Goal: Task Accomplishment & Management: Complete application form

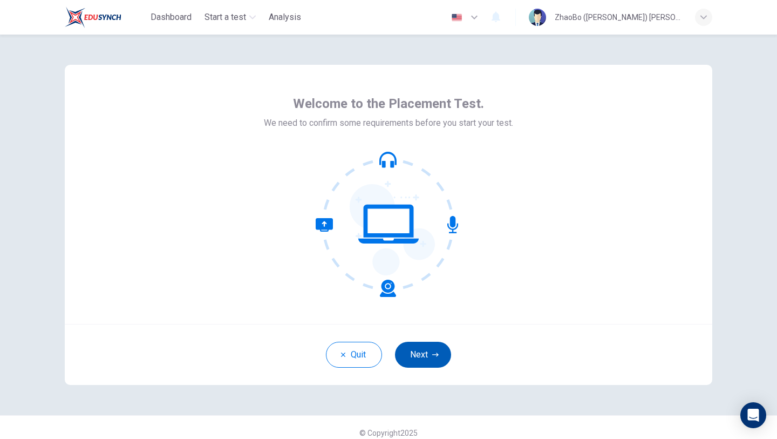
click at [418, 353] on button "Next" at bounding box center [423, 354] width 56 height 26
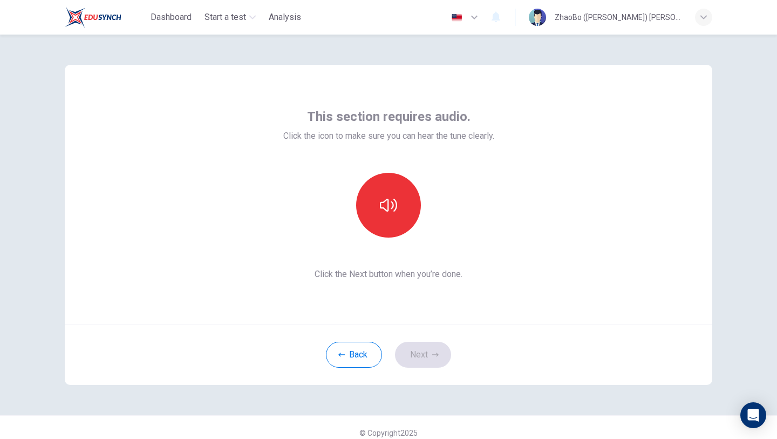
scroll to position [4, 0]
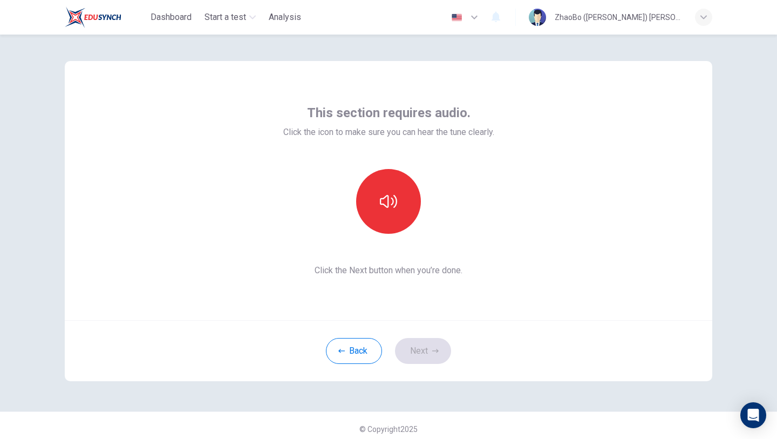
click at [666, 137] on div "This section requires audio. Click the icon to make sure you can hear the tune …" at bounding box center [388, 190] width 647 height 259
click at [709, 154] on div "This section requires audio. Click the icon to make sure you can hear the tune …" at bounding box center [388, 190] width 647 height 259
click at [628, 129] on div "This section requires audio. Click the icon to make sure you can hear the tune …" at bounding box center [388, 190] width 647 height 259
click at [389, 204] on icon "button" at bounding box center [388, 201] width 17 height 17
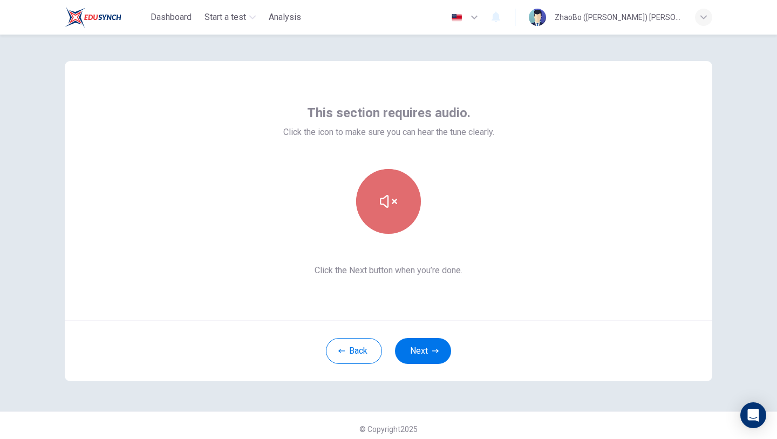
click at [384, 196] on icon "button" at bounding box center [388, 201] width 17 height 17
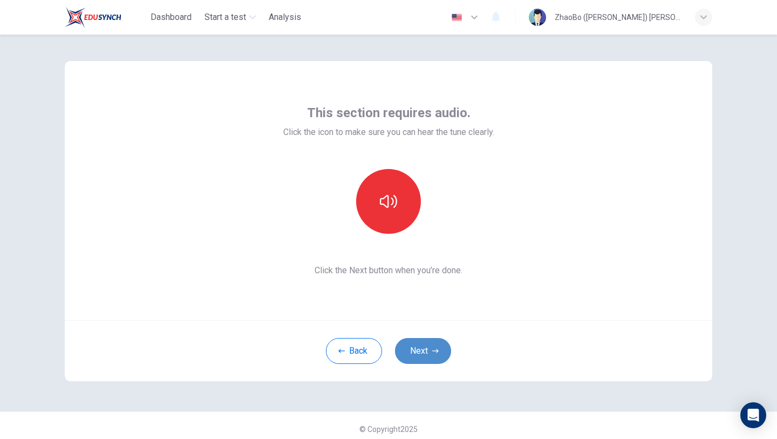
click at [425, 351] on button "Next" at bounding box center [423, 351] width 56 height 26
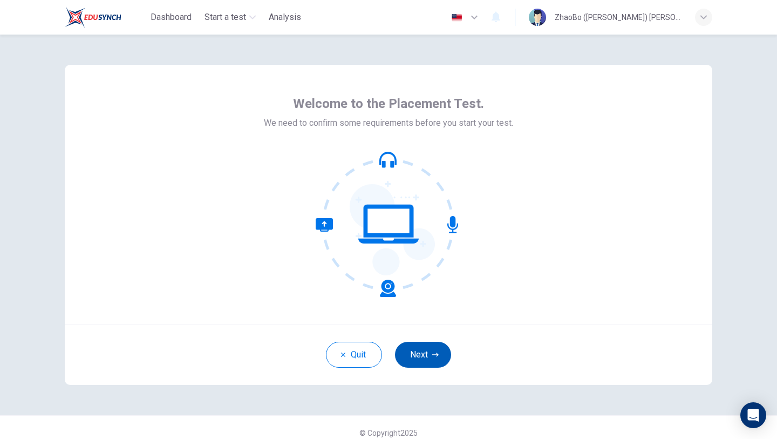
click at [422, 351] on button "Next" at bounding box center [423, 354] width 56 height 26
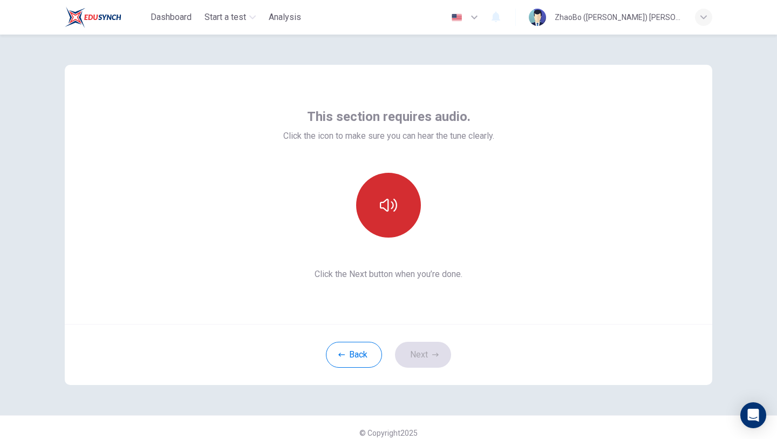
click at [385, 221] on button "button" at bounding box center [388, 205] width 65 height 65
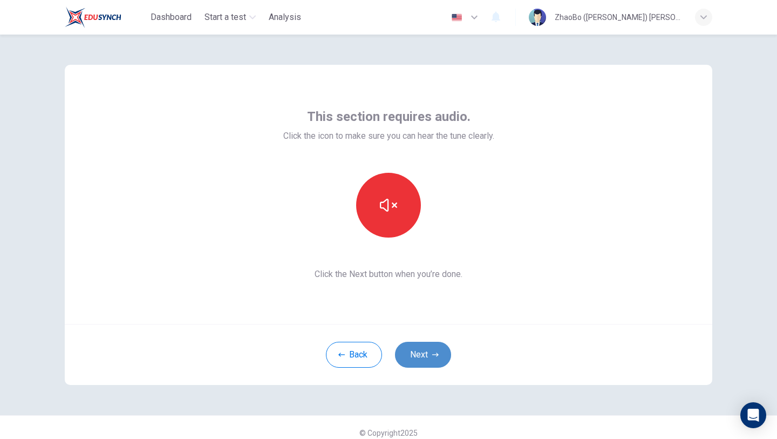
click at [428, 351] on button "Next" at bounding box center [423, 354] width 56 height 26
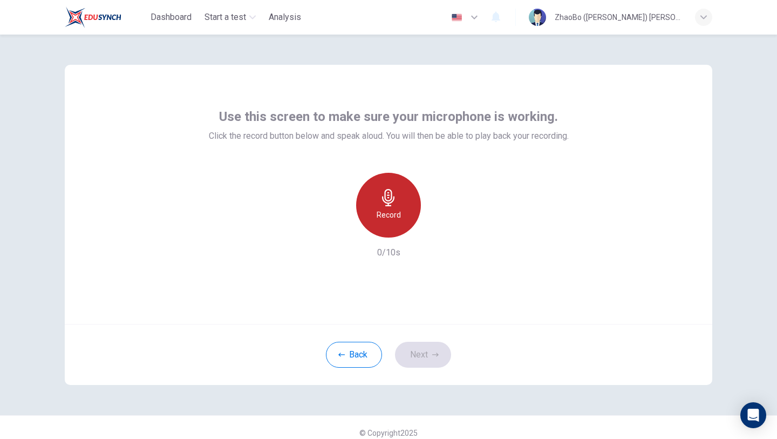
click at [389, 202] on icon "button" at bounding box center [388, 197] width 17 height 17
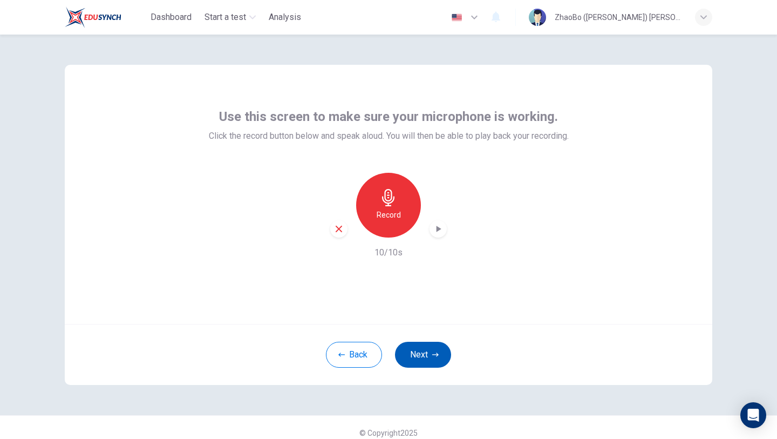
click at [425, 349] on button "Next" at bounding box center [423, 354] width 56 height 26
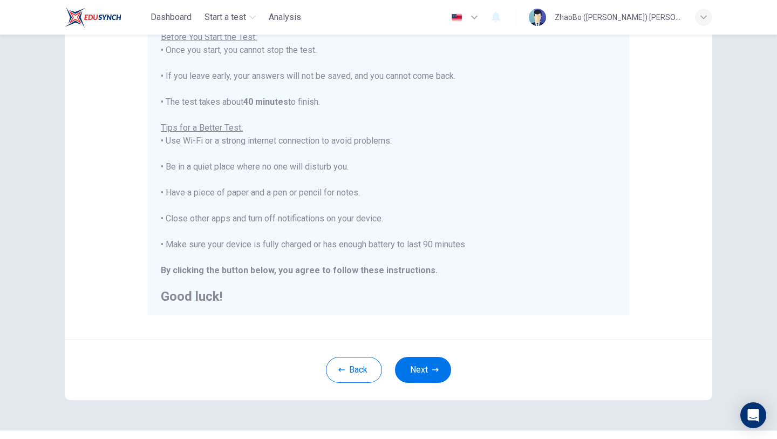
scroll to position [12, 0]
click at [423, 371] on button "Next" at bounding box center [423, 370] width 56 height 26
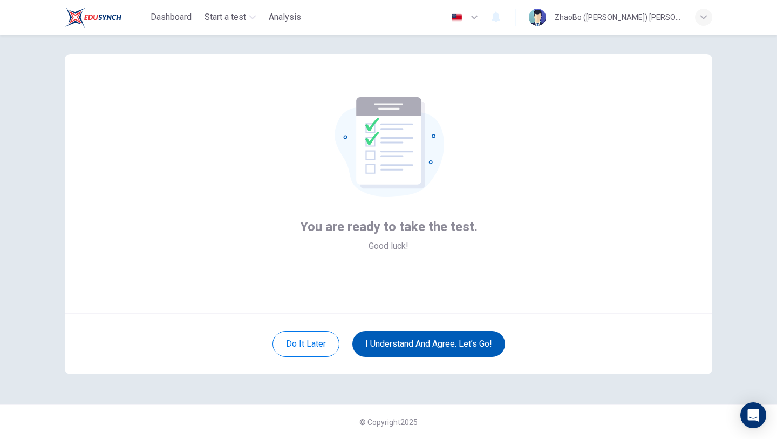
scroll to position [11, 0]
click at [425, 350] on button "I understand and agree. Let’s go!" at bounding box center [428, 344] width 153 height 26
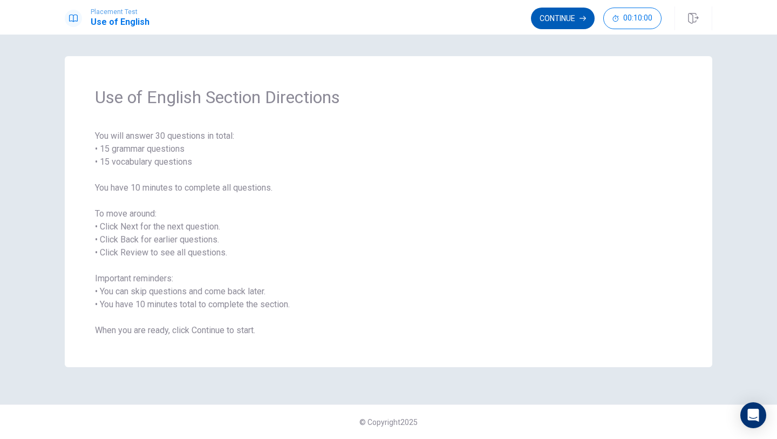
click at [568, 15] on button "Continue" at bounding box center [563, 19] width 64 height 22
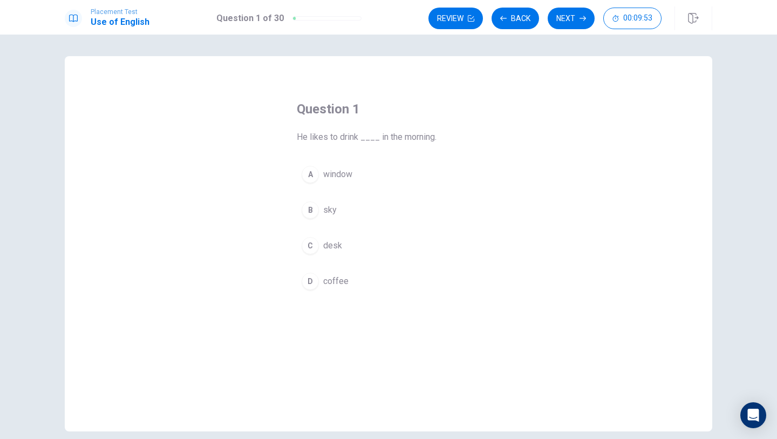
click at [306, 284] on div "D" at bounding box center [310, 280] width 17 height 17
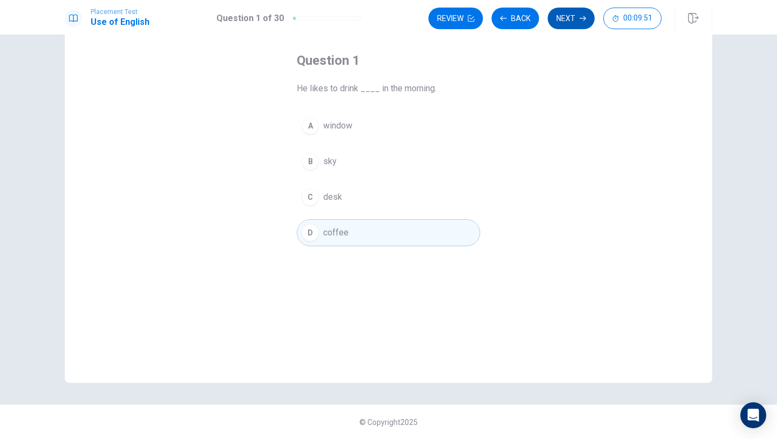
click at [570, 16] on button "Next" at bounding box center [571, 19] width 47 height 22
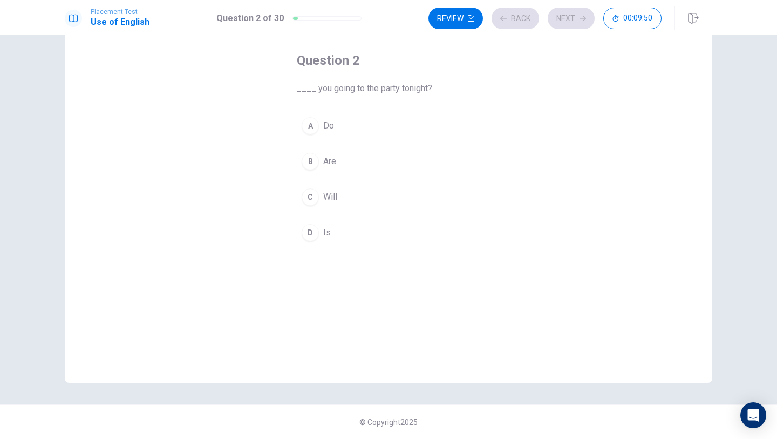
scroll to position [0, 0]
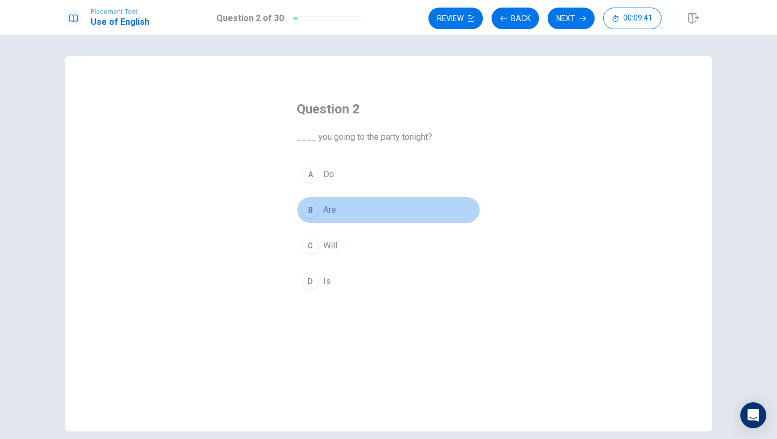
click at [312, 209] on div "B" at bounding box center [310, 209] width 17 height 17
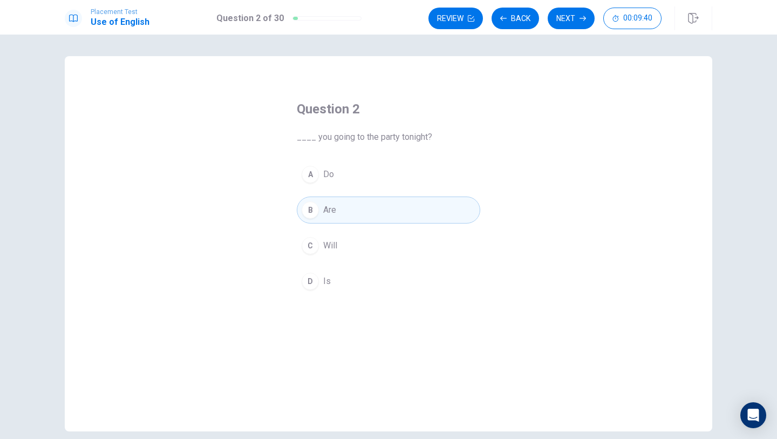
scroll to position [49, 0]
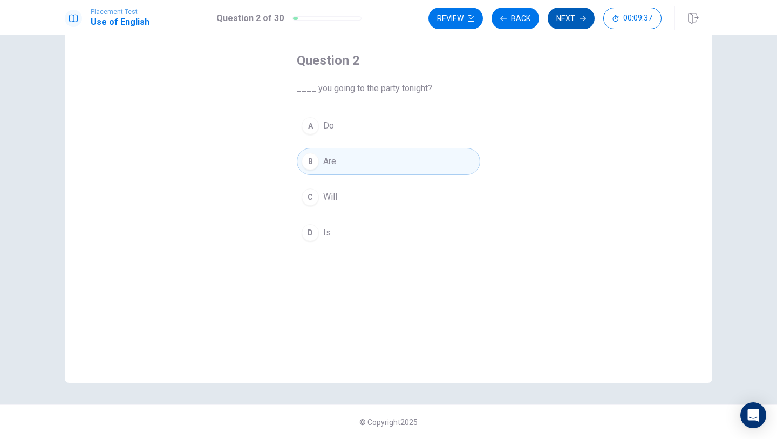
click at [564, 19] on button "Next" at bounding box center [571, 19] width 47 height 22
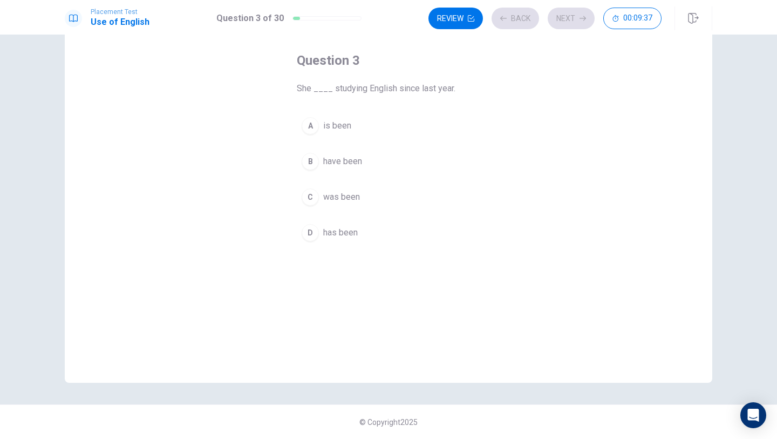
scroll to position [0, 0]
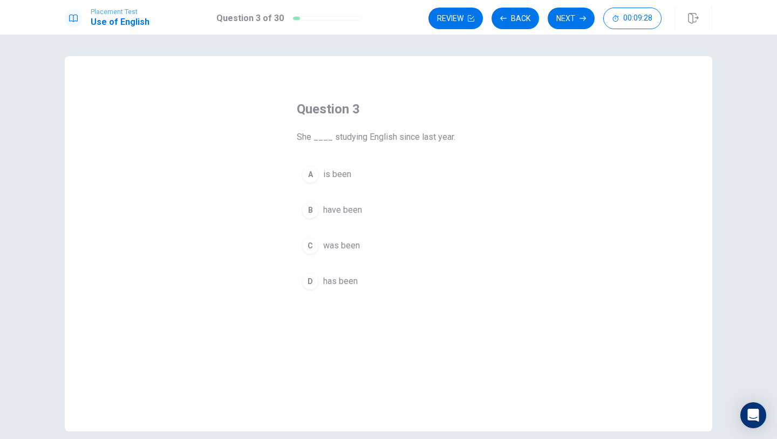
click at [315, 276] on div "D" at bounding box center [310, 280] width 17 height 17
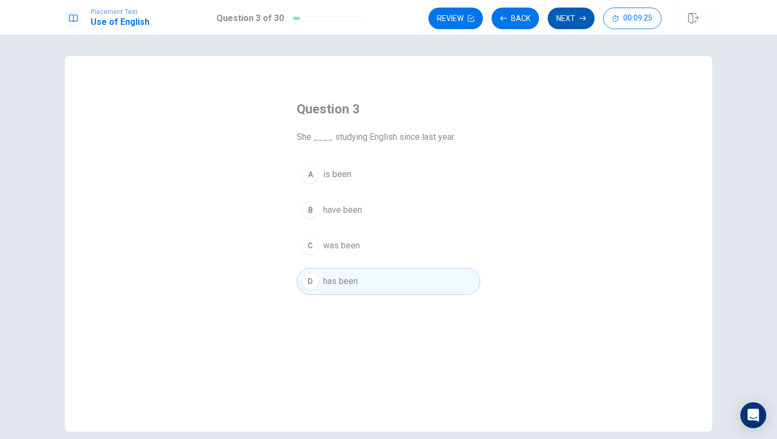
click at [572, 19] on button "Next" at bounding box center [571, 19] width 47 height 22
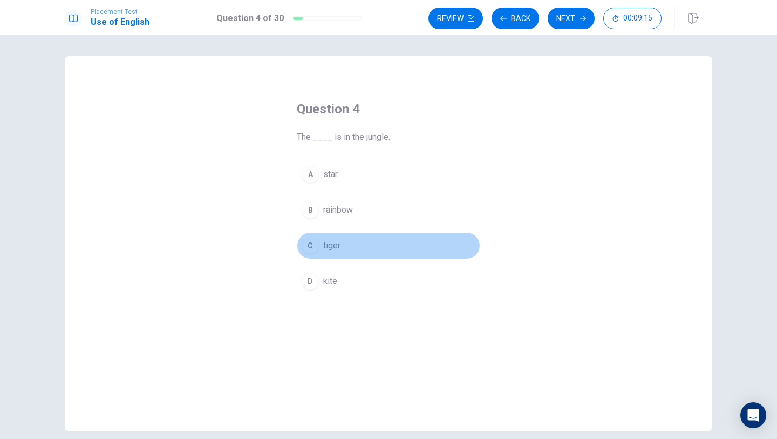
click at [311, 245] on div "C" at bounding box center [310, 245] width 17 height 17
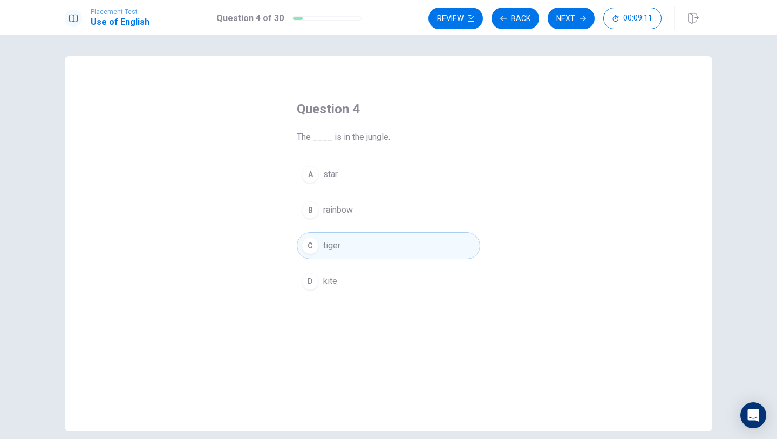
click at [316, 207] on div "B" at bounding box center [310, 209] width 17 height 17
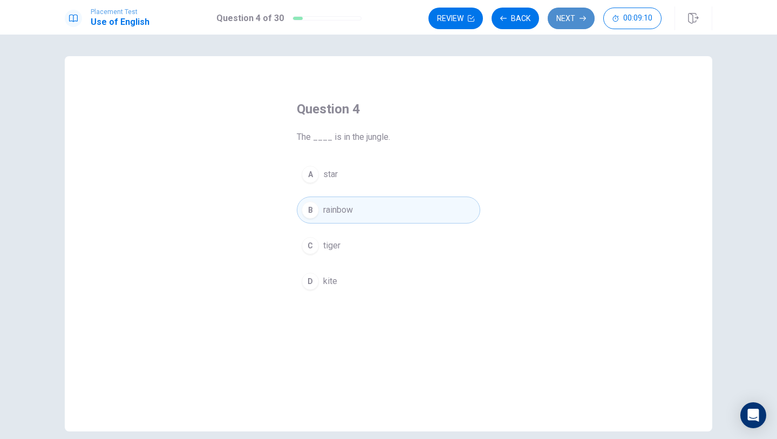
click at [572, 19] on button "Next" at bounding box center [571, 19] width 47 height 22
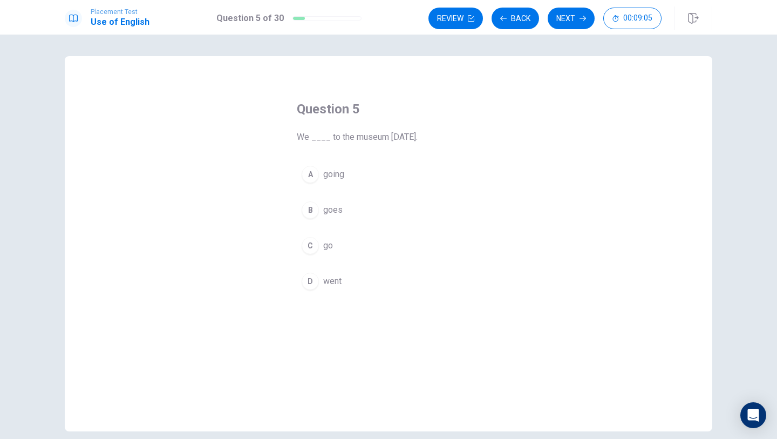
click at [309, 280] on div "D" at bounding box center [310, 280] width 17 height 17
click at [565, 13] on button "Next" at bounding box center [571, 19] width 47 height 22
click at [311, 281] on div "D" at bounding box center [310, 280] width 17 height 17
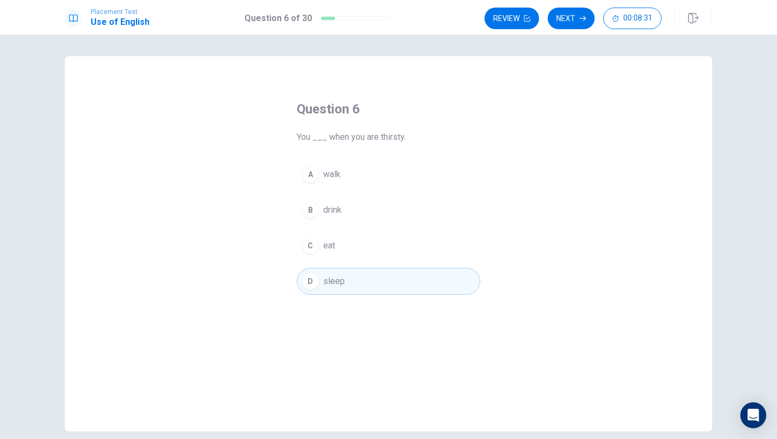
click at [583, 22] on button "Next" at bounding box center [571, 19] width 47 height 22
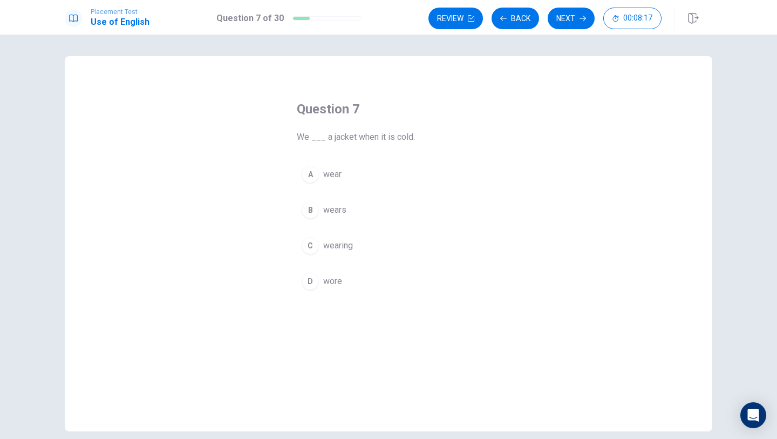
click at [315, 176] on div "A" at bounding box center [310, 174] width 17 height 17
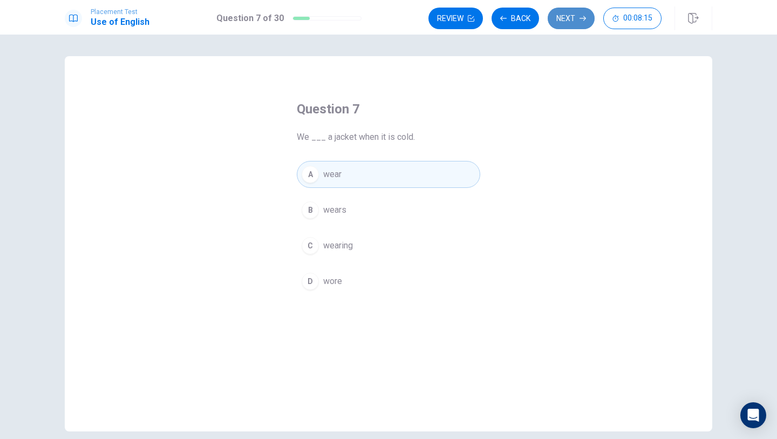
click at [577, 23] on button "Next" at bounding box center [571, 19] width 47 height 22
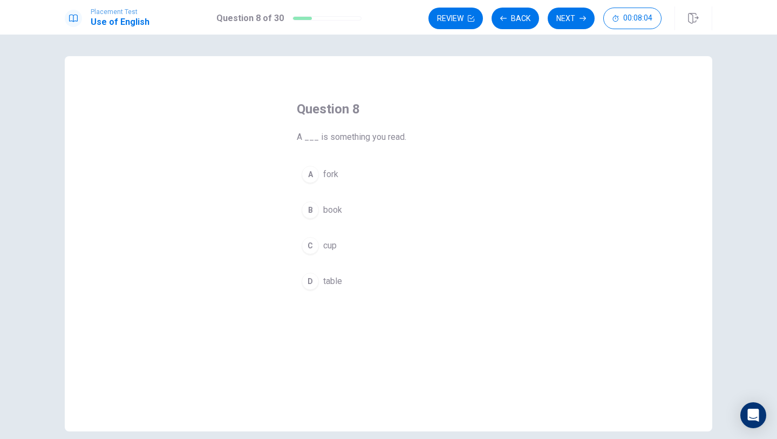
click at [307, 207] on div "B" at bounding box center [310, 209] width 17 height 17
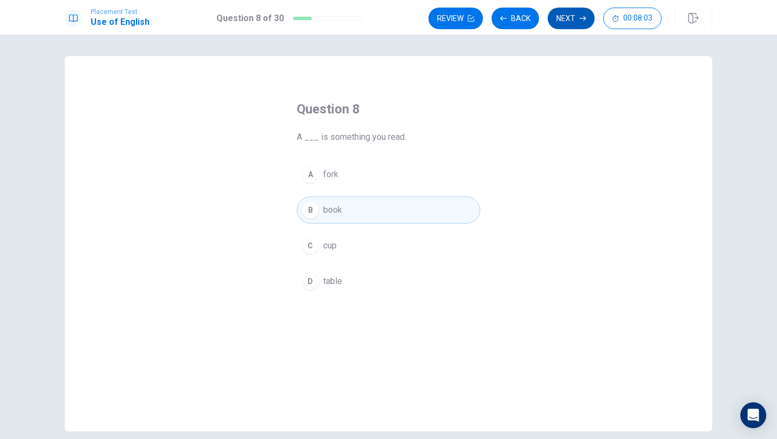
click at [562, 20] on button "Next" at bounding box center [571, 19] width 47 height 22
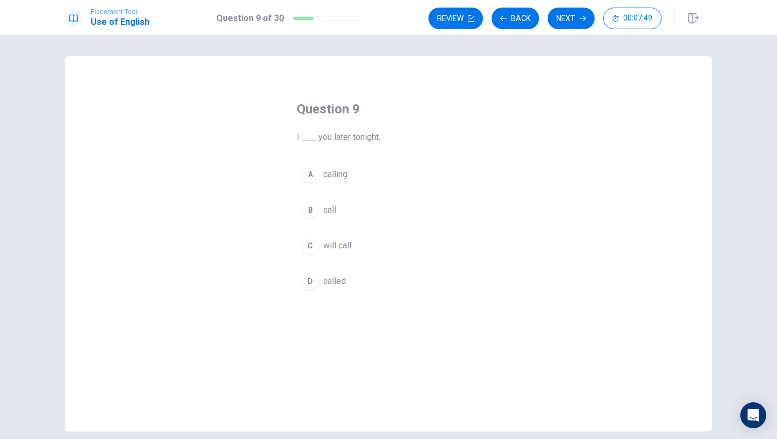
click at [309, 173] on div "A" at bounding box center [310, 174] width 17 height 17
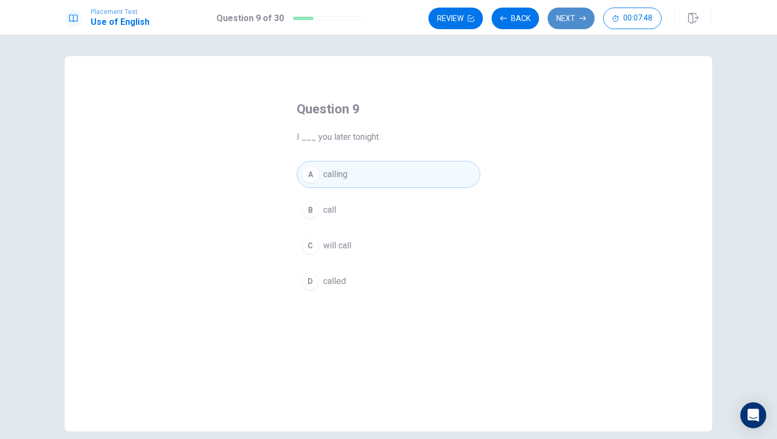
click at [557, 20] on button "Next" at bounding box center [571, 19] width 47 height 22
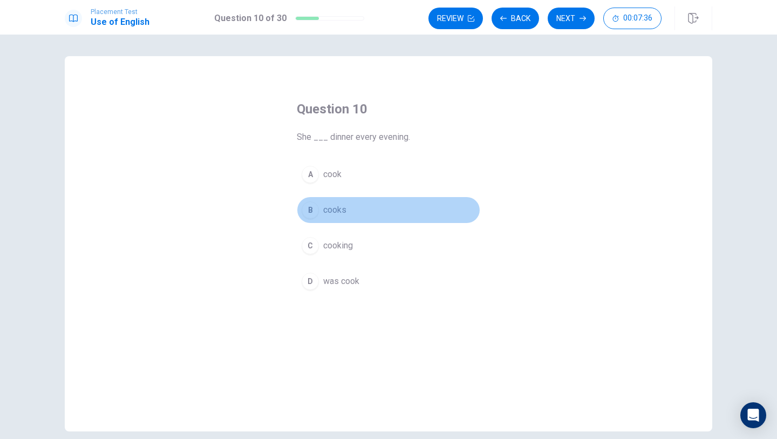
click at [313, 213] on div "B" at bounding box center [310, 209] width 17 height 17
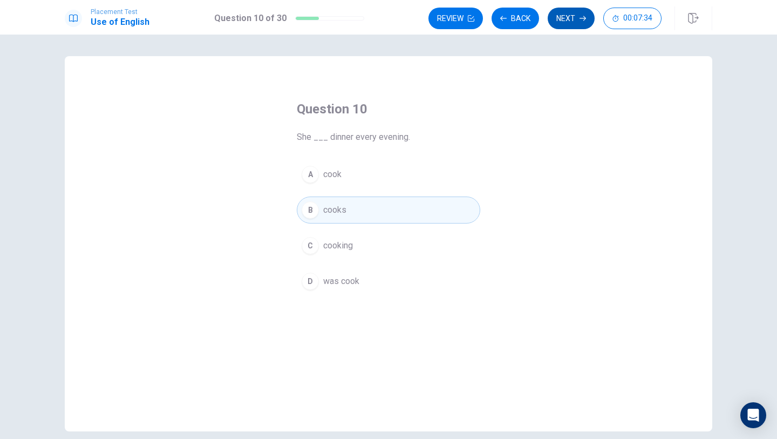
click at [577, 22] on button "Next" at bounding box center [571, 19] width 47 height 22
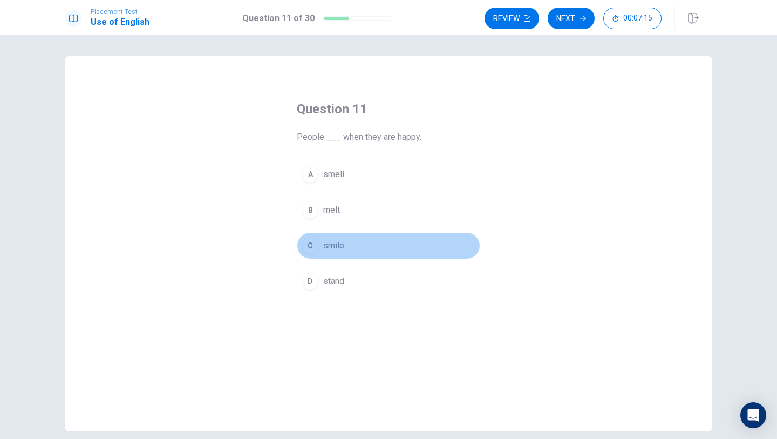
click at [311, 243] on div "C" at bounding box center [310, 245] width 17 height 17
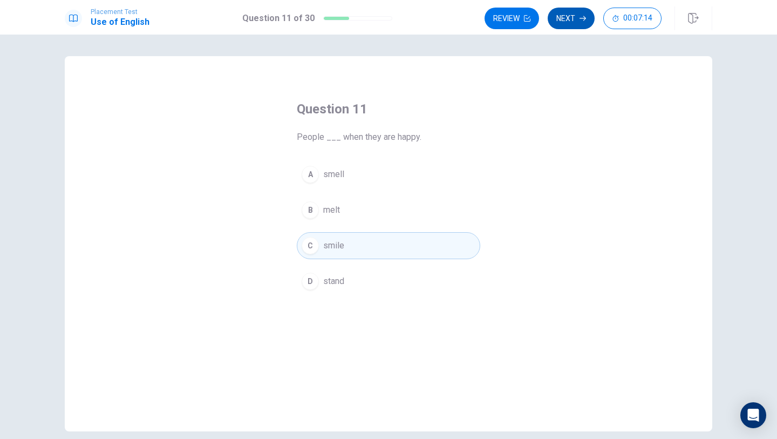
click at [565, 15] on button "Next" at bounding box center [571, 19] width 47 height 22
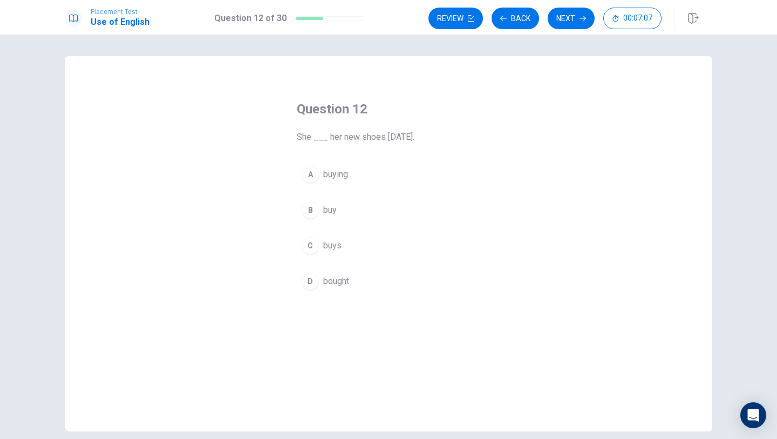
drag, startPoint x: 529, startPoint y: 15, endPoint x: 507, endPoint y: 218, distance: 205.1
click at [508, 217] on div "Placement Test Use of English Question 12 of 30 Review Back Next 00:07:07 Quest…" at bounding box center [388, 219] width 777 height 439
click at [521, 14] on button "Back" at bounding box center [514, 19] width 47 height 22
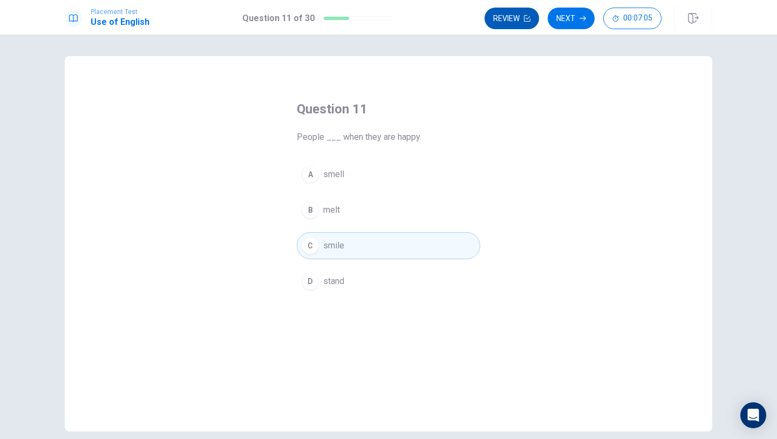
click at [528, 21] on icon "button" at bounding box center [527, 18] width 6 height 6
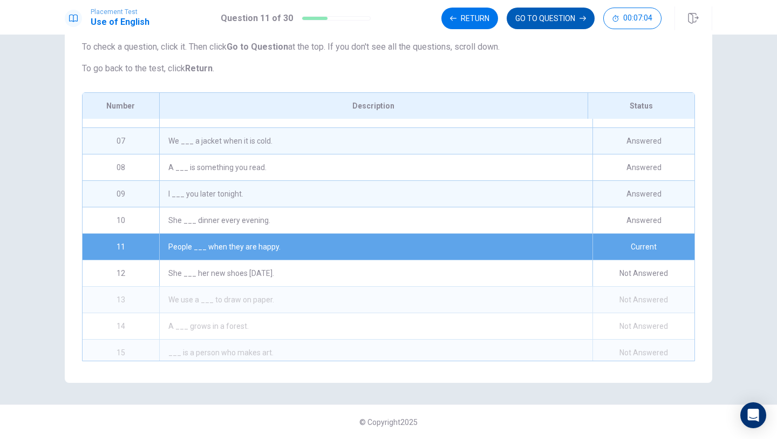
scroll to position [154, 0]
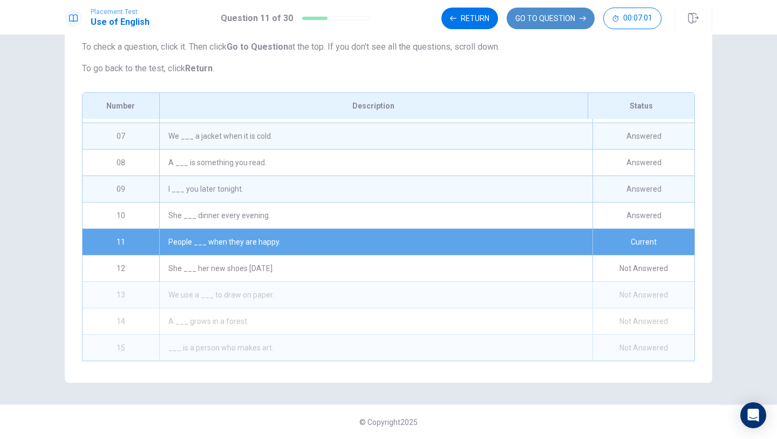
click at [558, 25] on button "GO TO QUESTION" at bounding box center [551, 19] width 88 height 22
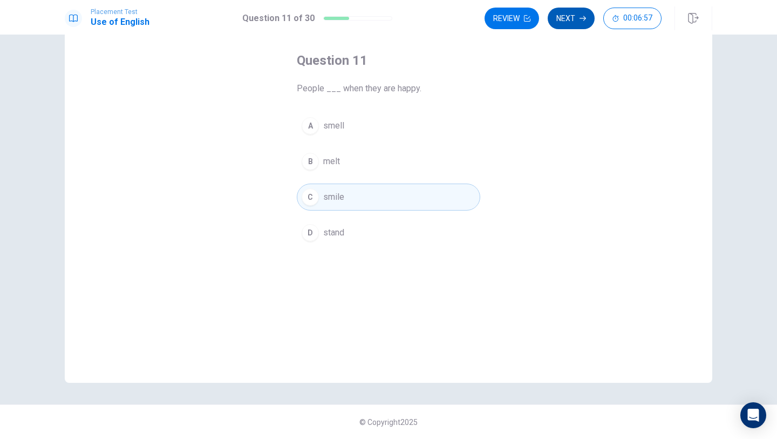
click at [583, 16] on icon "button" at bounding box center [582, 18] width 6 height 6
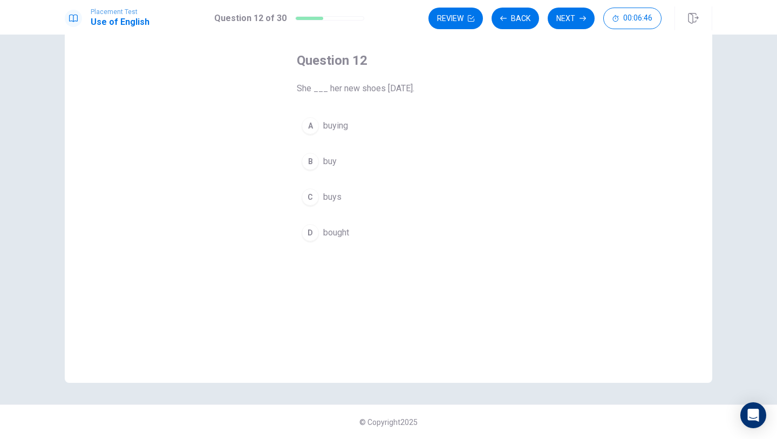
click at [360, 236] on button "D bought" at bounding box center [388, 232] width 183 height 27
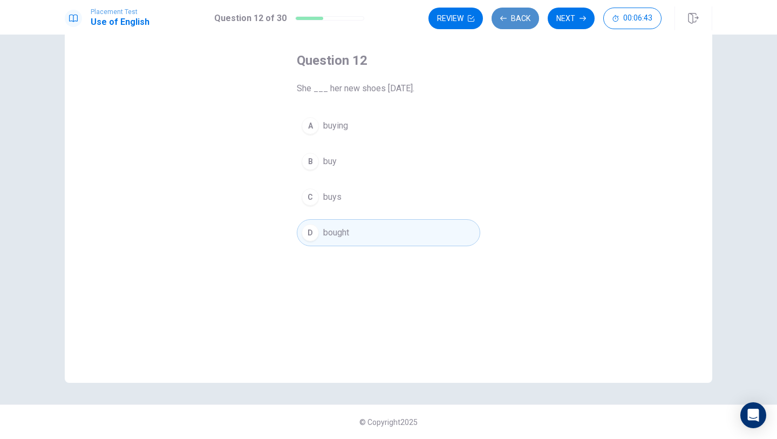
click at [513, 19] on button "Back" at bounding box center [514, 19] width 47 height 22
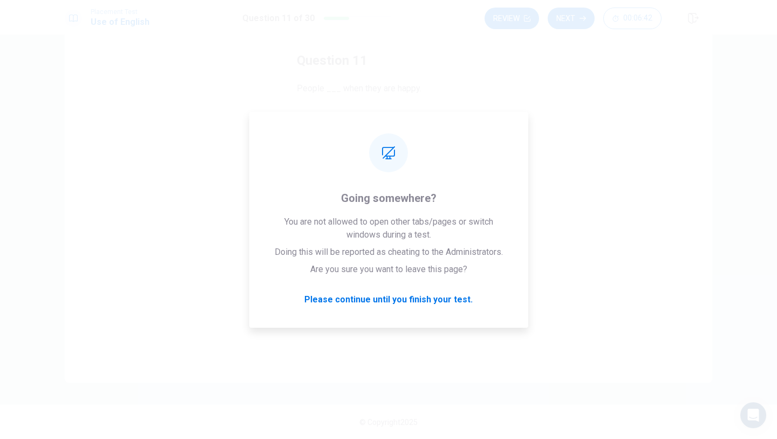
click at [579, 8] on button "Next" at bounding box center [571, 19] width 47 height 22
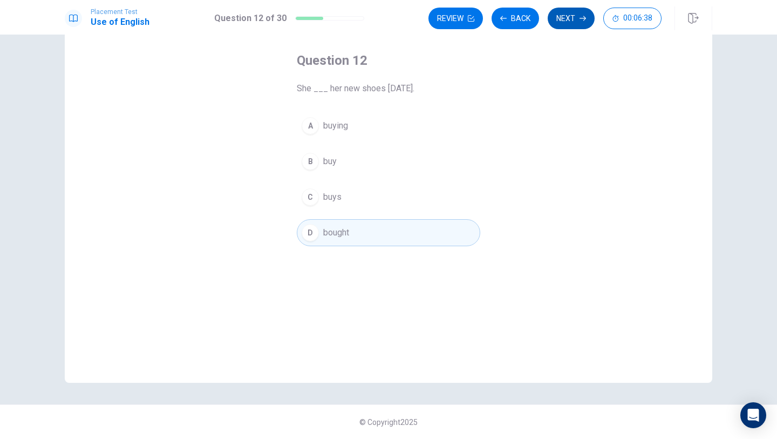
click at [574, 8] on button "Next" at bounding box center [571, 19] width 47 height 22
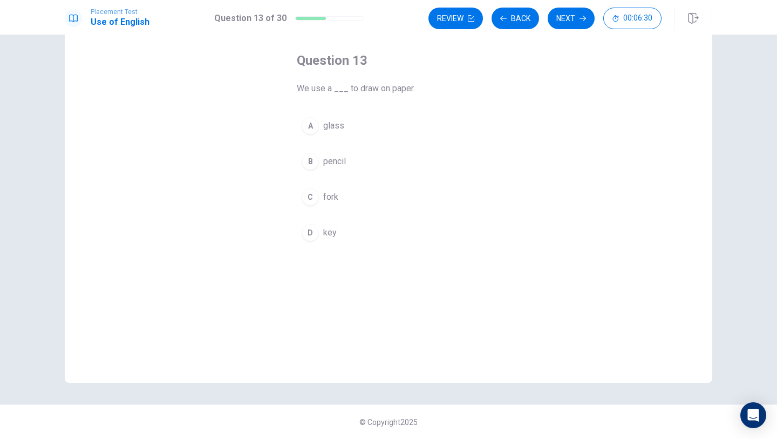
click at [350, 159] on button "B pencil" at bounding box center [388, 161] width 183 height 27
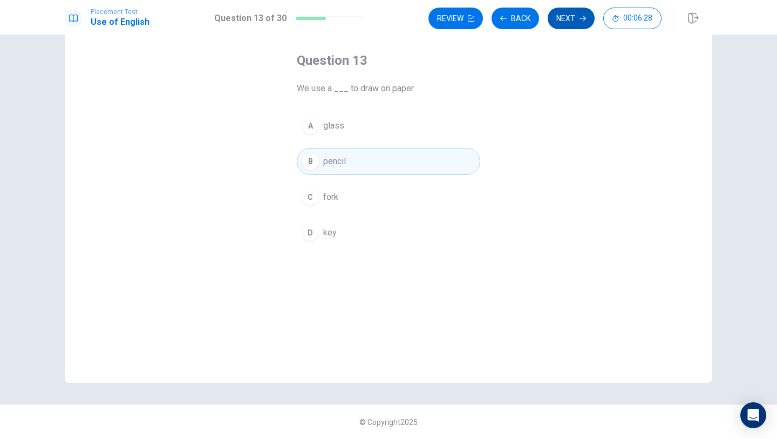
click at [564, 19] on button "Next" at bounding box center [571, 19] width 47 height 22
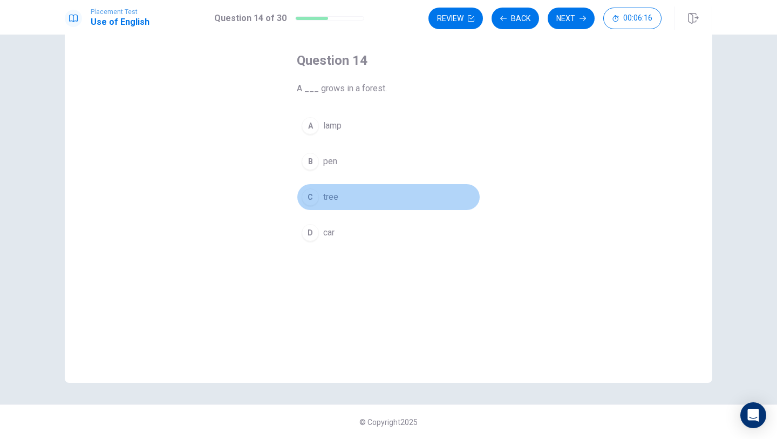
click at [363, 204] on button "C tree" at bounding box center [388, 196] width 183 height 27
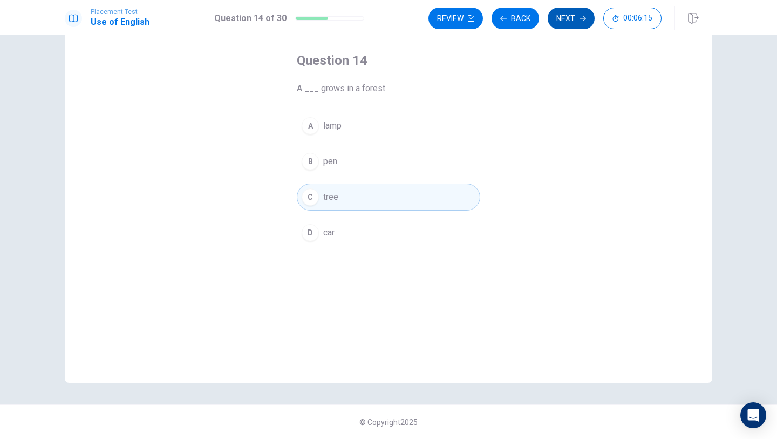
click at [566, 17] on button "Next" at bounding box center [571, 19] width 47 height 22
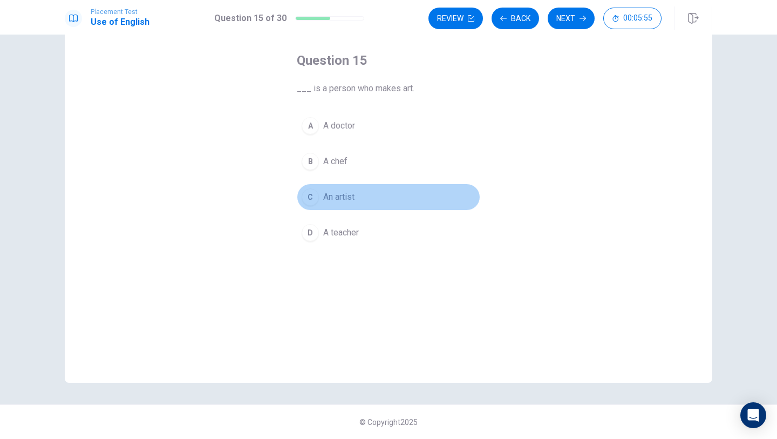
click at [366, 197] on button "C An artist" at bounding box center [388, 196] width 183 height 27
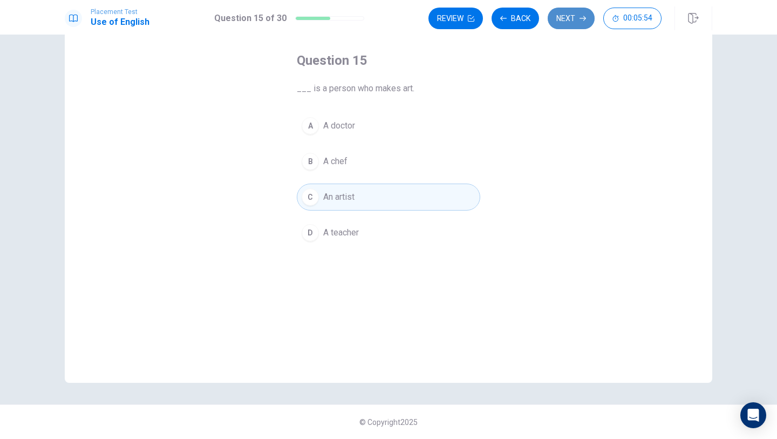
click at [585, 13] on button "Next" at bounding box center [571, 19] width 47 height 22
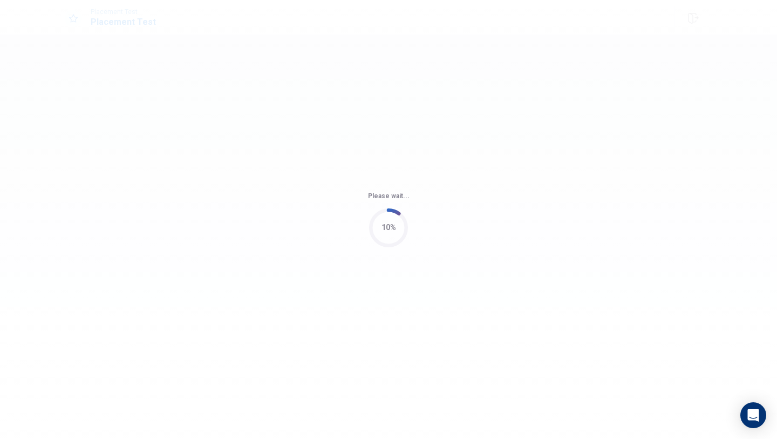
scroll to position [0, 0]
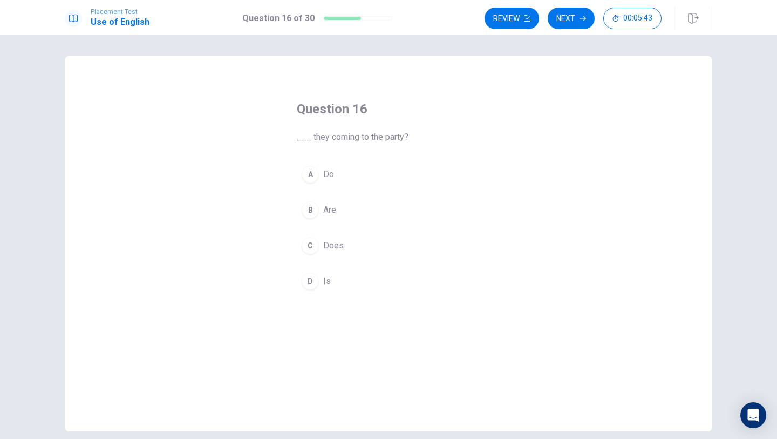
click at [352, 211] on button "B Are" at bounding box center [388, 209] width 183 height 27
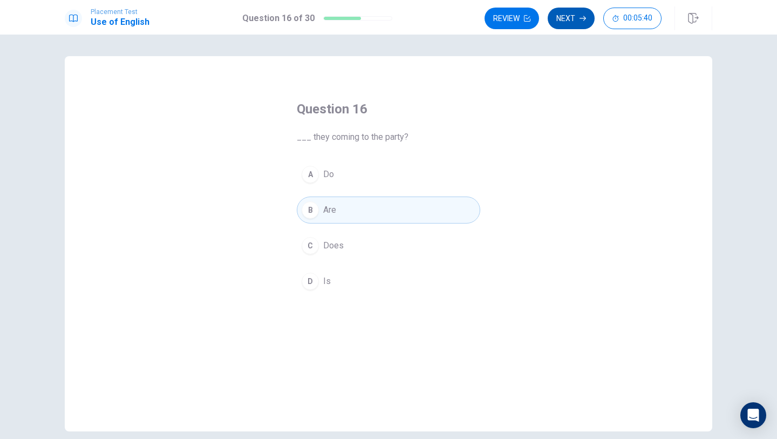
click at [583, 22] on button "Next" at bounding box center [571, 19] width 47 height 22
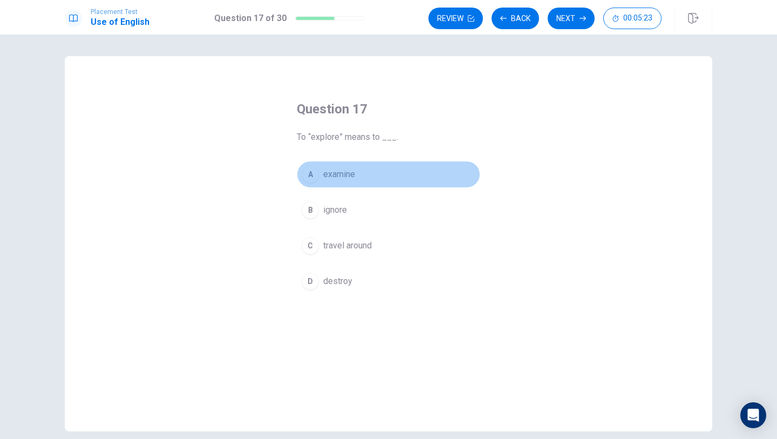
click at [367, 174] on button "A examine" at bounding box center [388, 174] width 183 height 27
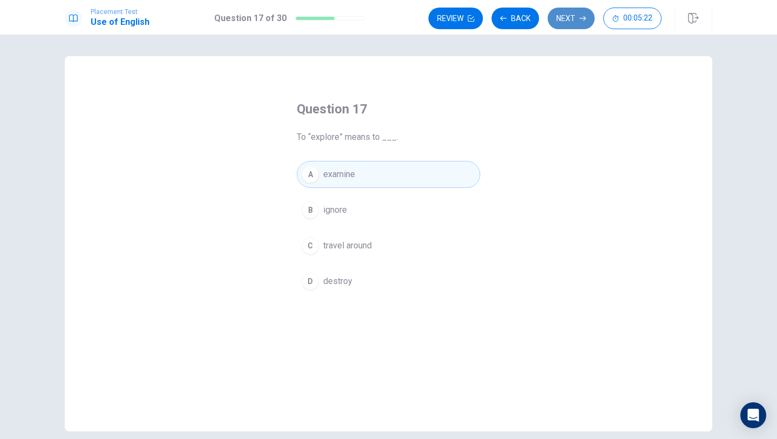
click at [583, 8] on button "Next" at bounding box center [571, 19] width 47 height 22
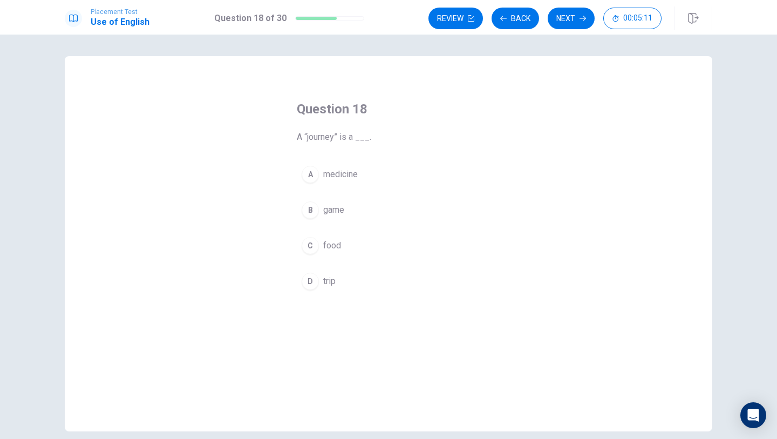
click at [357, 173] on span "medicine" at bounding box center [340, 174] width 35 height 13
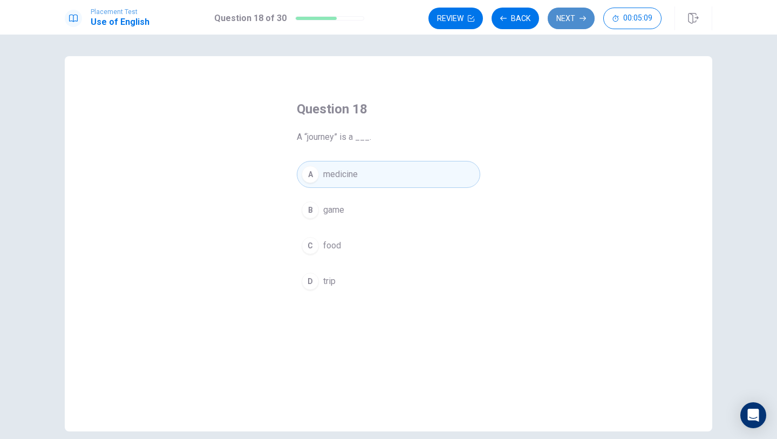
click at [576, 13] on button "Next" at bounding box center [571, 19] width 47 height 22
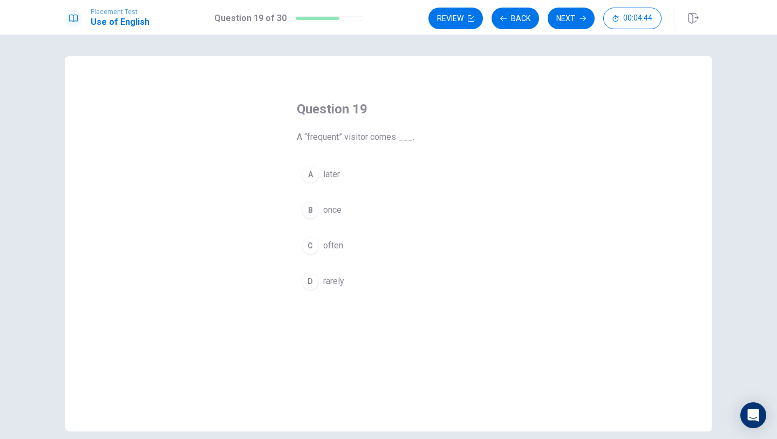
click at [357, 211] on button "B once" at bounding box center [388, 209] width 183 height 27
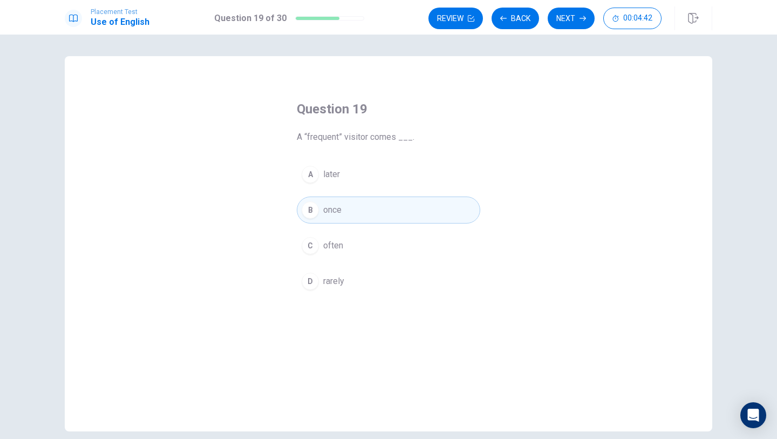
click at [369, 245] on button "C often" at bounding box center [388, 245] width 183 height 27
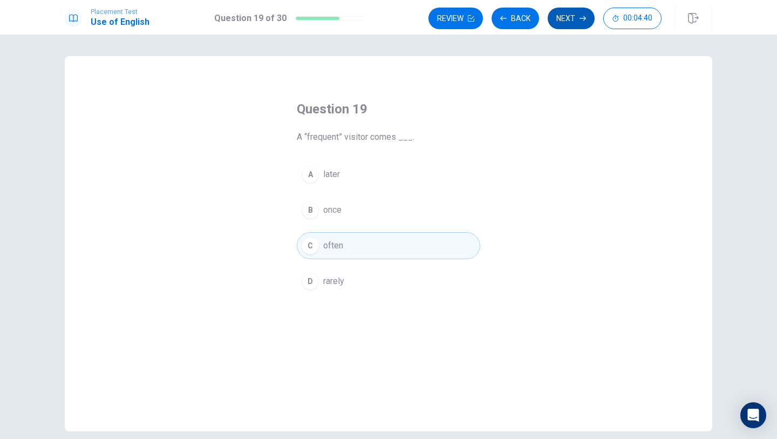
click at [565, 15] on button "Next" at bounding box center [571, 19] width 47 height 22
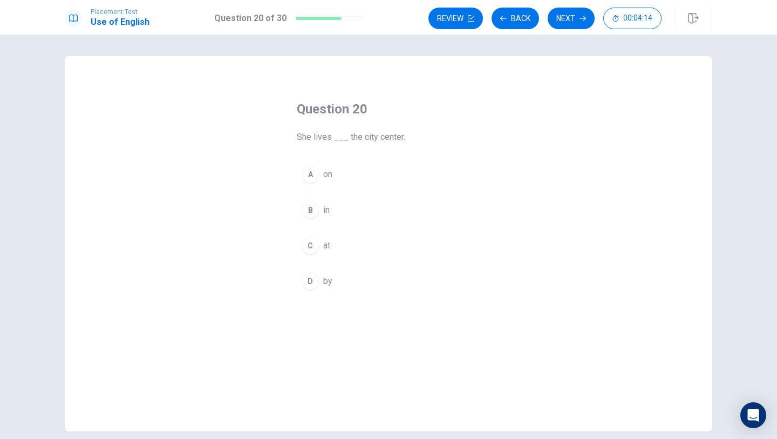
click at [317, 218] on button "B in" at bounding box center [388, 209] width 183 height 27
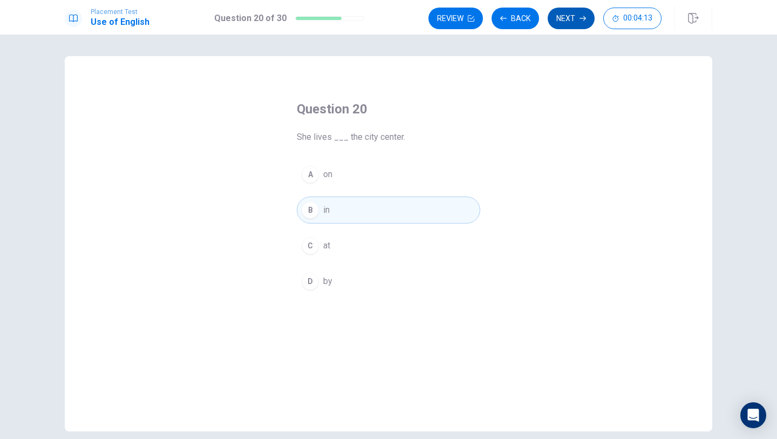
click at [579, 24] on button "Next" at bounding box center [571, 19] width 47 height 22
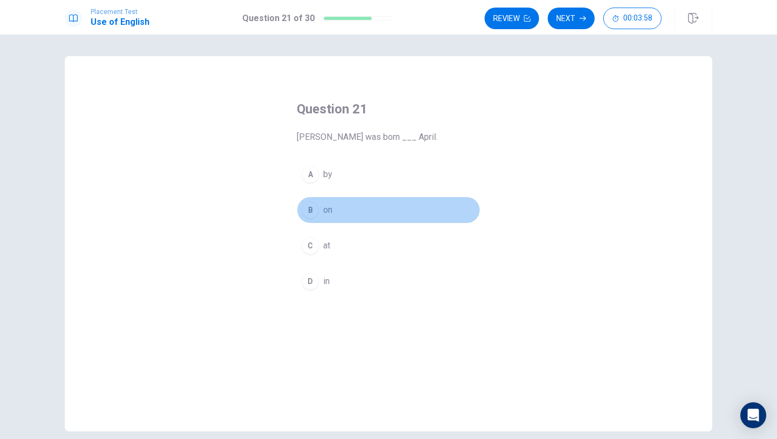
click at [308, 210] on div "B" at bounding box center [310, 209] width 17 height 17
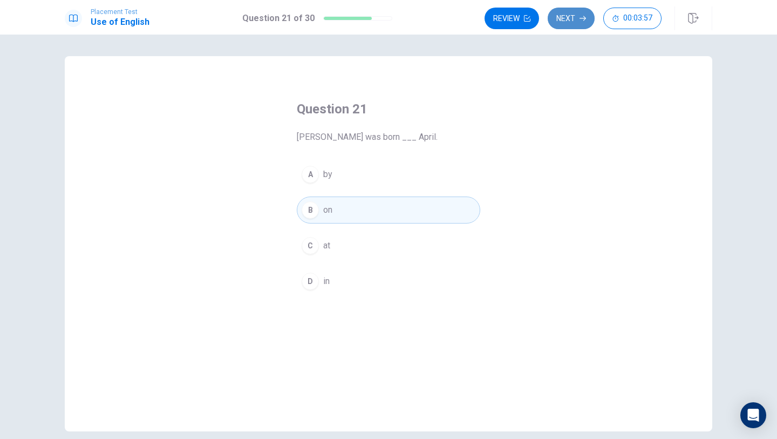
click at [567, 13] on button "Next" at bounding box center [571, 19] width 47 height 22
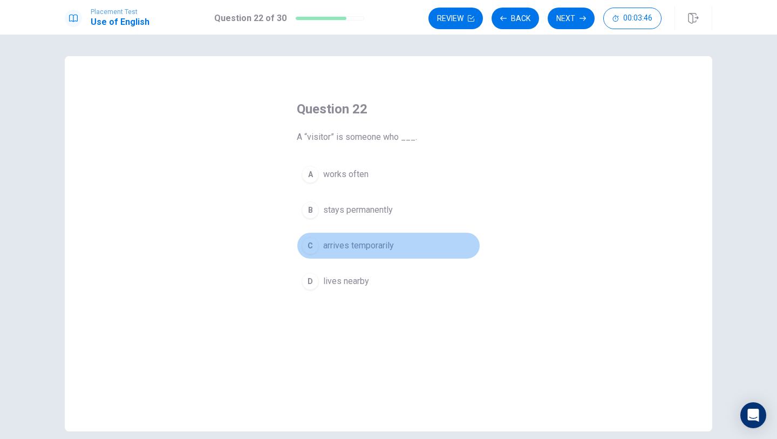
click at [309, 241] on div "C" at bounding box center [310, 245] width 17 height 17
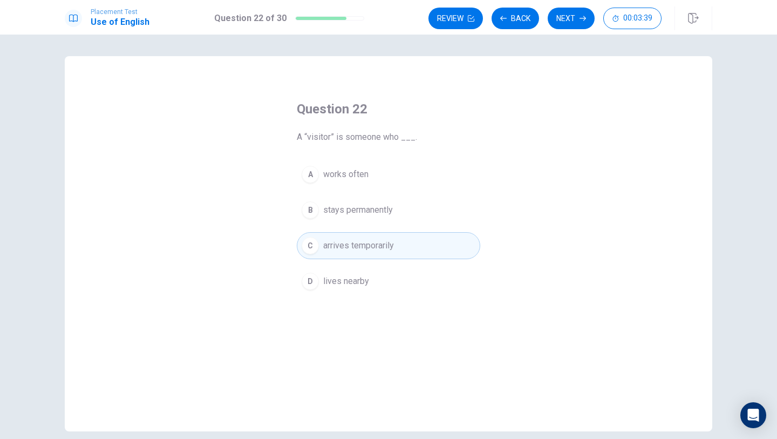
click at [380, 212] on span "stays permanently" at bounding box center [358, 209] width 70 height 13
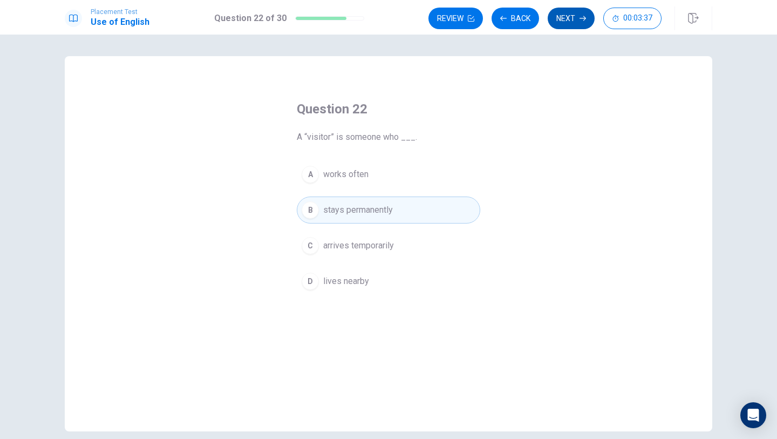
click at [565, 21] on button "Next" at bounding box center [571, 19] width 47 height 22
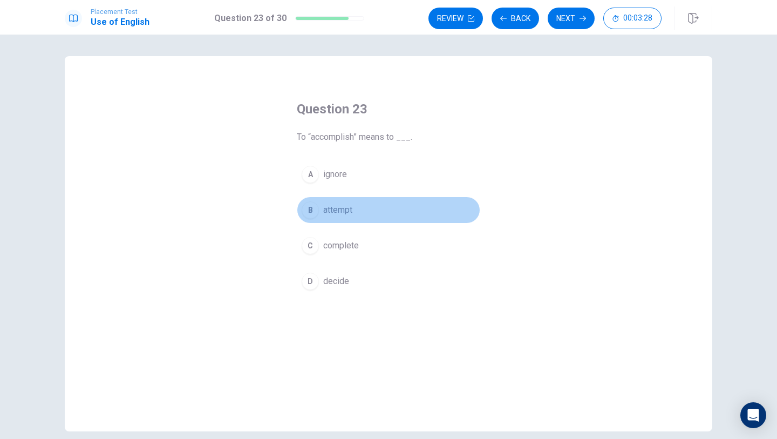
click at [378, 215] on button "B attempt" at bounding box center [388, 209] width 183 height 27
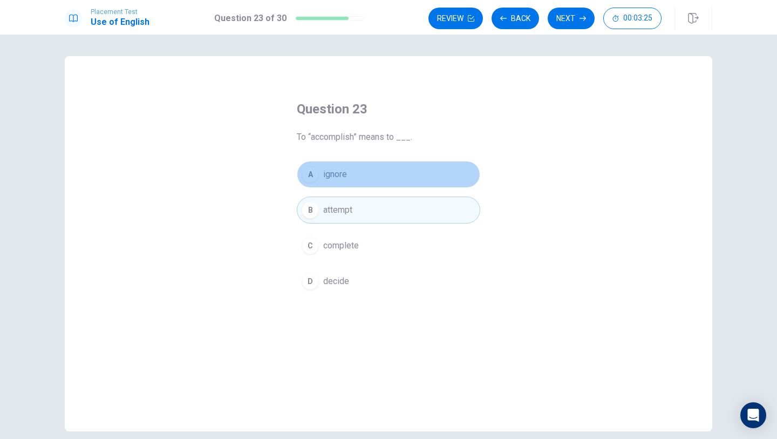
click at [429, 187] on button "A ignore" at bounding box center [388, 174] width 183 height 27
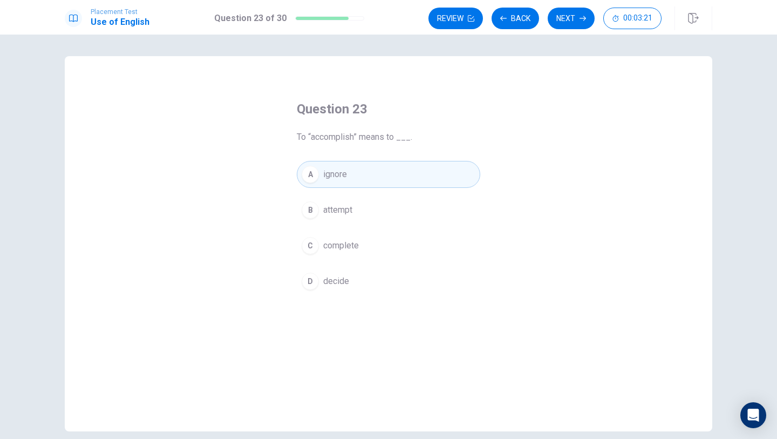
click at [394, 280] on button "D decide" at bounding box center [388, 281] width 183 height 27
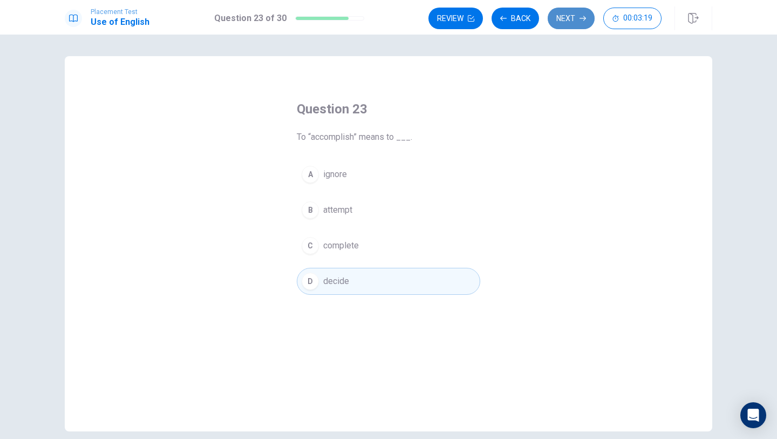
click at [576, 24] on button "Next" at bounding box center [571, 19] width 47 height 22
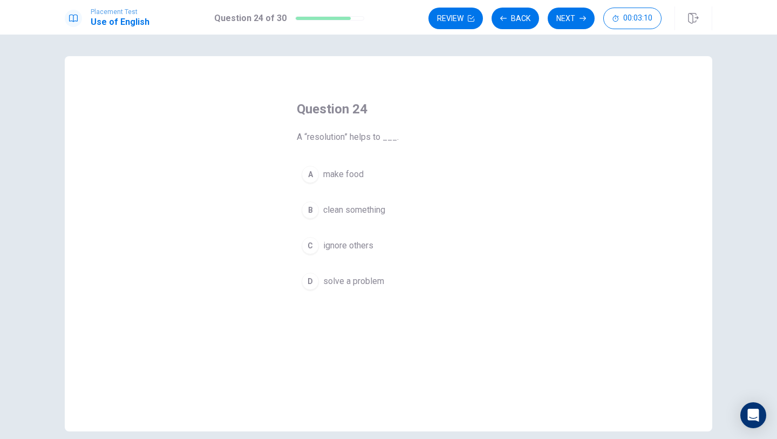
click at [402, 219] on button "B clean something" at bounding box center [388, 209] width 183 height 27
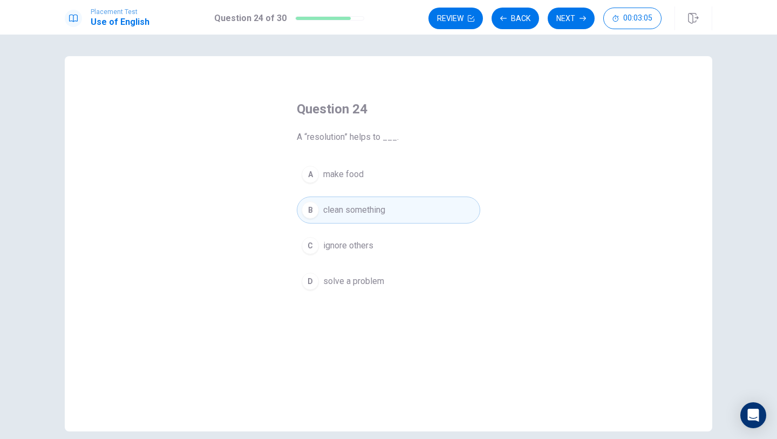
click at [393, 244] on button "C ignore others" at bounding box center [388, 245] width 183 height 27
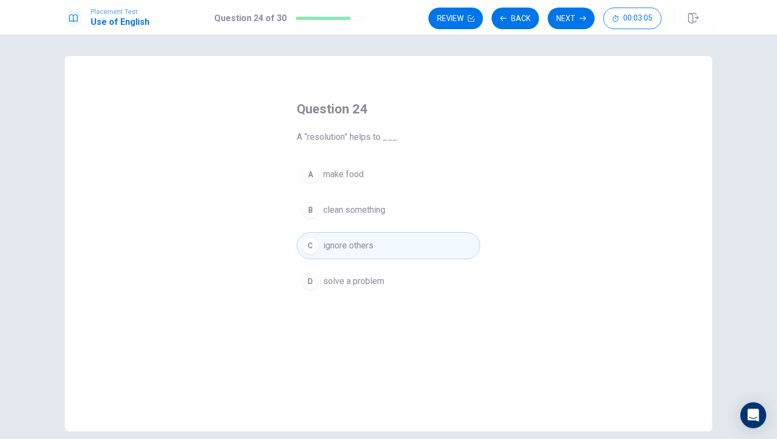
click at [399, 271] on button "D solve a problem" at bounding box center [388, 281] width 183 height 27
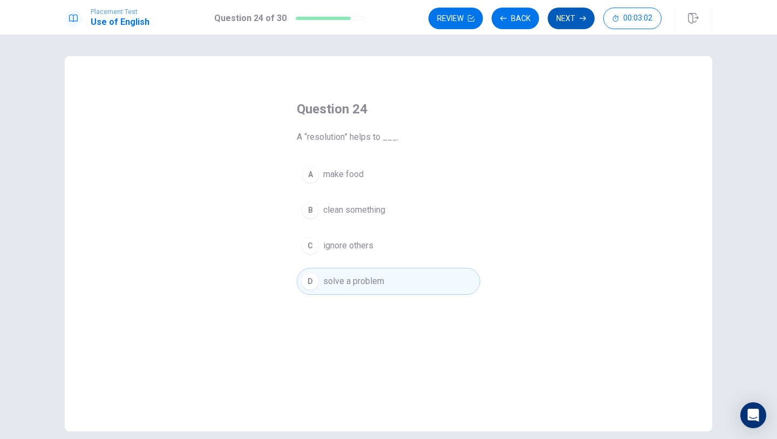
click at [577, 18] on button "Next" at bounding box center [571, 19] width 47 height 22
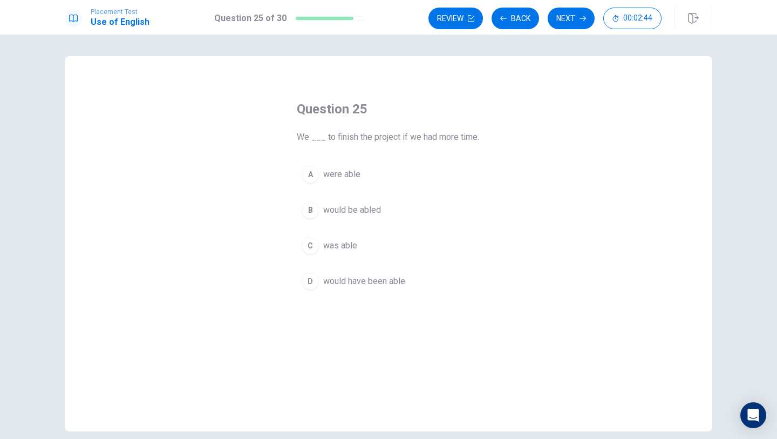
click at [403, 285] on span "would have been able" at bounding box center [364, 281] width 82 height 13
click at [568, 16] on button "Next" at bounding box center [571, 19] width 47 height 22
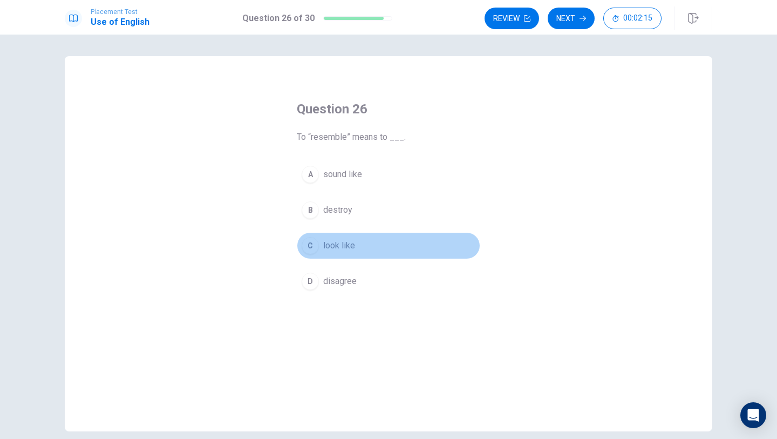
click at [340, 247] on span "look like" at bounding box center [339, 245] width 32 height 13
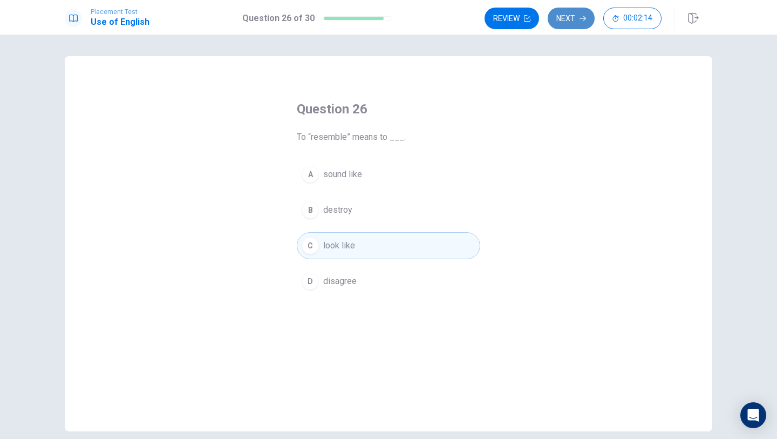
click at [555, 23] on button "Next" at bounding box center [571, 19] width 47 height 22
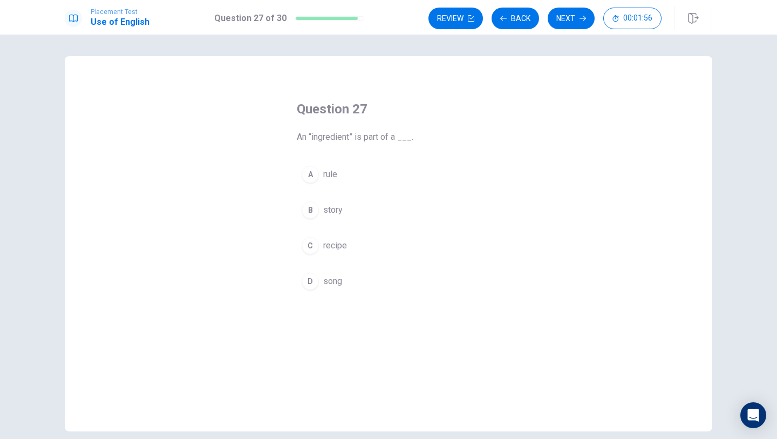
click at [349, 278] on button "D song" at bounding box center [388, 281] width 183 height 27
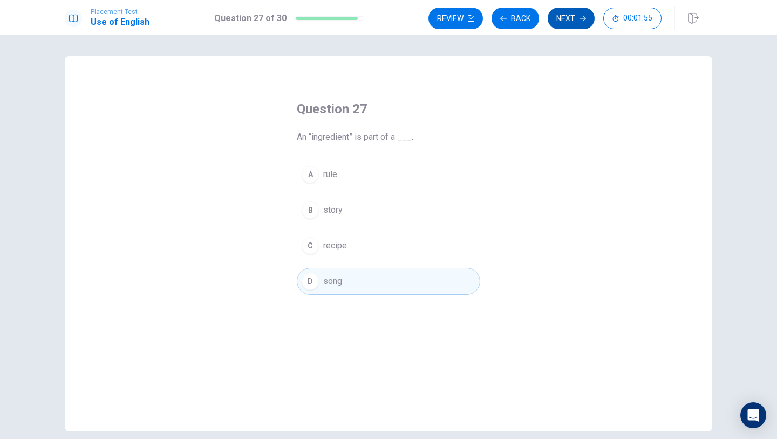
click at [578, 21] on button "Next" at bounding box center [571, 19] width 47 height 22
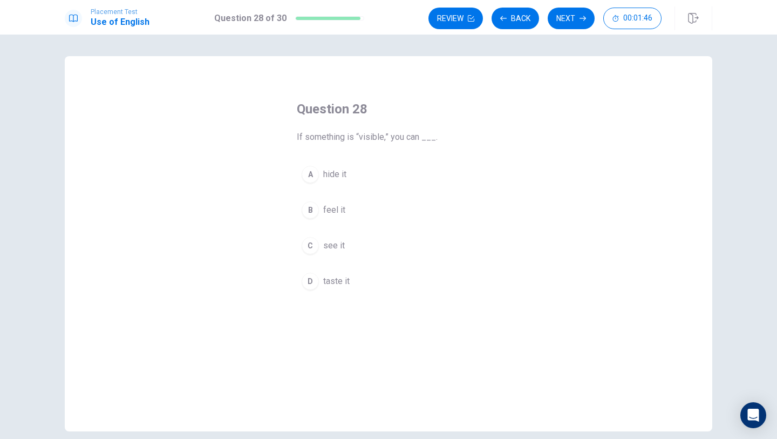
click at [342, 213] on span "feel it" at bounding box center [334, 209] width 22 height 13
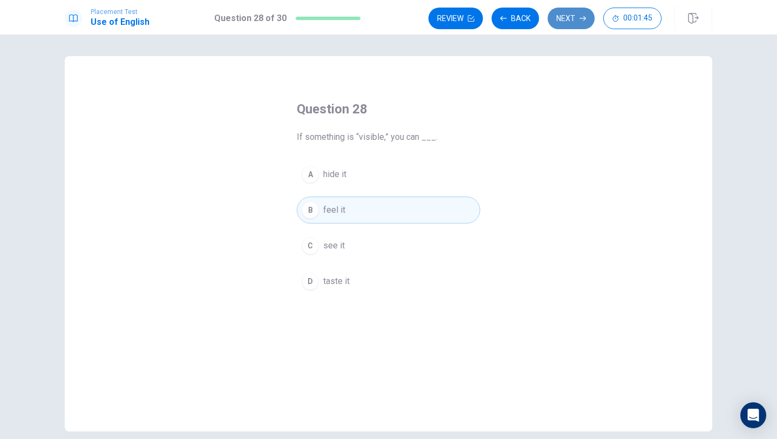
click at [580, 15] on icon "button" at bounding box center [582, 18] width 6 height 6
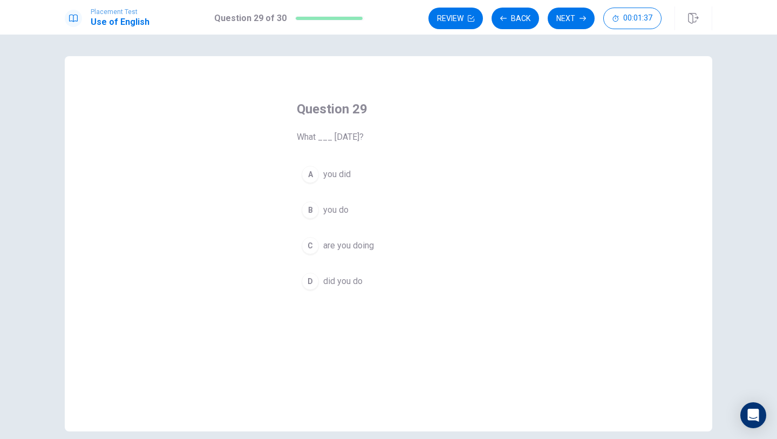
click at [359, 284] on span "did you do" at bounding box center [342, 281] width 39 height 13
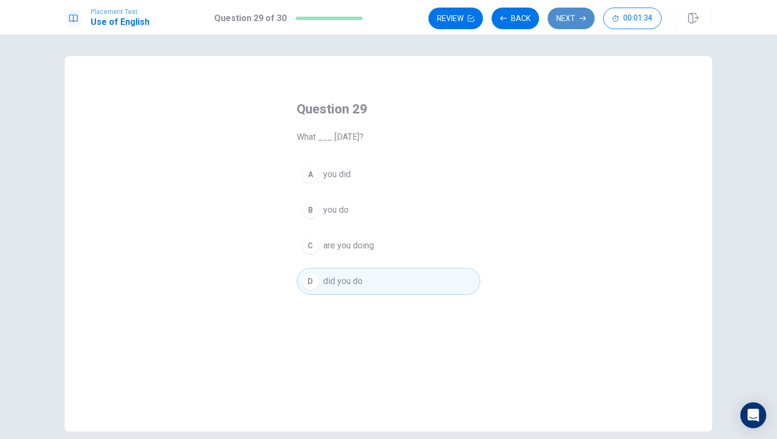
click at [556, 23] on button "Next" at bounding box center [571, 19] width 47 height 22
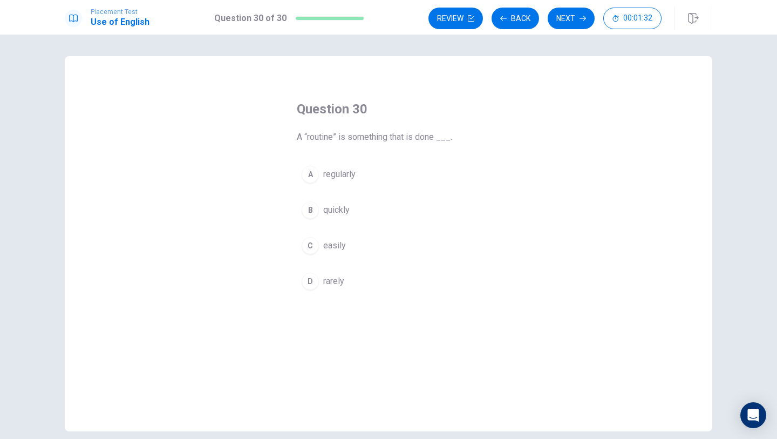
scroll to position [2, 0]
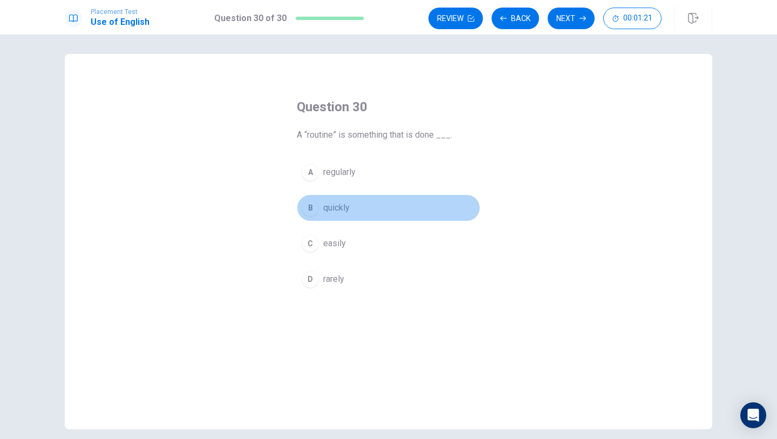
click at [354, 211] on button "B quickly" at bounding box center [388, 207] width 183 height 27
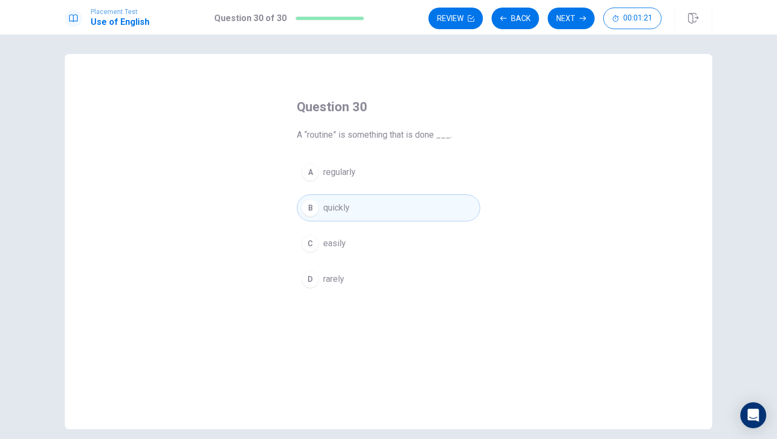
click at [385, 241] on button "C easily" at bounding box center [388, 243] width 183 height 27
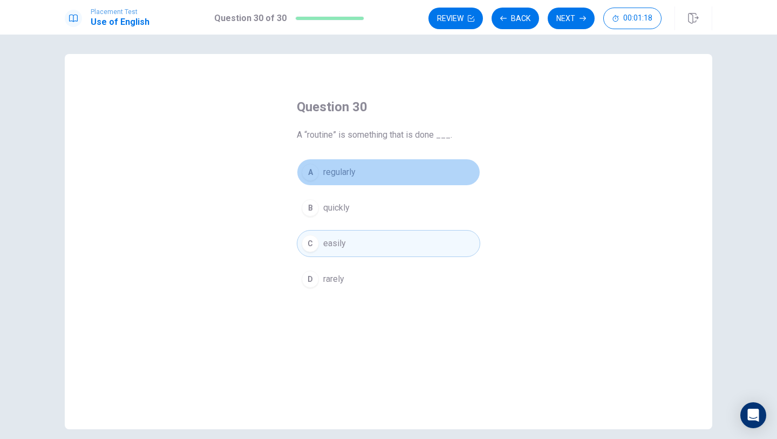
click at [446, 182] on button "A regularly" at bounding box center [388, 172] width 183 height 27
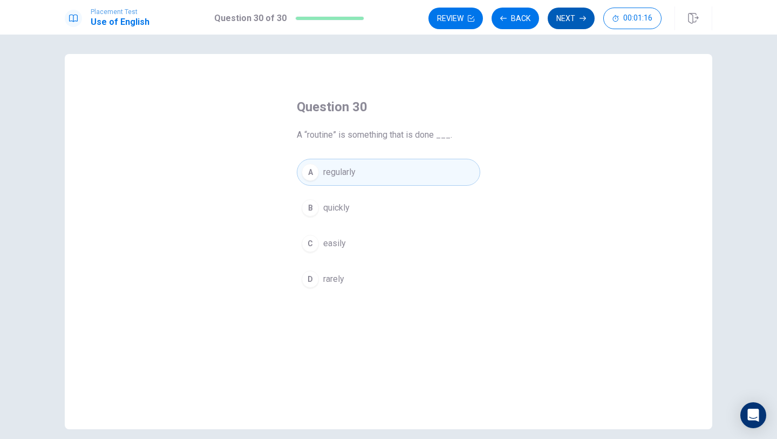
click at [571, 21] on button "Next" at bounding box center [571, 19] width 47 height 22
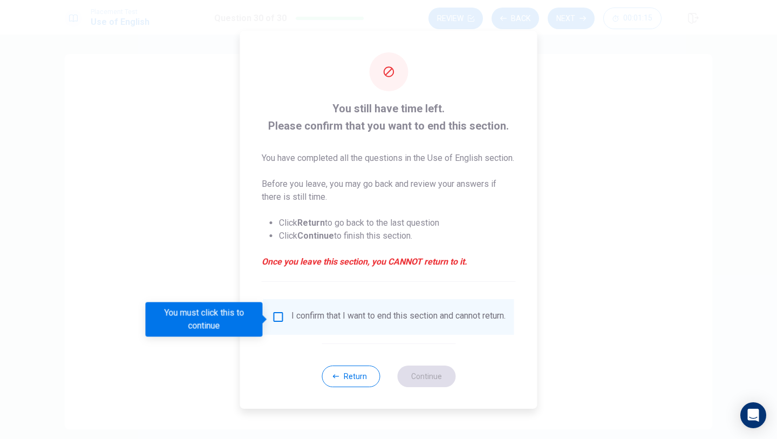
click at [283, 316] on div "I confirm that I want to end this section and cannot return." at bounding box center [389, 316] width 234 height 13
click at [277, 316] on input "You must click this to continue" at bounding box center [278, 316] width 13 height 13
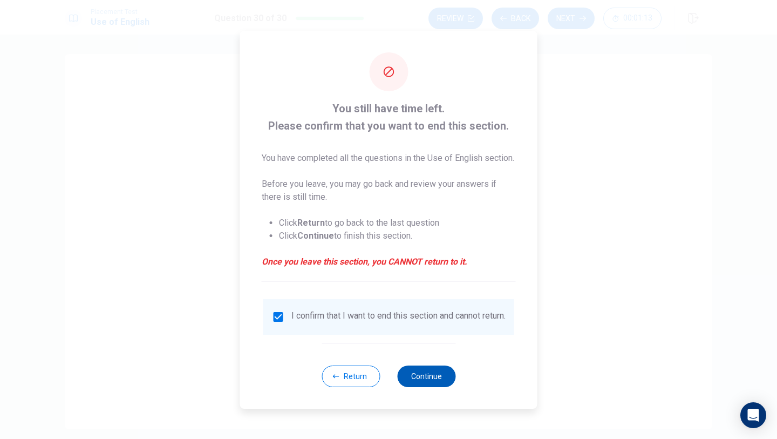
click at [440, 386] on button "Continue" at bounding box center [426, 376] width 58 height 22
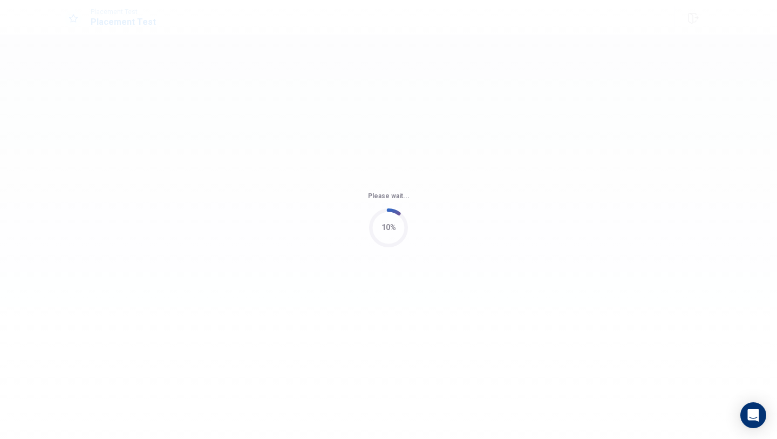
scroll to position [0, 0]
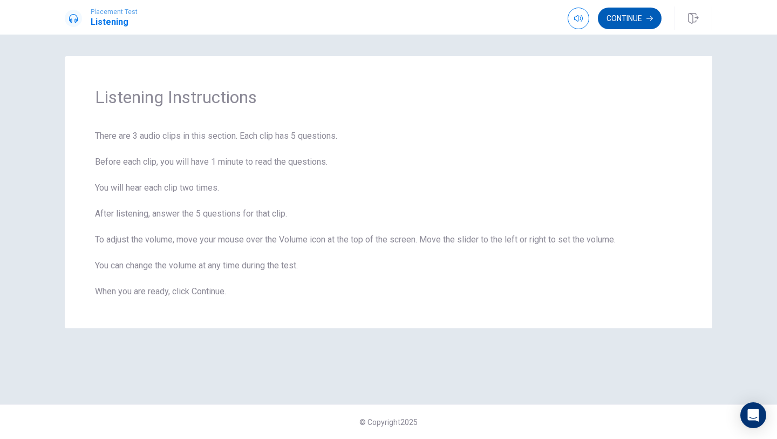
click at [617, 19] on button "Continue" at bounding box center [630, 19] width 64 height 22
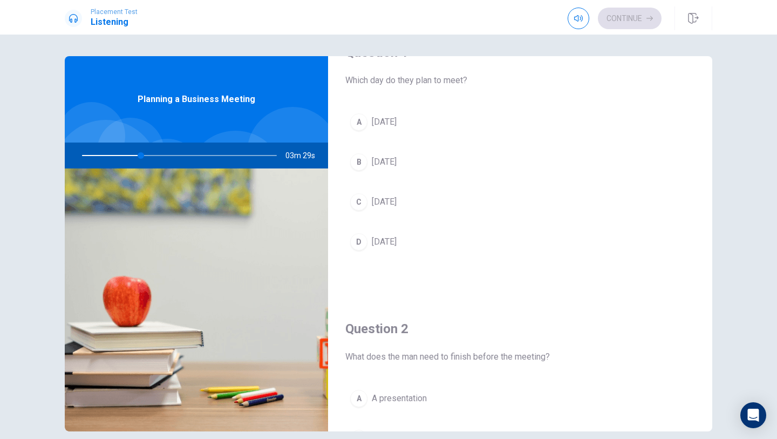
scroll to position [33, 0]
click at [361, 126] on div "A" at bounding box center [358, 122] width 17 height 17
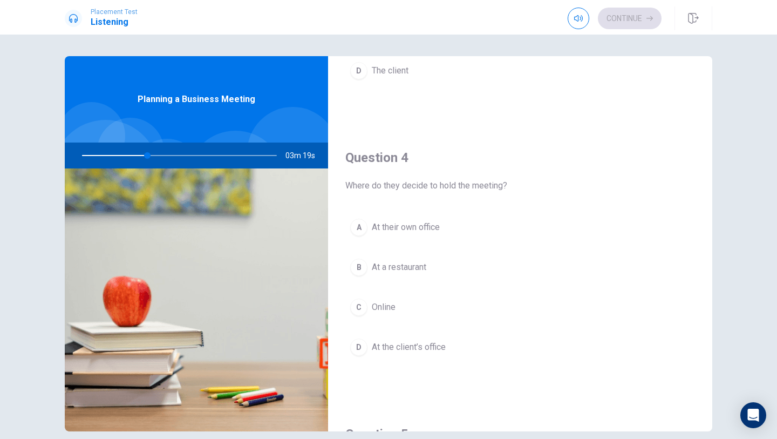
scroll to position [767, 0]
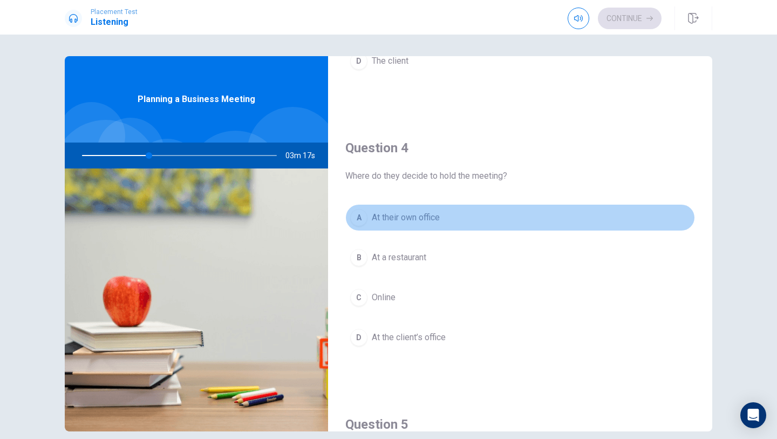
click at [358, 216] on div "A" at bounding box center [358, 217] width 17 height 17
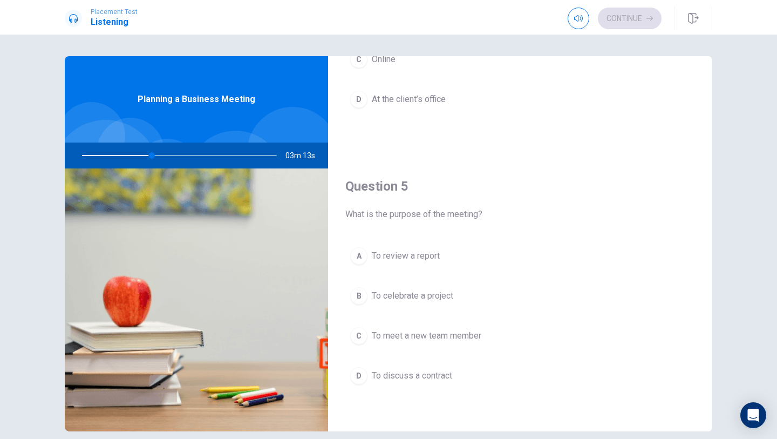
scroll to position [1006, 0]
click at [360, 253] on div "A" at bounding box center [358, 254] width 17 height 17
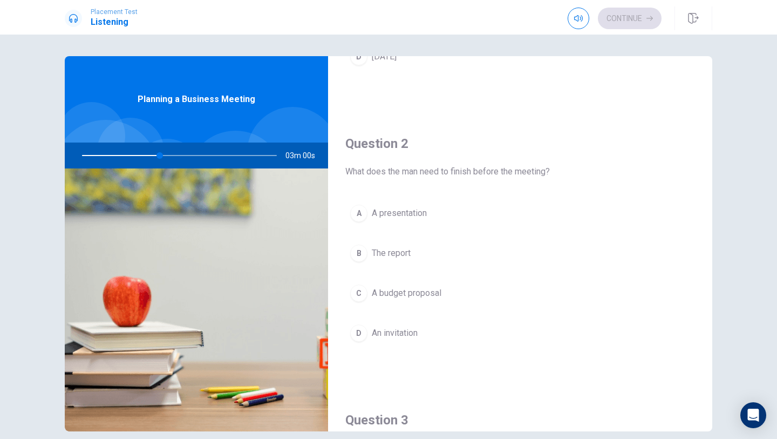
scroll to position [218, 0]
click at [412, 332] on span "An invitation" at bounding box center [395, 333] width 46 height 13
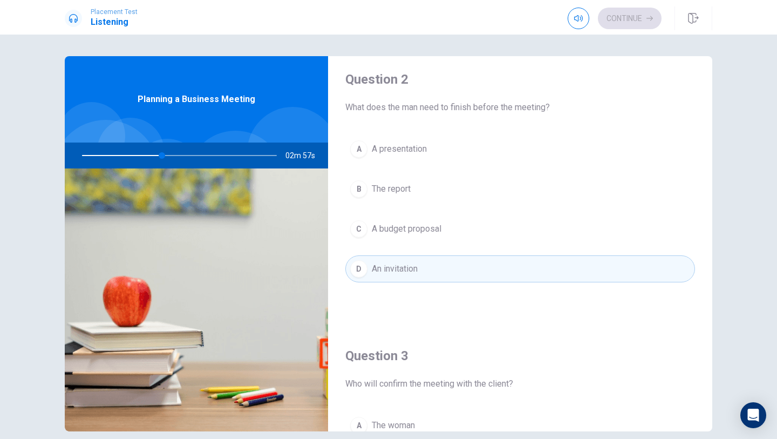
scroll to position [318, 0]
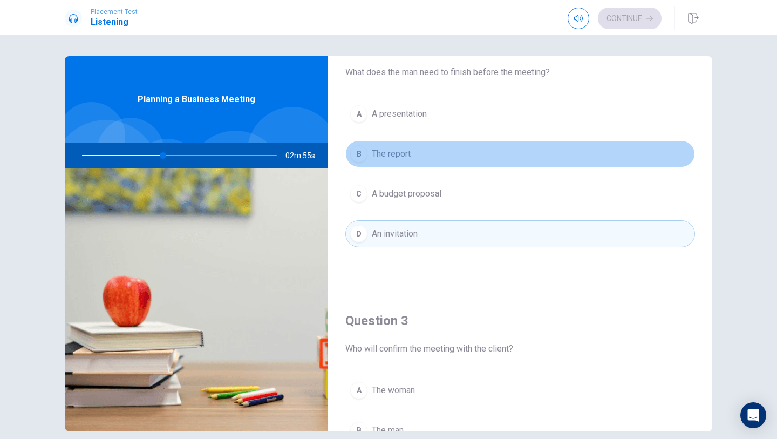
click at [394, 147] on span "The report" at bounding box center [391, 153] width 39 height 13
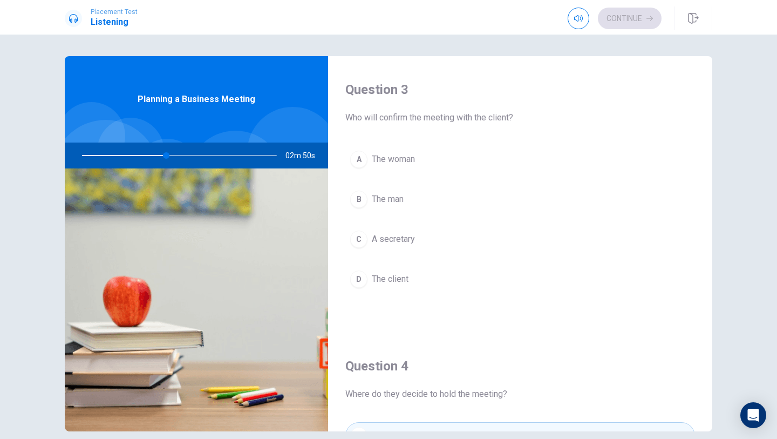
scroll to position [554, 0]
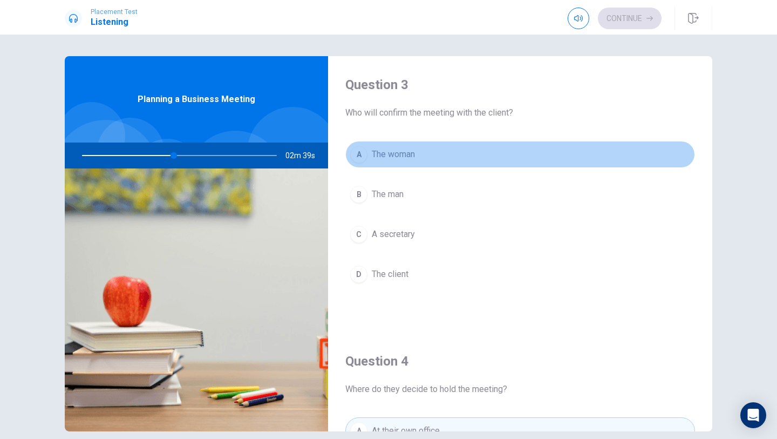
click at [426, 156] on button "A The woman" at bounding box center [520, 154] width 350 height 27
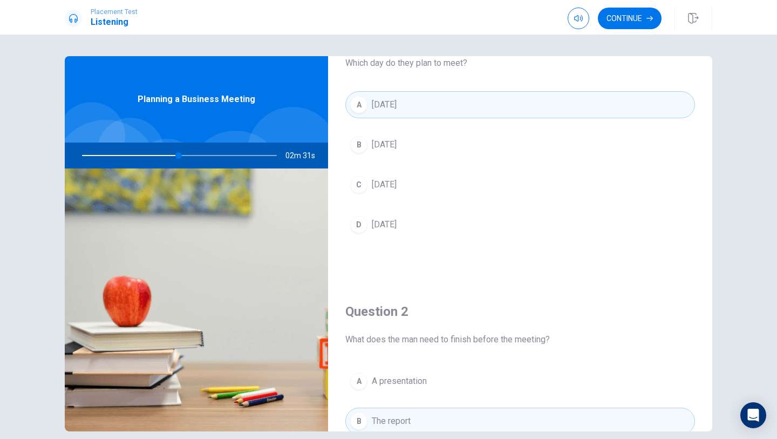
scroll to position [0, 0]
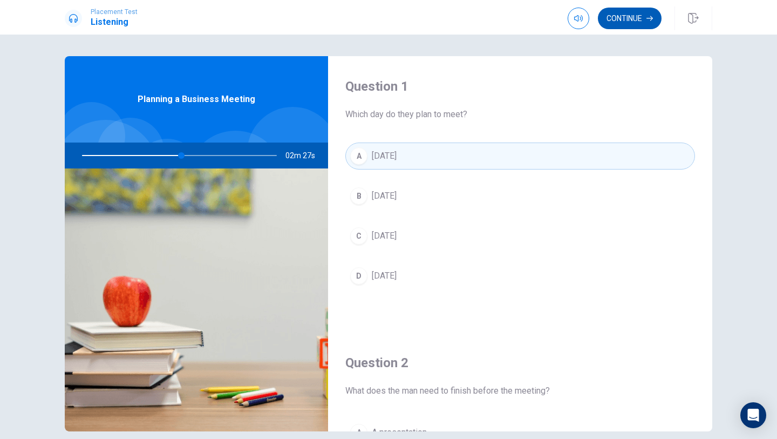
click at [621, 16] on button "Continue" at bounding box center [630, 19] width 64 height 22
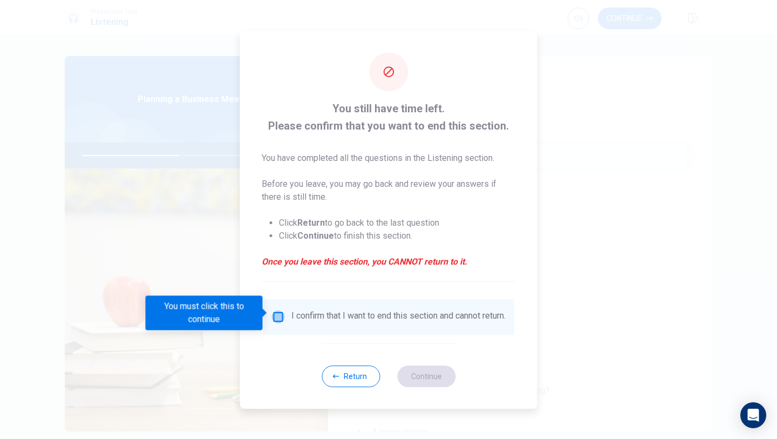
click at [282, 310] on input "You must click this to continue" at bounding box center [278, 316] width 13 height 13
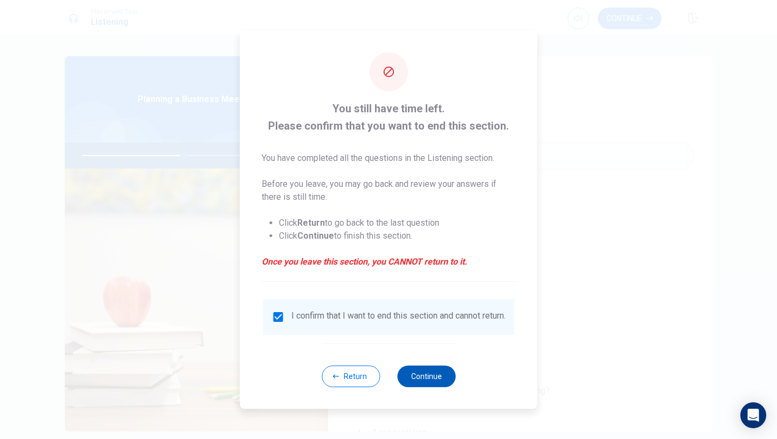
click at [423, 381] on button "Continue" at bounding box center [426, 376] width 58 height 22
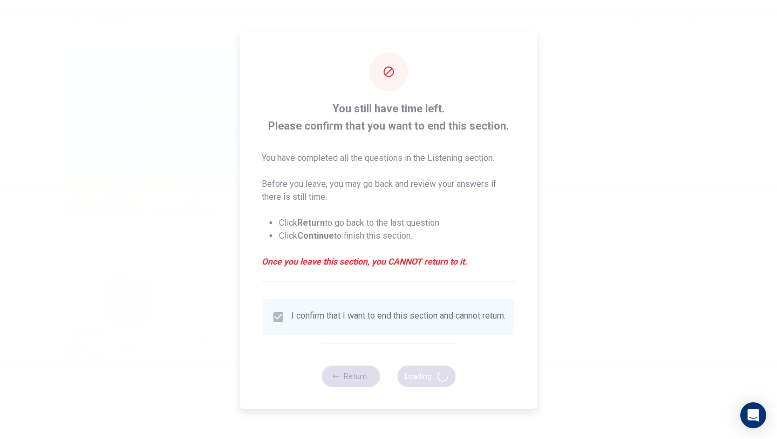
type input "53"
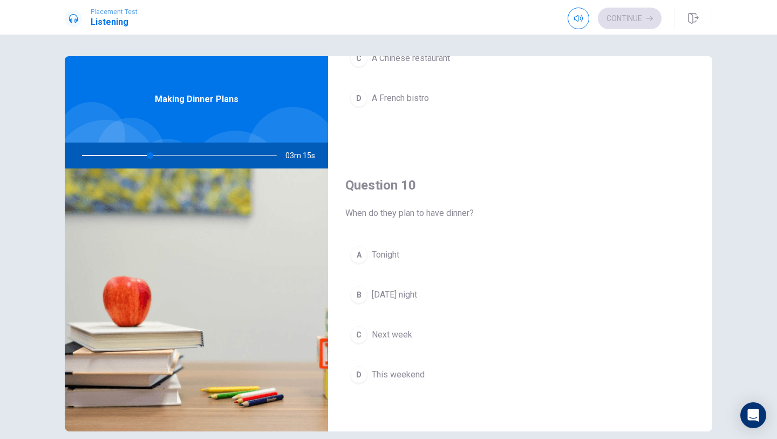
scroll to position [9, 0]
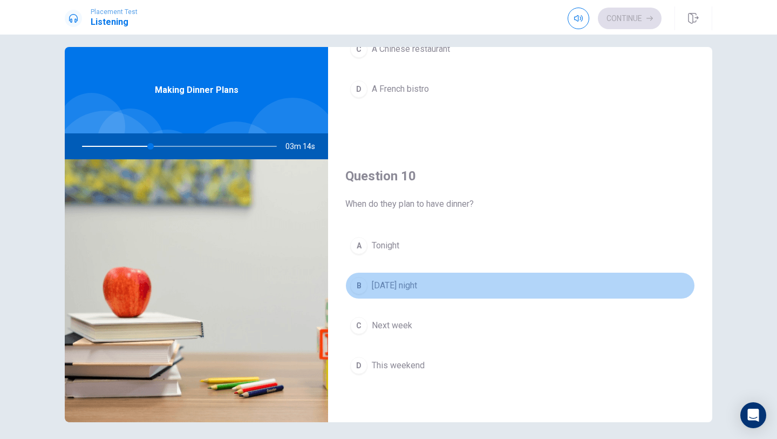
click at [350, 288] on button "B Tomorrow night" at bounding box center [520, 285] width 350 height 27
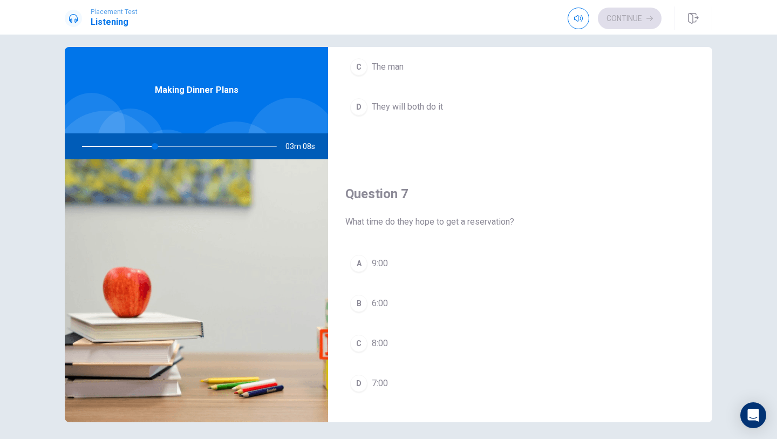
scroll to position [156, 0]
click at [362, 390] on div "D" at bounding box center [358, 386] width 17 height 17
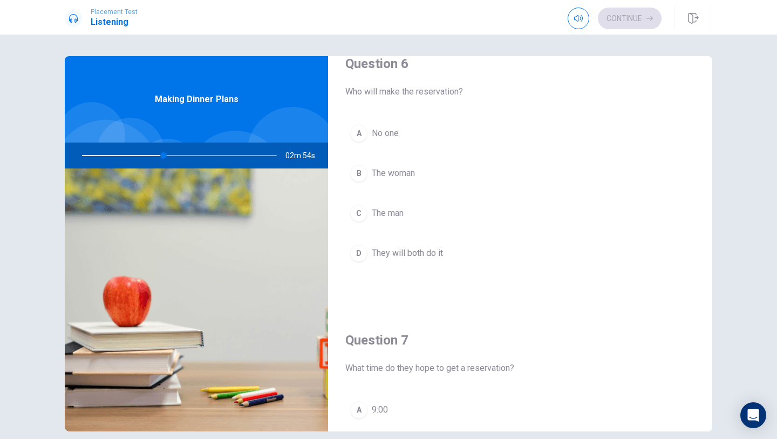
scroll to position [0, 0]
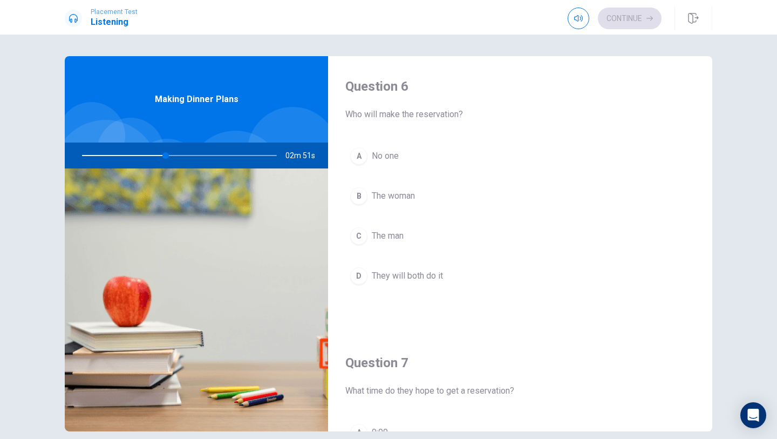
click at [354, 277] on div "D" at bounding box center [358, 275] width 17 height 17
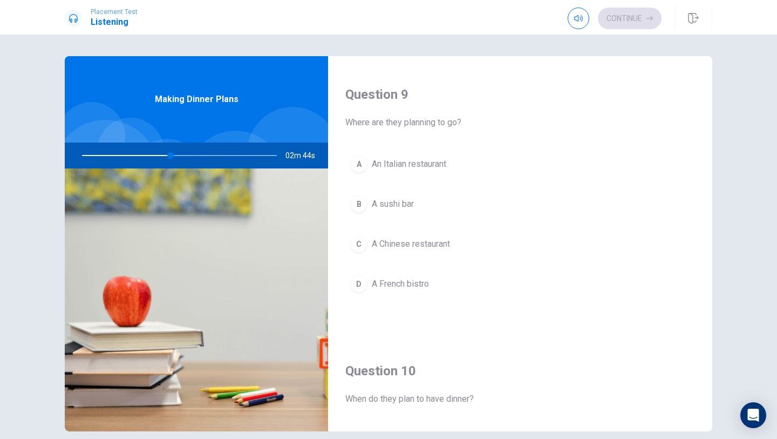
scroll to position [819, 0]
click at [450, 168] on button "A An Italian restaurant" at bounding box center [520, 165] width 350 height 27
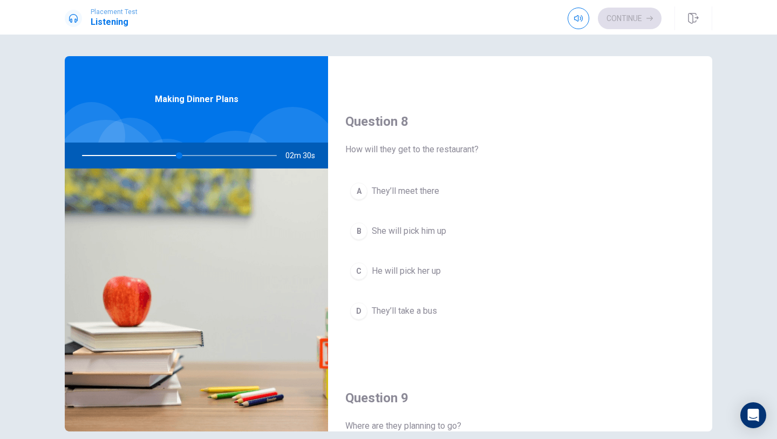
scroll to position [523, 0]
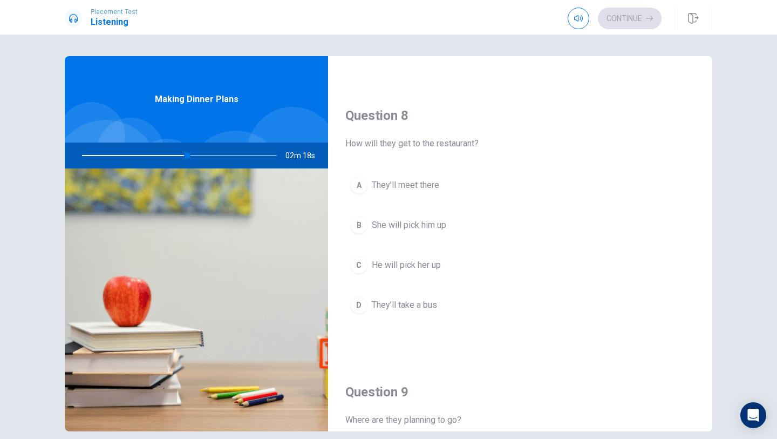
click at [450, 228] on button "B She will pick him up" at bounding box center [520, 224] width 350 height 27
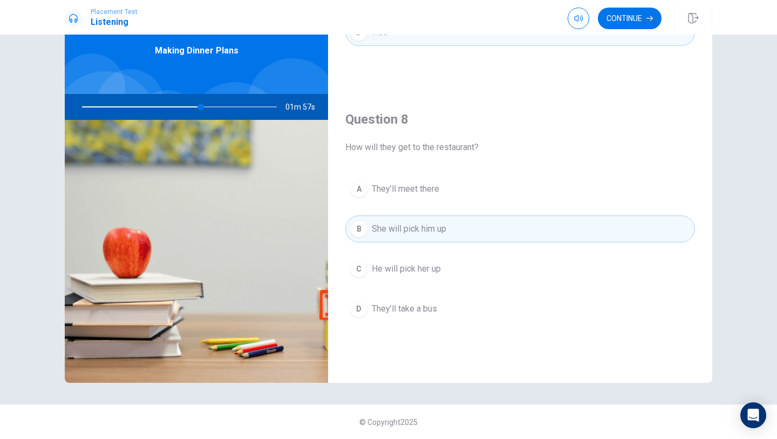
scroll to position [0, 0]
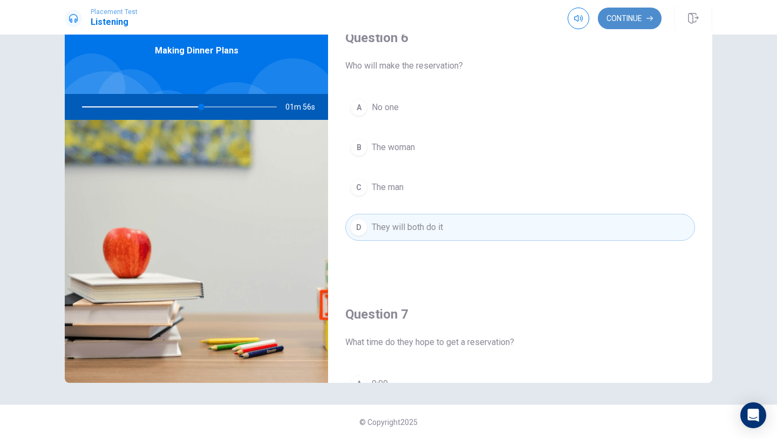
click at [632, 12] on button "Continue" at bounding box center [630, 19] width 64 height 22
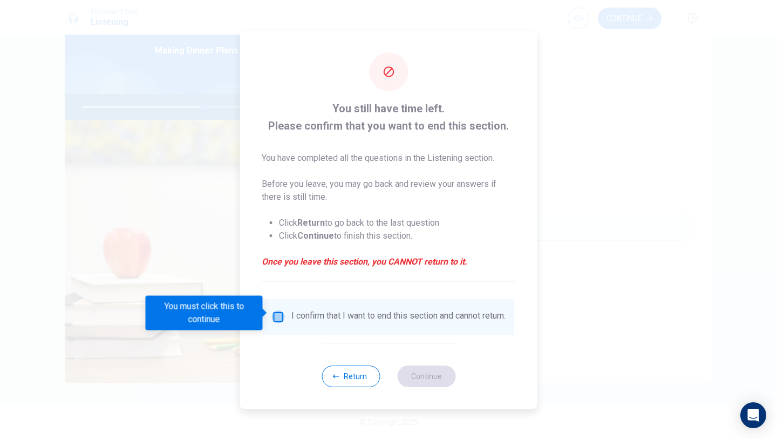
click at [281, 310] on input "You must click this to continue" at bounding box center [278, 316] width 13 height 13
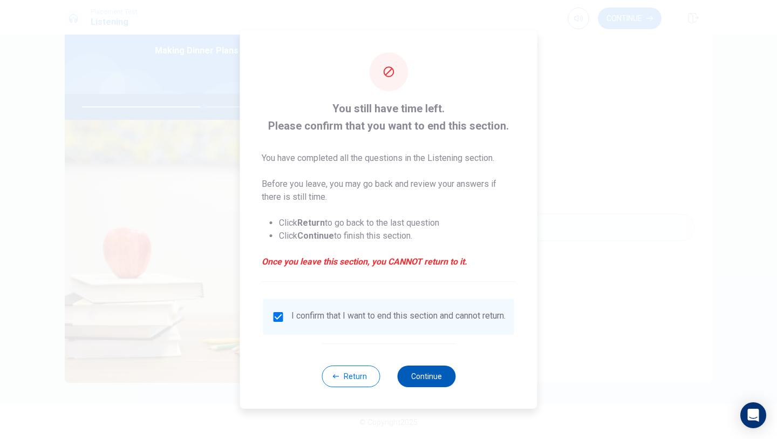
click at [433, 372] on button "Continue" at bounding box center [426, 376] width 58 height 22
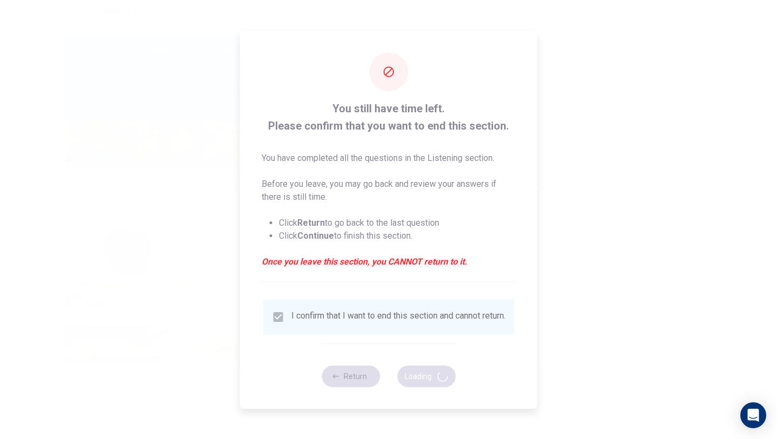
type input "63"
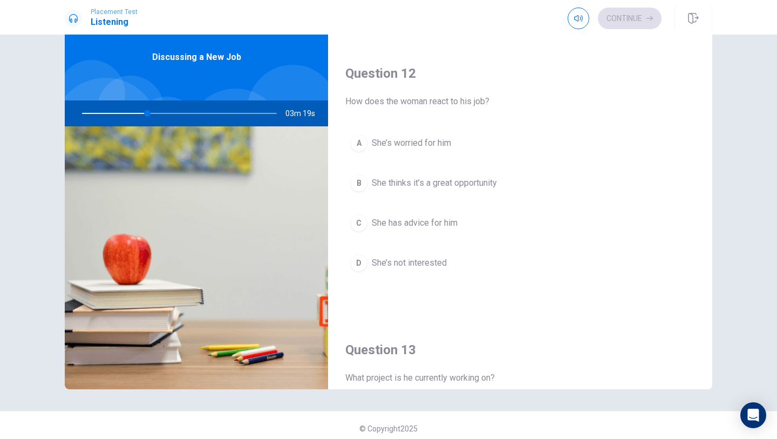
scroll to position [249, 0]
click at [495, 180] on span "She thinks it’s a great opportunity" at bounding box center [434, 181] width 125 height 13
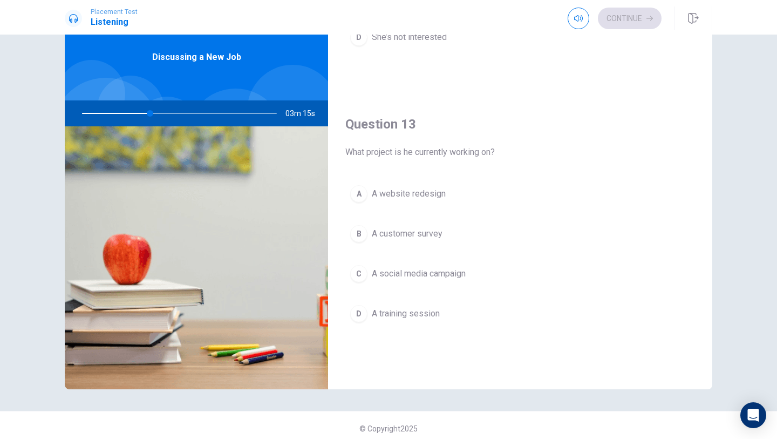
scroll to position [475, 0]
click at [474, 275] on button "C A social media campaign" at bounding box center [520, 271] width 350 height 27
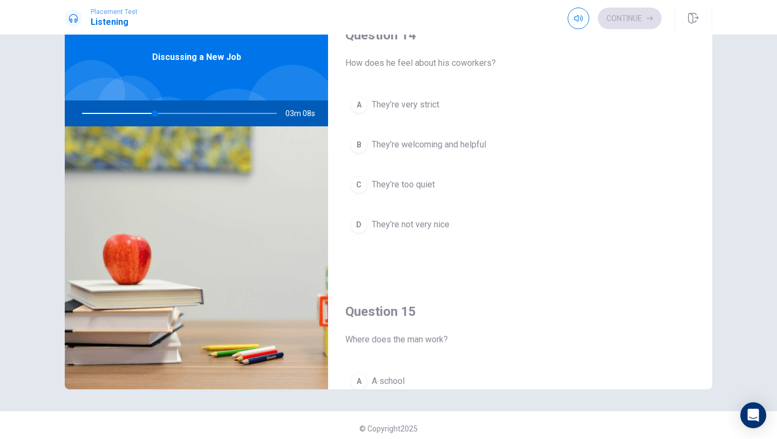
scroll to position [838, 0]
click at [438, 190] on button "C They’re too quiet" at bounding box center [520, 183] width 350 height 27
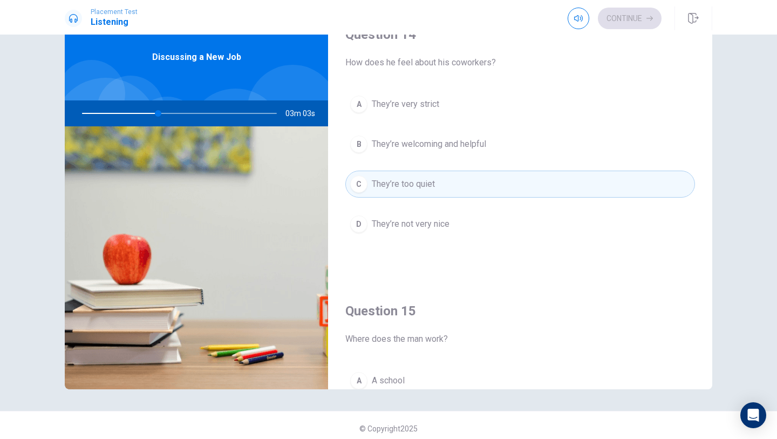
scroll to position [839, 0]
click at [482, 230] on button "D They’re not very nice" at bounding box center [520, 223] width 350 height 27
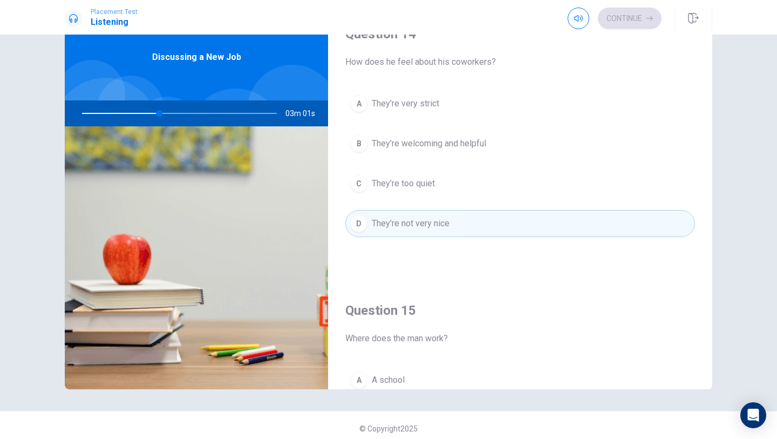
scroll to position [787, 0]
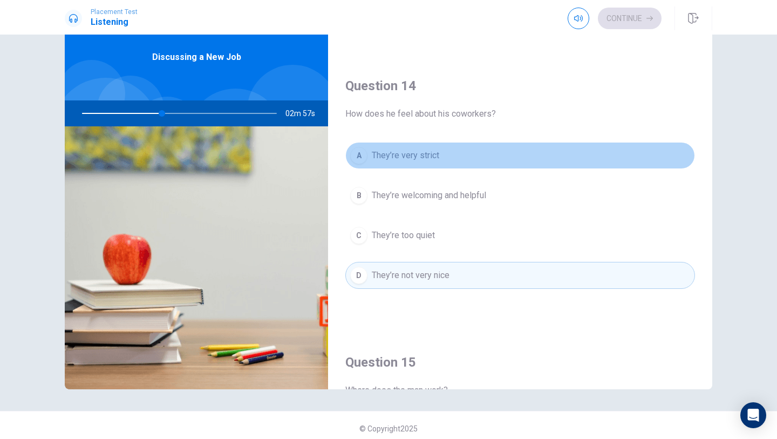
click at [463, 167] on button "A They’re very strict" at bounding box center [520, 155] width 350 height 27
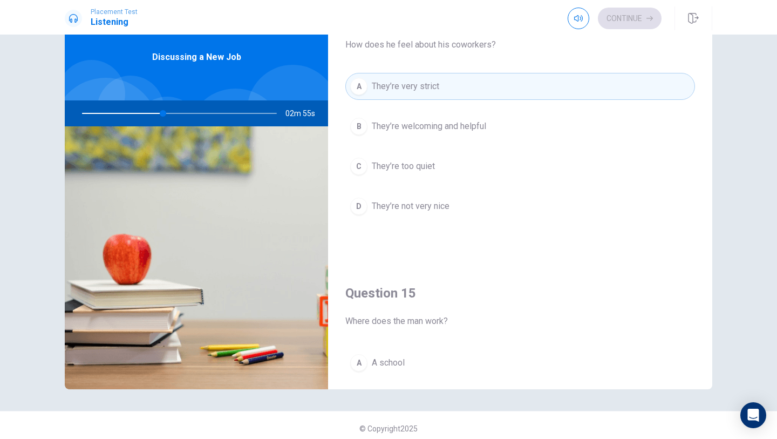
scroll to position [855, 0]
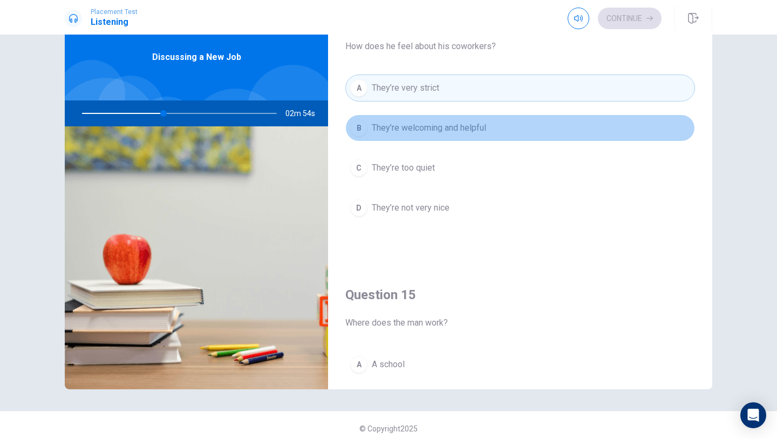
click at [500, 134] on button "B They’re welcoming and helpful" at bounding box center [520, 127] width 350 height 27
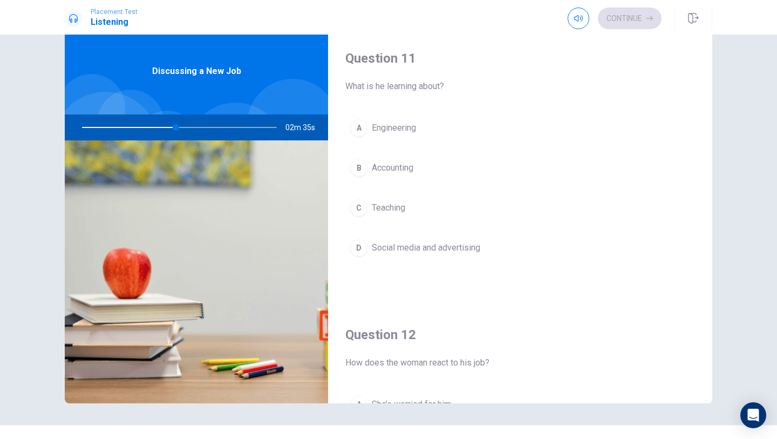
scroll to position [1006, 0]
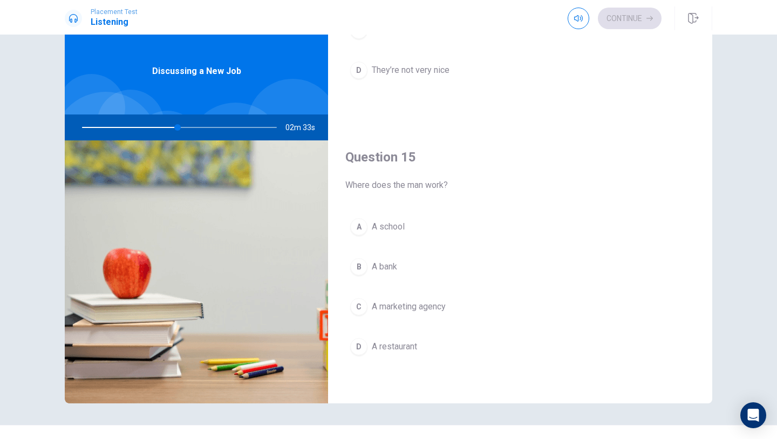
click at [360, 306] on div "C" at bounding box center [358, 306] width 17 height 17
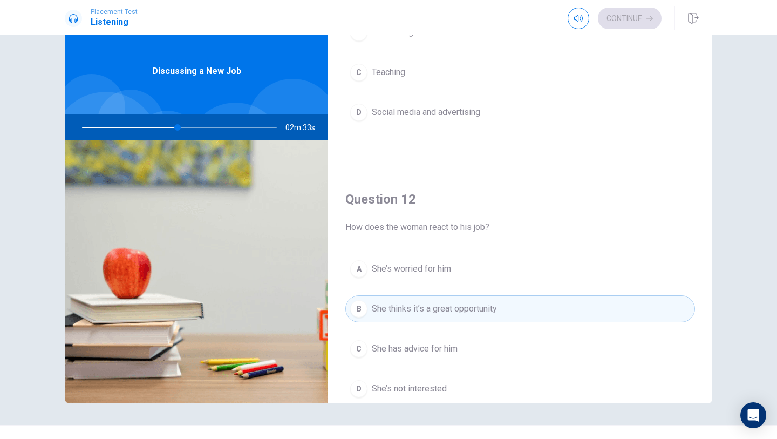
scroll to position [0, 0]
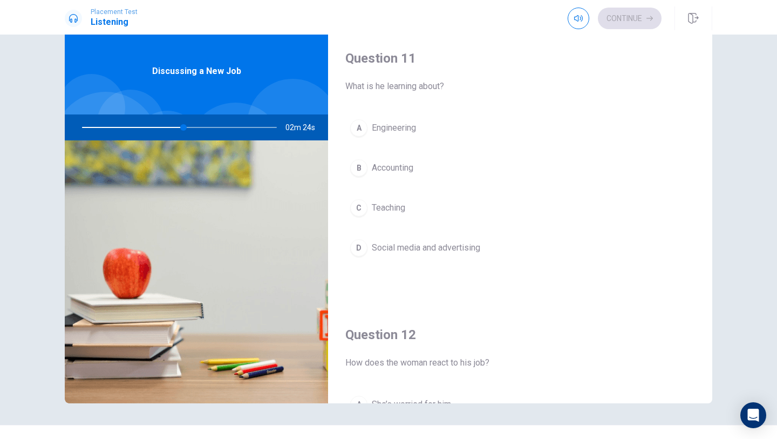
click at [379, 250] on span "Social media and advertising" at bounding box center [426, 247] width 108 height 13
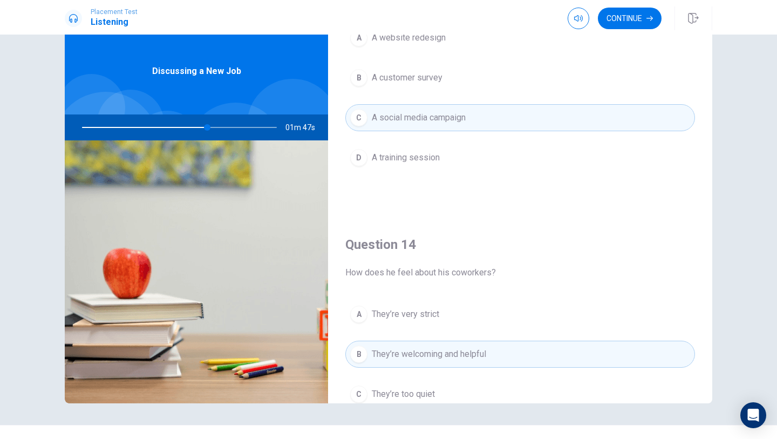
scroll to position [640, 0]
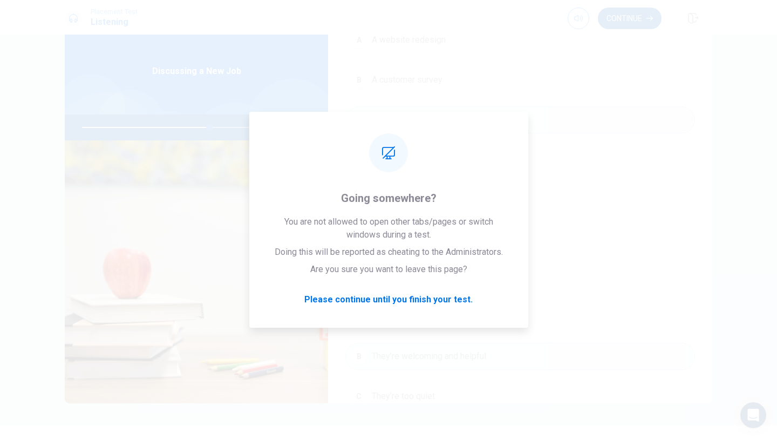
click at [634, 16] on button "Continue" at bounding box center [630, 19] width 64 height 22
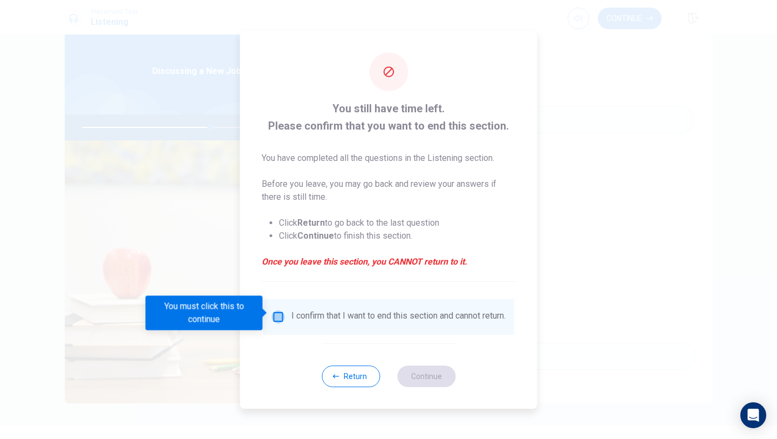
click at [274, 318] on input "You must click this to continue" at bounding box center [278, 316] width 13 height 13
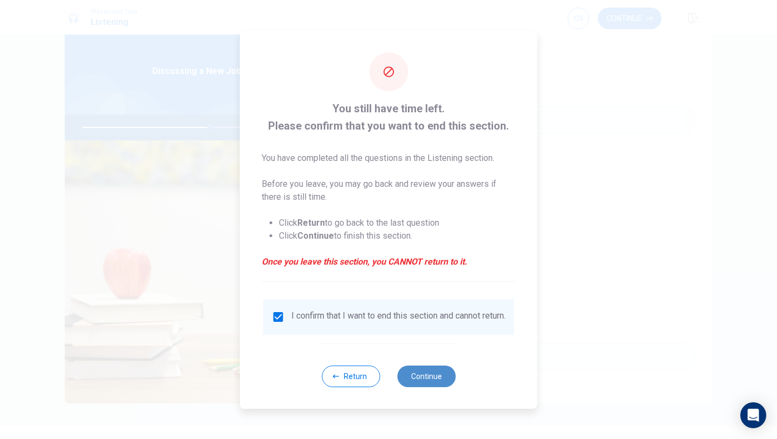
click at [428, 373] on button "Continue" at bounding box center [426, 376] width 58 height 22
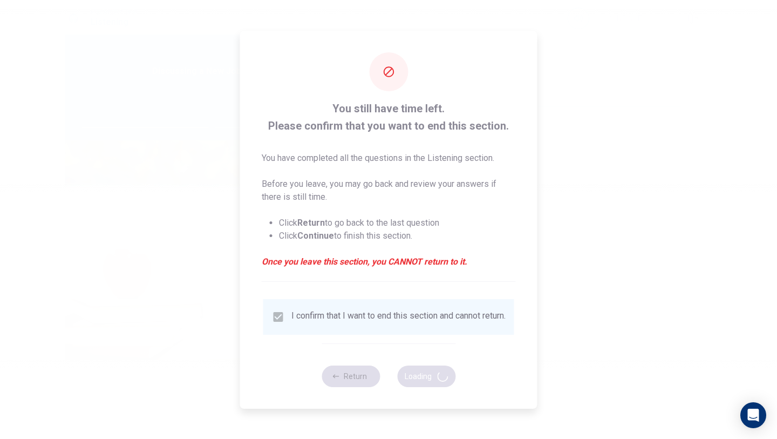
type input "67"
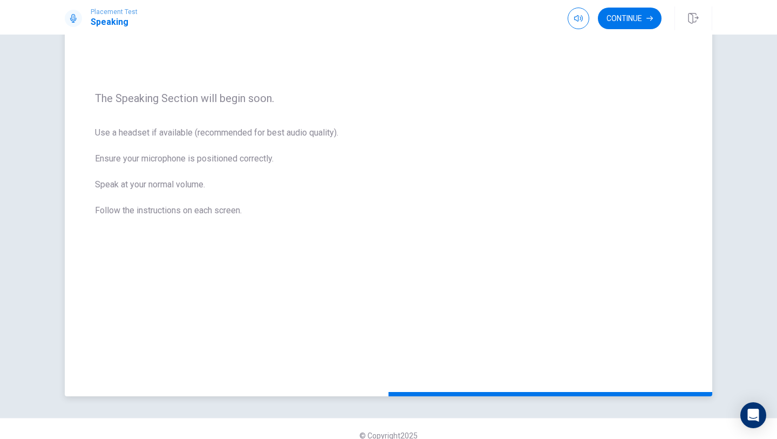
scroll to position [0, 0]
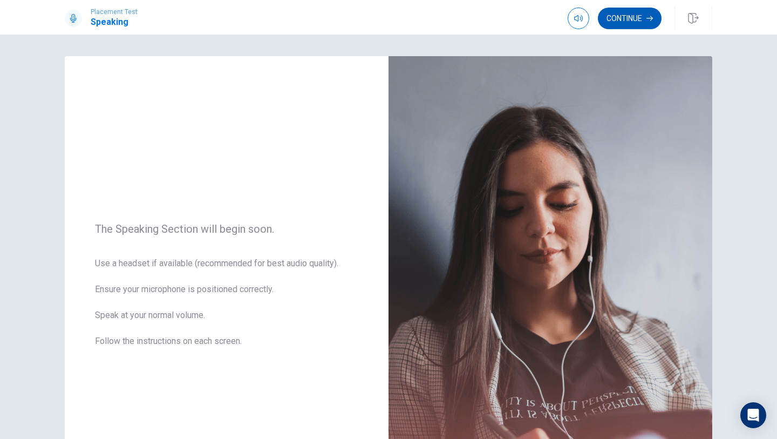
click at [640, 16] on button "Continue" at bounding box center [630, 19] width 64 height 22
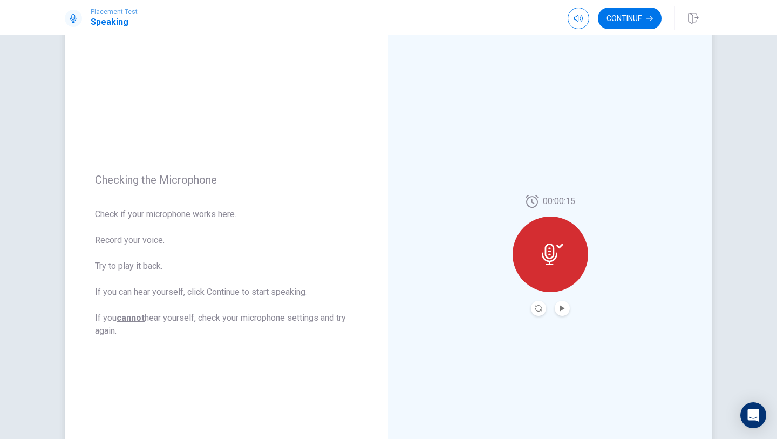
scroll to position [41, 0]
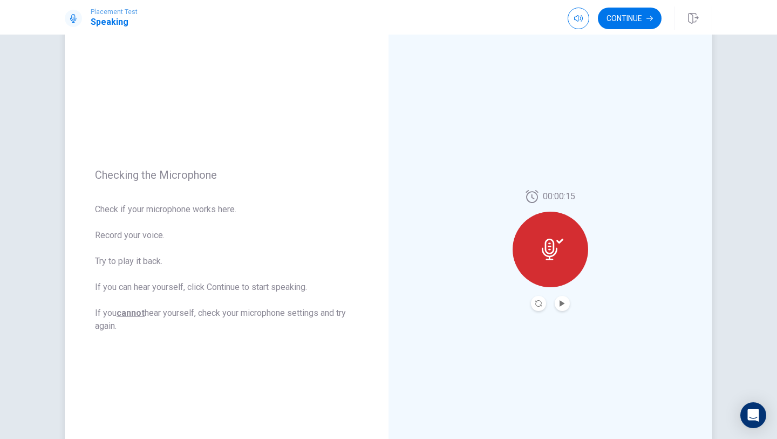
click at [560, 263] on div at bounding box center [551, 249] width 76 height 76
click at [559, 256] on icon at bounding box center [553, 249] width 22 height 22
click at [643, 19] on button "Continue" at bounding box center [630, 19] width 64 height 22
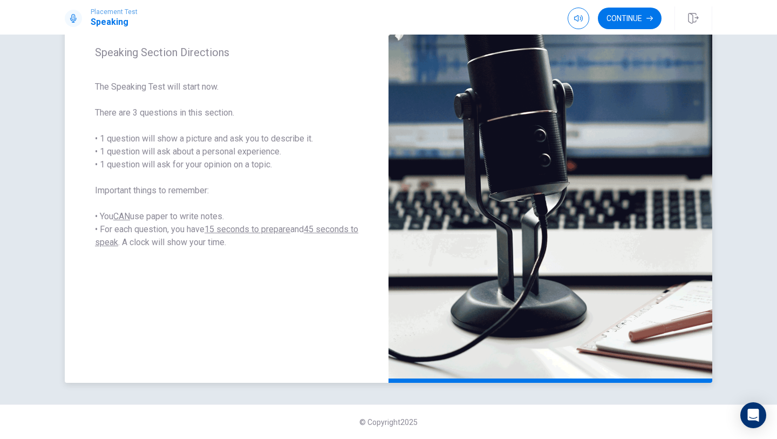
scroll to position [144, 0]
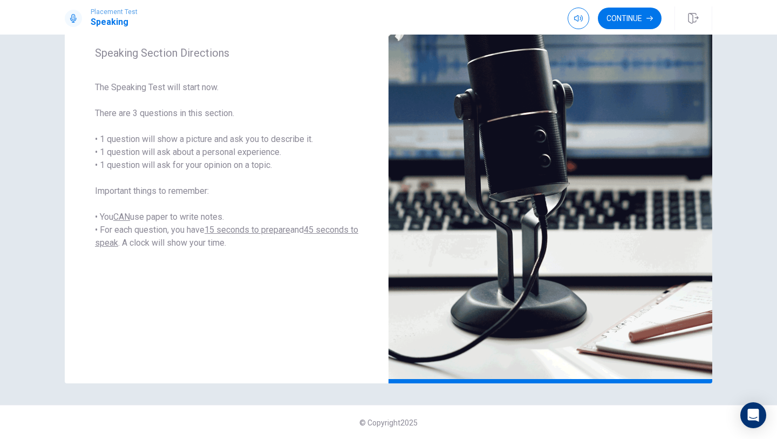
click at [636, 15] on button "Continue" at bounding box center [630, 19] width 64 height 22
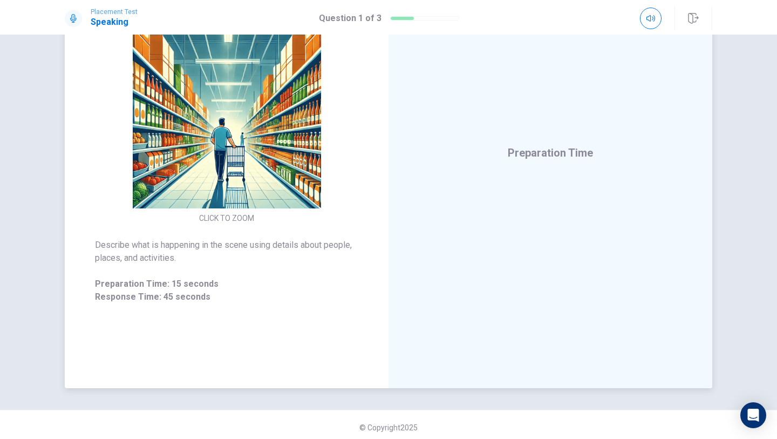
scroll to position [144, 0]
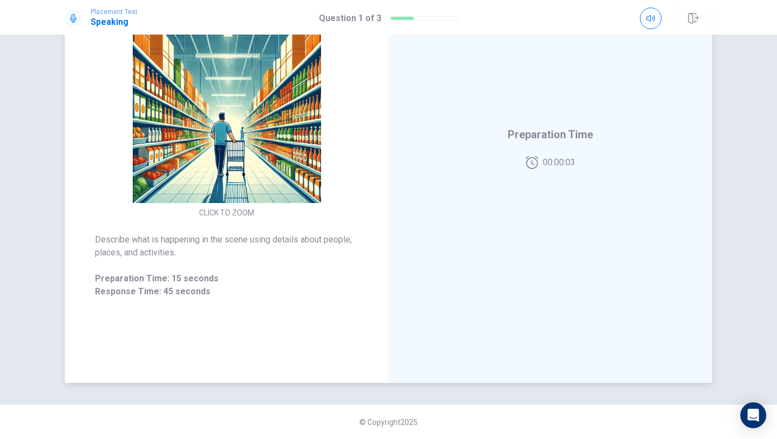
click at [173, 252] on span "Describe what is happening in the scene using details about people, places, and…" at bounding box center [226, 246] width 263 height 26
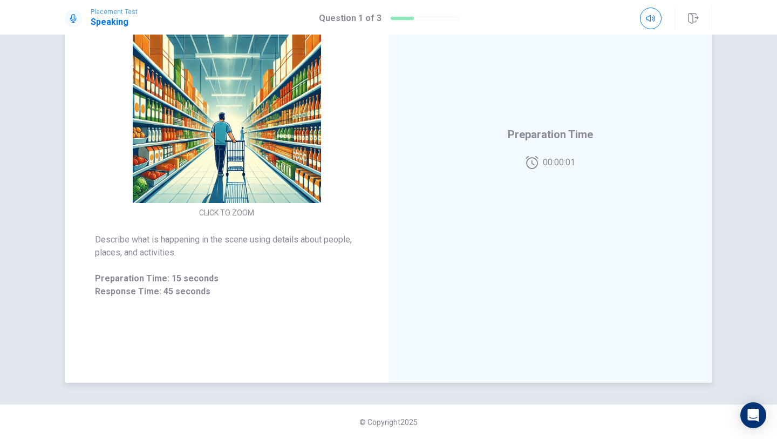
click at [173, 252] on span "Describe what is happening in the scene using details about people, places, and…" at bounding box center [226, 246] width 263 height 26
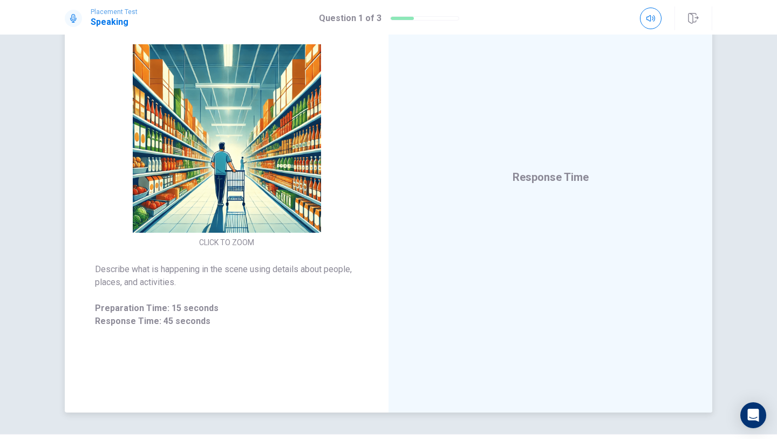
scroll to position [115, 0]
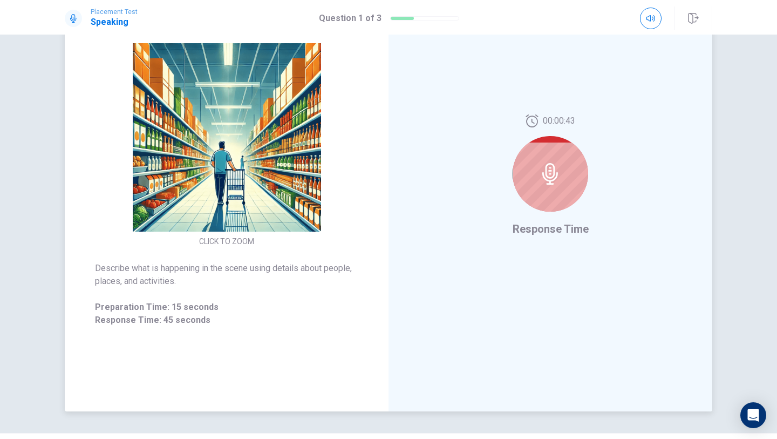
click at [558, 172] on icon at bounding box center [550, 174] width 22 height 22
click at [541, 177] on icon at bounding box center [550, 174] width 22 height 22
click at [176, 279] on span "Describe what is happening in the scene using details about people, places, and…" at bounding box center [226, 275] width 263 height 26
drag, startPoint x: 354, startPoint y: 269, endPoint x: 339, endPoint y: 269, distance: 15.7
click at [339, 269] on span "Describe what is happening in the scene using details about people, places, and…" at bounding box center [226, 275] width 263 height 26
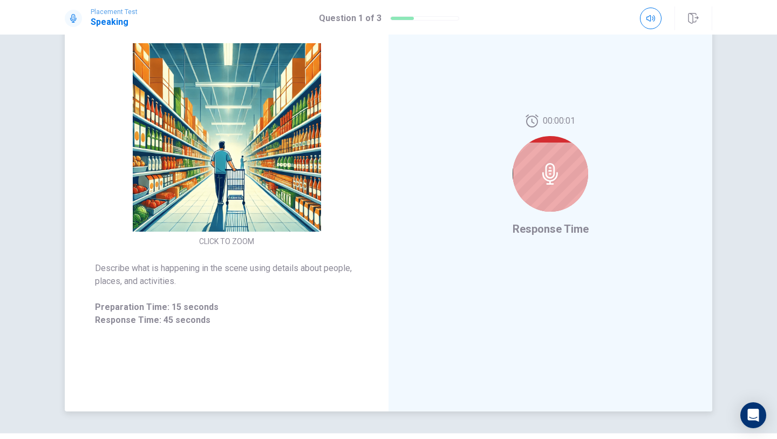
drag, startPoint x: 353, startPoint y: 269, endPoint x: 340, endPoint y: 269, distance: 12.9
click at [340, 269] on span "Describe what is happening in the scene using details about people, places, and…" at bounding box center [226, 275] width 263 height 26
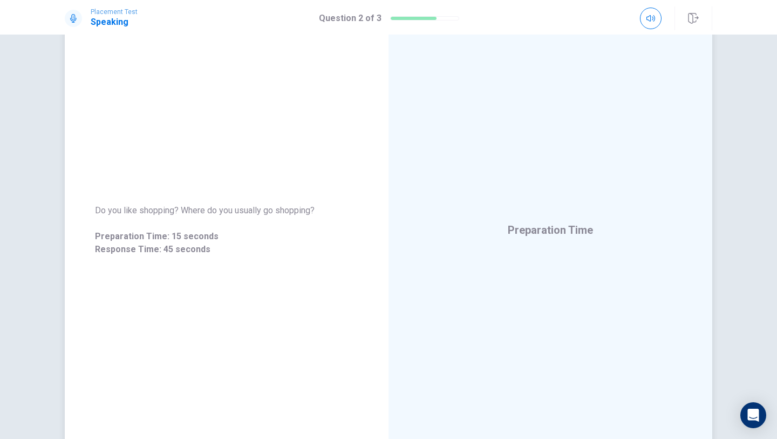
scroll to position [69, 0]
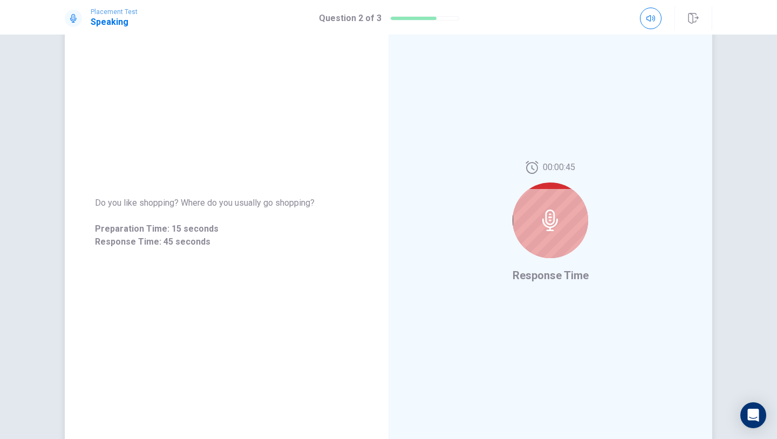
click at [554, 225] on icon at bounding box center [550, 220] width 16 height 22
click at [570, 212] on div at bounding box center [551, 220] width 76 height 76
click at [569, 213] on div at bounding box center [551, 220] width 76 height 76
click at [567, 224] on div at bounding box center [551, 220] width 76 height 76
drag, startPoint x: 309, startPoint y: 204, endPoint x: 272, endPoint y: 204, distance: 36.7
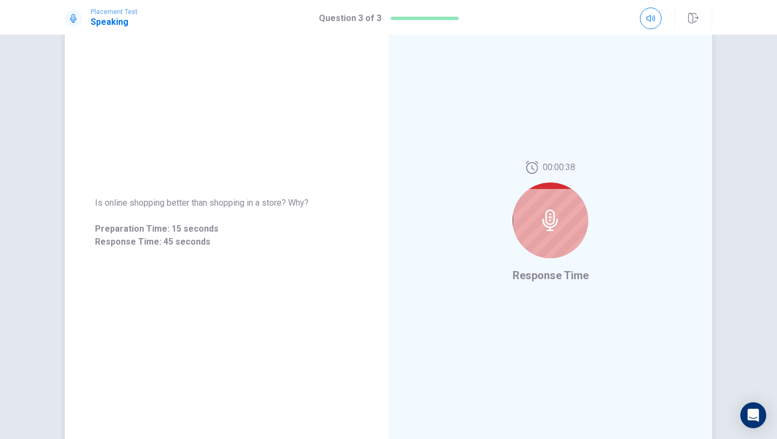
click at [272, 204] on span "Is online shopping better than shopping in a store? Why?" at bounding box center [226, 202] width 263 height 13
click at [311, 203] on span "Is online shopping better than shopping in a store? Why?" at bounding box center [226, 202] width 263 height 13
drag, startPoint x: 309, startPoint y: 203, endPoint x: 281, endPoint y: 206, distance: 28.7
click at [281, 206] on span "Is online shopping better than shopping in a store? Why?" at bounding box center [226, 202] width 263 height 13
drag, startPoint x: 310, startPoint y: 204, endPoint x: 276, endPoint y: 204, distance: 34.5
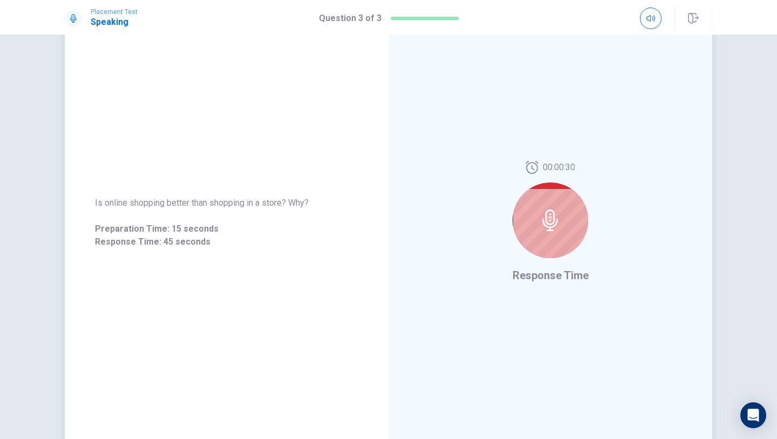
click at [276, 204] on span "Is online shopping better than shopping in a store? Why?" at bounding box center [226, 202] width 263 height 13
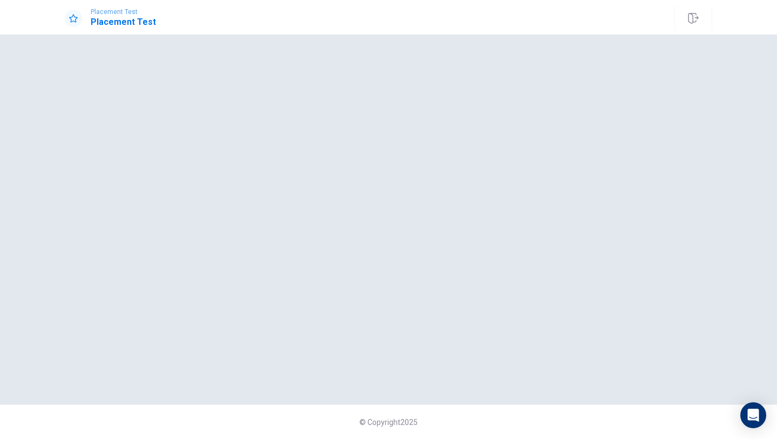
scroll to position [0, 0]
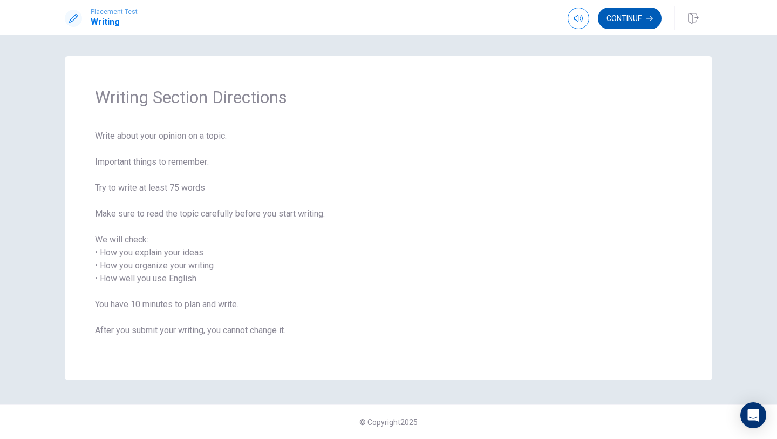
click at [619, 15] on button "Continue" at bounding box center [630, 19] width 64 height 22
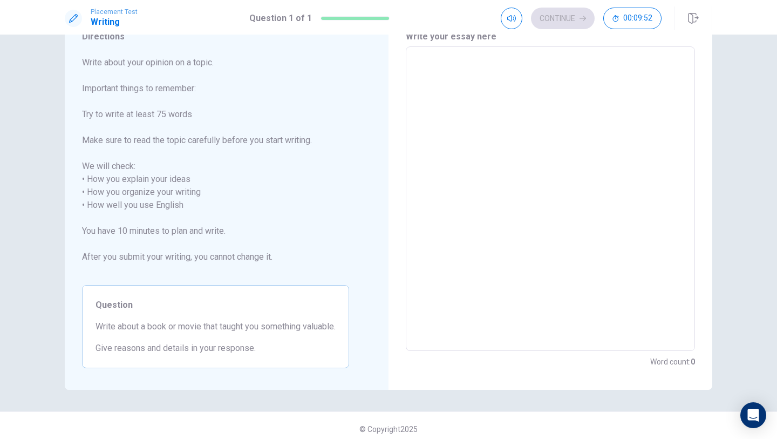
scroll to position [29, 0]
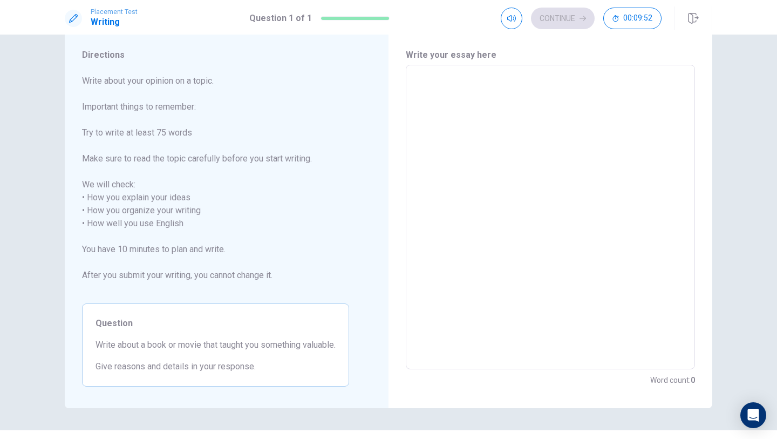
click at [514, 189] on textarea at bounding box center [550, 217] width 274 height 286
type textarea "j"
type textarea "x"
type textarea "m"
type textarea "x"
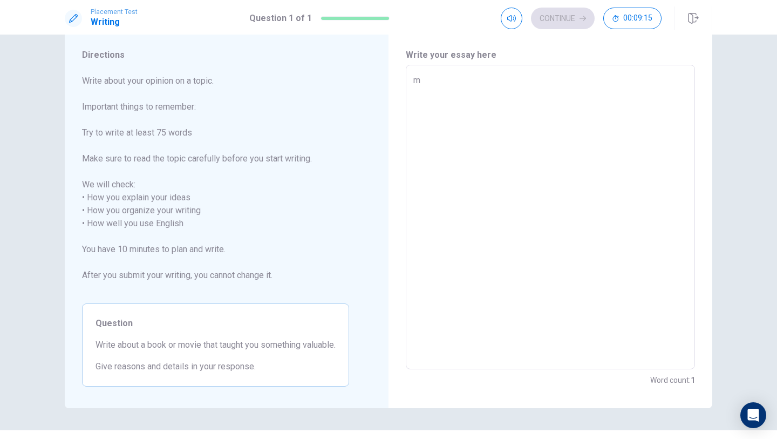
type textarea "my"
type textarea "x"
type textarea "my"
type textarea "x"
type textarea "my"
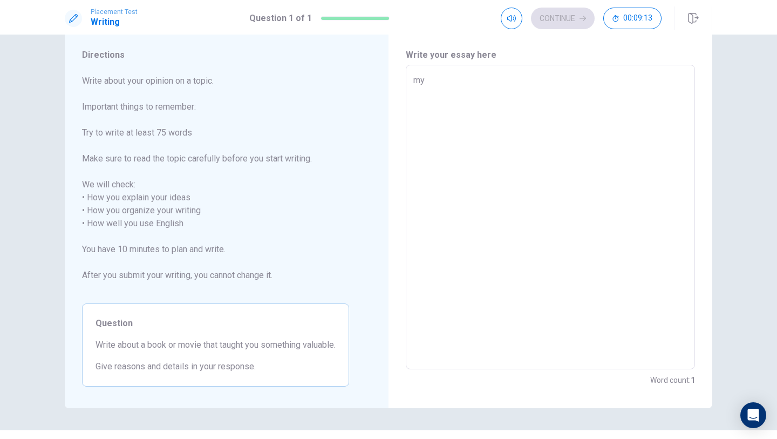
type textarea "x"
type textarea "m"
type textarea "x"
type textarea "f"
type textarea "x"
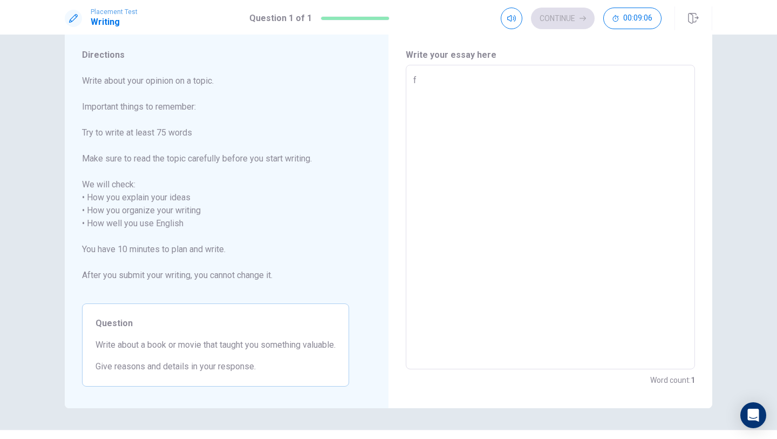
type textarea "fa"
type textarea "x"
type textarea "f"
type textarea "x"
type textarea "I"
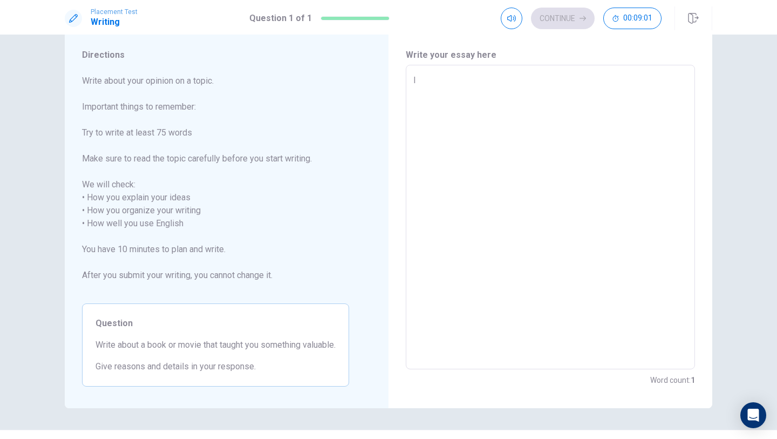
type textarea "x"
type textarea "It"
type textarea "x"
type textarea "Ith"
type textarea "x"
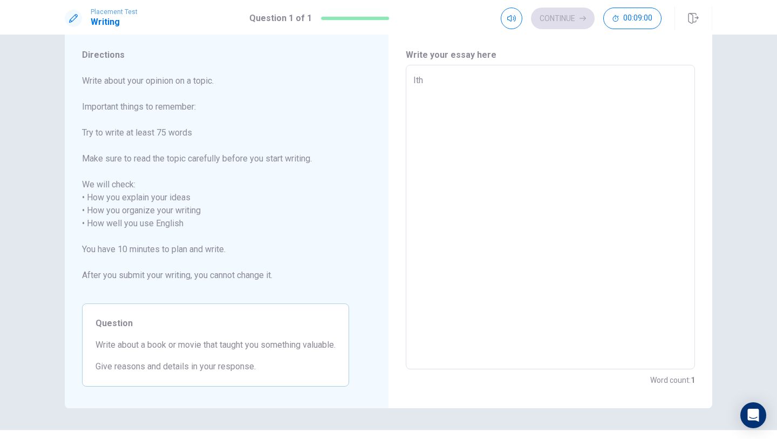
type textarea "Ithi"
type textarea "x"
type textarea "Ithin"
type textarea "x"
type textarea "Ithink"
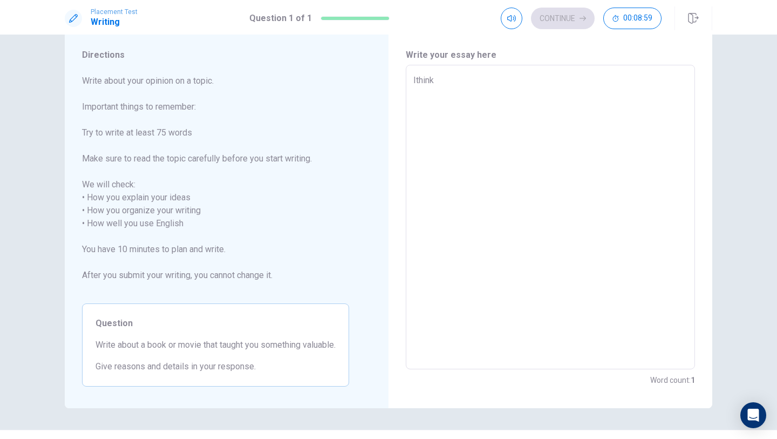
type textarea "x"
type textarea "Ithink"
type textarea "x"
type textarea "I think"
type textarea "x"
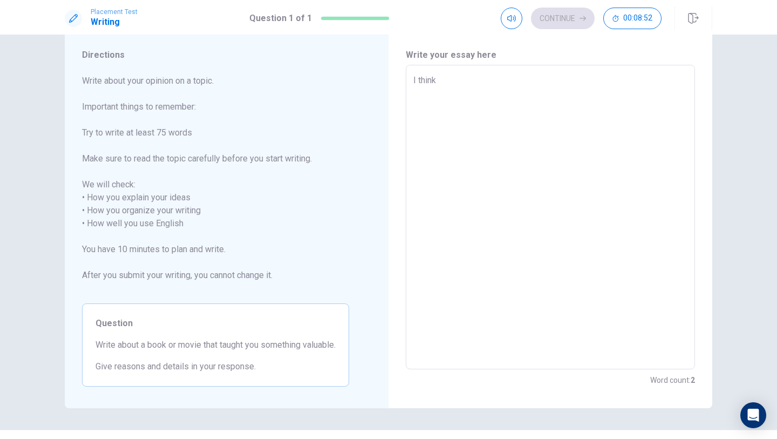
type textarea "I think m"
type textarea "x"
type textarea "I think my"
type textarea "x"
type textarea "I think my"
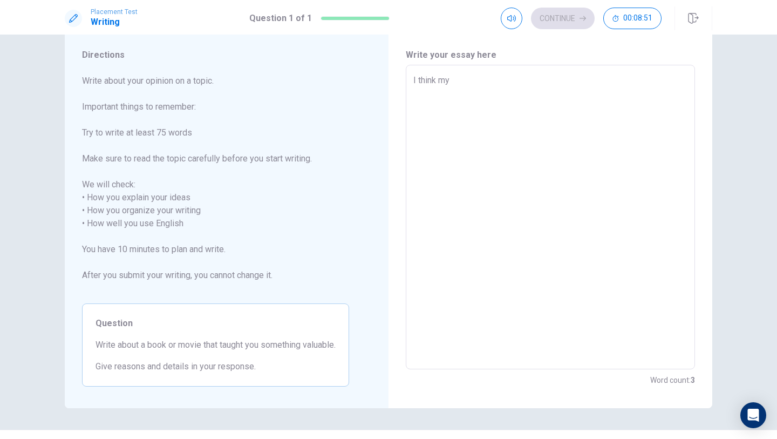
type textarea "x"
type textarea "I think my i"
type textarea "x"
type textarea "I think my im"
type textarea "x"
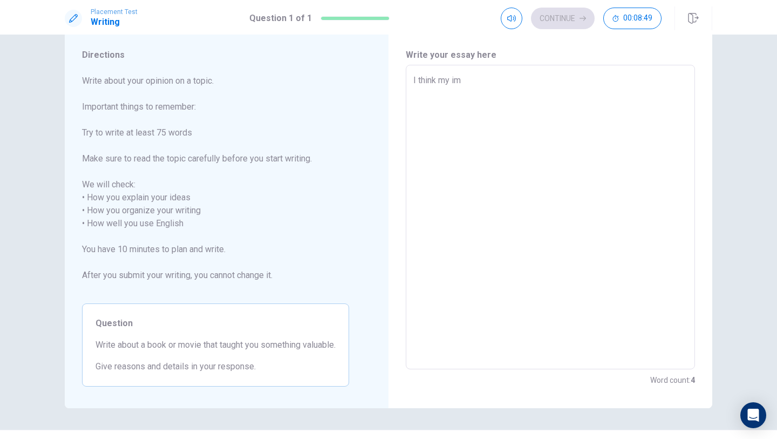
type textarea "I think my imp"
type textarea "x"
type textarea "I think my impr"
type textarea "x"
type textarea "I think my imp"
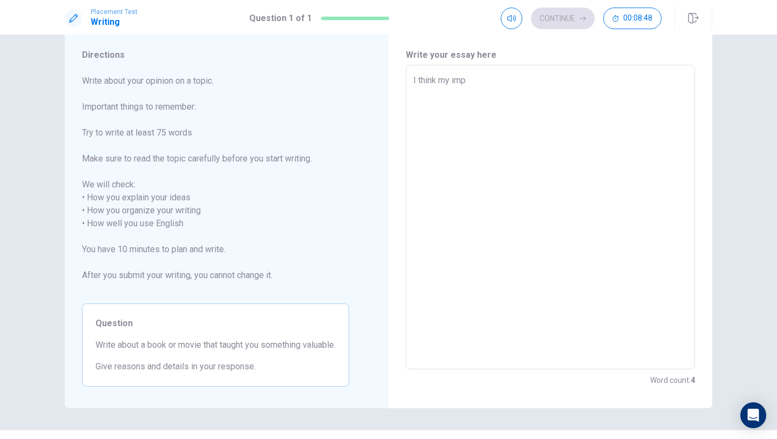
type textarea "x"
type textarea "I think my impo"
type textarea "x"
type textarea "I think my impor"
type textarea "x"
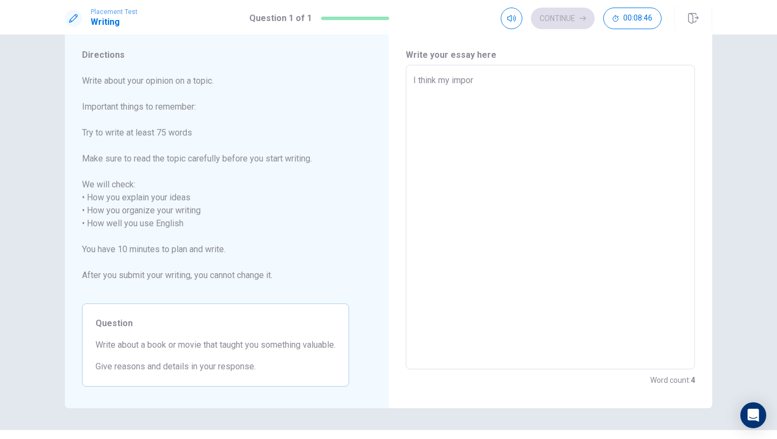
type textarea "I think my import"
type textarea "x"
type textarea "I think my importa"
type textarea "x"
type textarea "I think my importan"
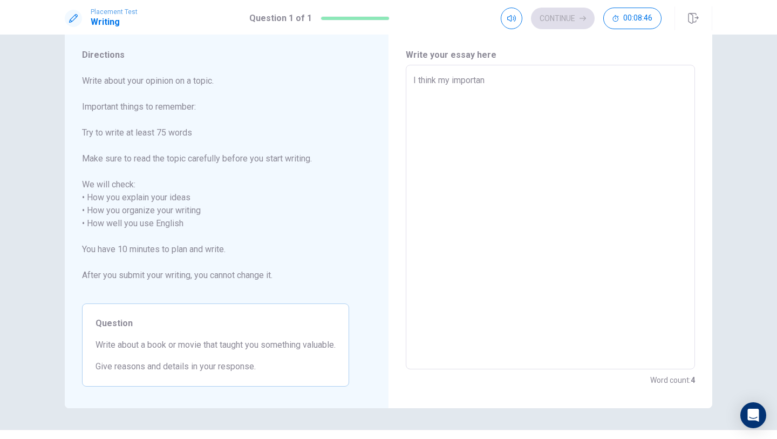
type textarea "x"
type textarea "I think my important"
type textarea "x"
type textarea "I think my important"
type textarea "x"
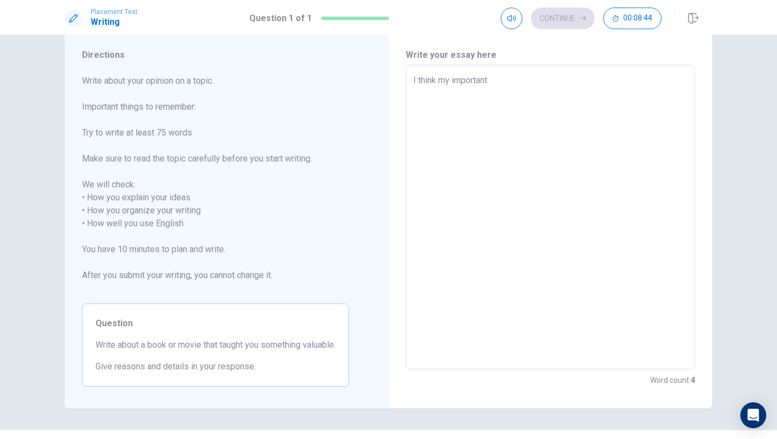
type textarea "I think my important t"
type textarea "x"
type textarea "I think my important th"
type textarea "x"
type textarea "I think my important thi"
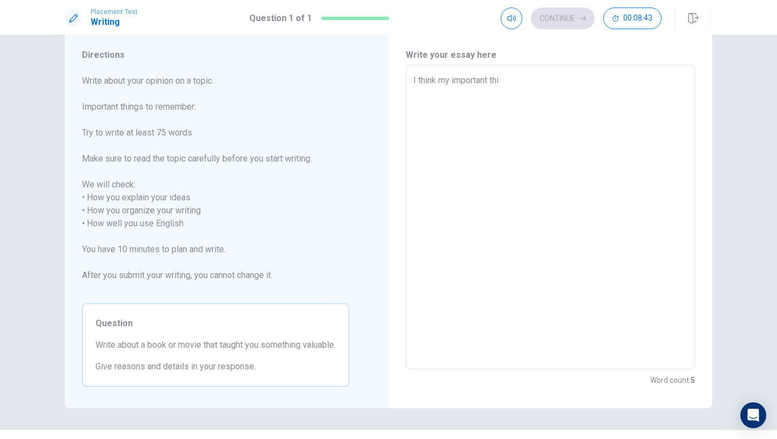
type textarea "x"
type textarea "I think my important thin"
type textarea "x"
type textarea "I think my important thing"
type textarea "x"
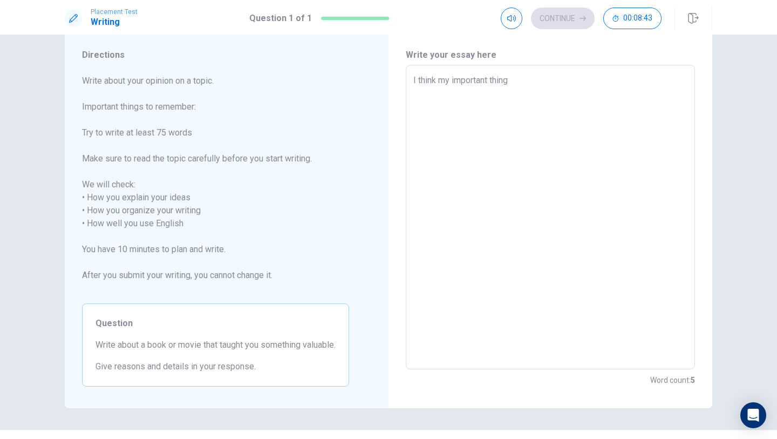
type textarea "I think my important things"
type textarea "x"
type textarea "I think my important things"
type textarea "x"
type textarea "I think my important things i"
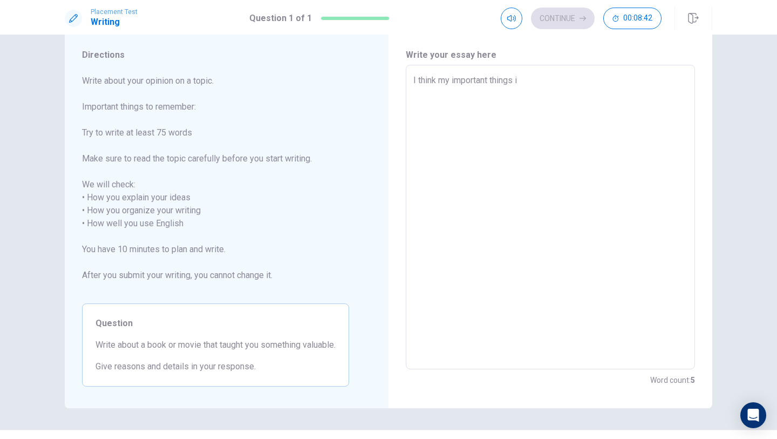
type textarea "x"
type textarea "I think my important things is"
type textarea "x"
type textarea "I think my important things is"
type textarea "x"
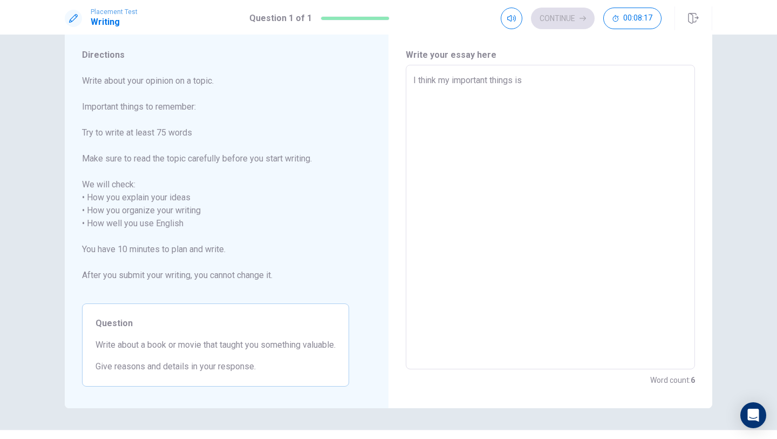
type textarea "I think my important things is m"
type textarea "x"
type textarea "I think my important things is my"
type textarea "x"
type textarea "I think my important things is my"
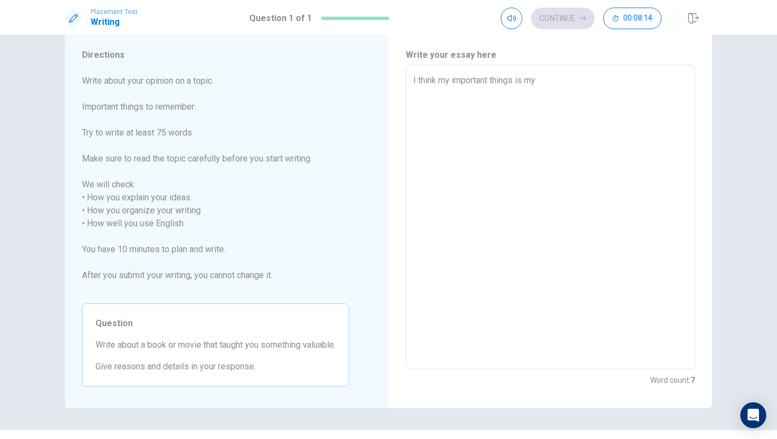
type textarea "x"
type textarea "I think my important things is my s"
type textarea "x"
type textarea "I think my important things is my sb"
type textarea "x"
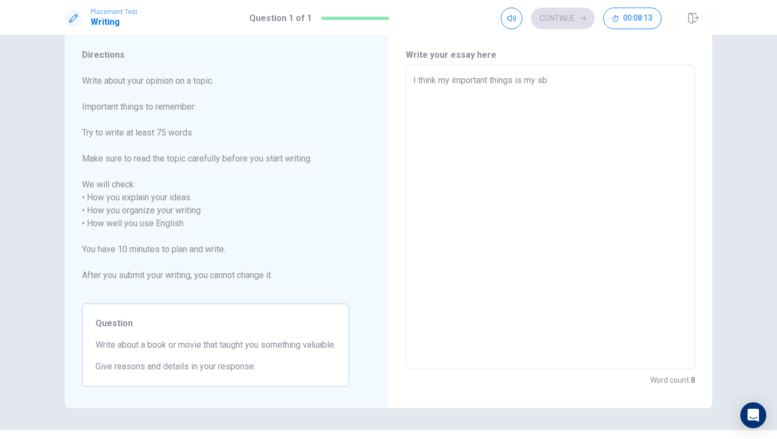
type textarea "I think my important things is my s"
type textarea "x"
type textarea "I think my important things is my se"
type textarea "x"
type textarea "I think my important things is my s"
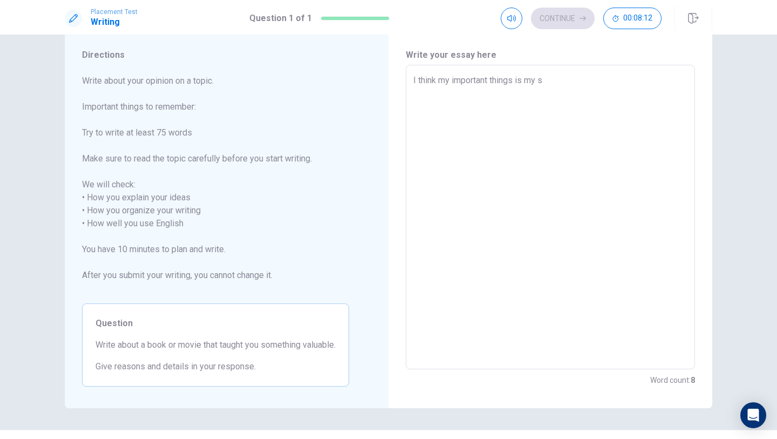
type textarea "x"
type textarea "I think my important things is my"
type textarea "x"
type textarea "I think my important things is my b"
type textarea "x"
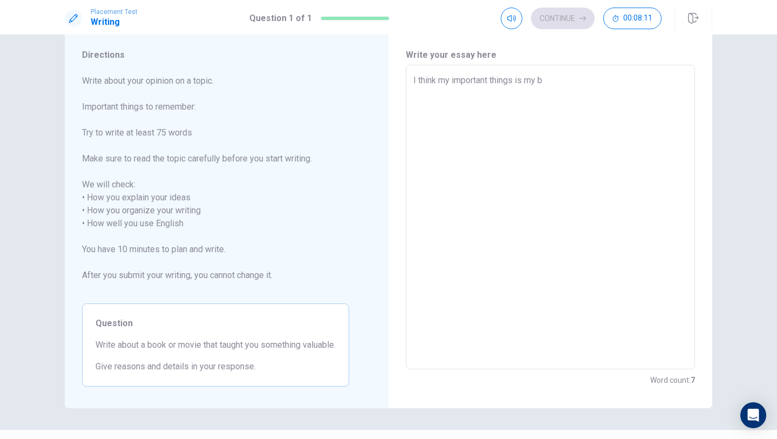
type textarea "I think my important things is my be"
type textarea "x"
type textarea "I think my important things is my bes"
type textarea "x"
type textarea "I think my important things is my best"
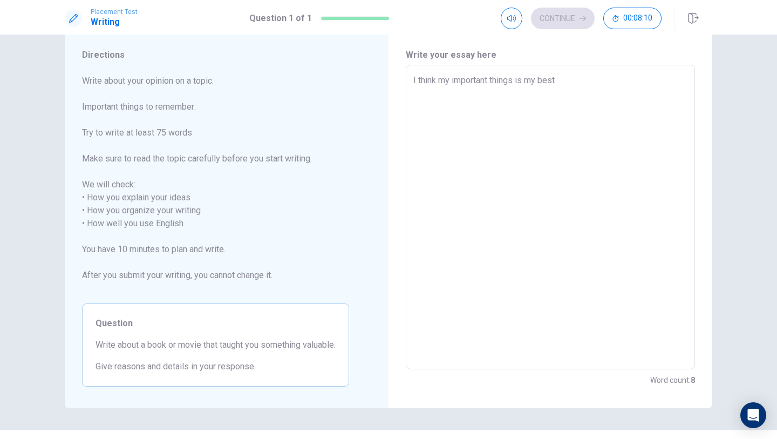
type textarea "x"
type textarea "I think my important things is my best"
type textarea "x"
type textarea "I think my important things is my best f"
type textarea "x"
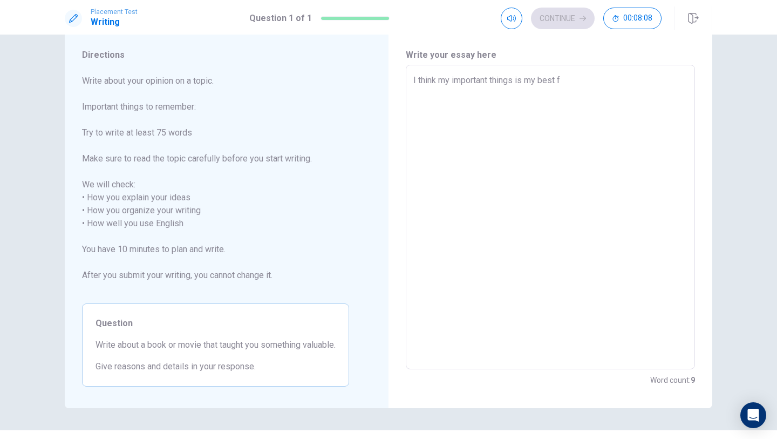
type textarea "I think my important things is my best fr"
type textarea "x"
type textarea "I think my important things is my best fri"
type textarea "x"
type textarea "I think my important things is my best frie"
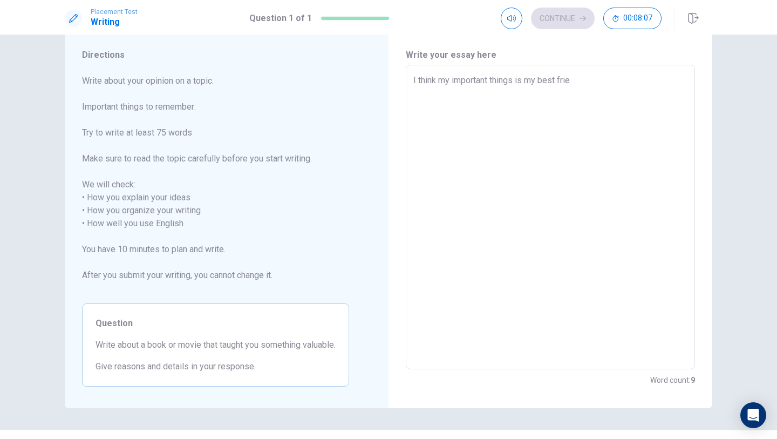
type textarea "x"
type textarea "I think my important things is my best frien"
type textarea "x"
type textarea "I think my important things is my best friend"
type textarea "x"
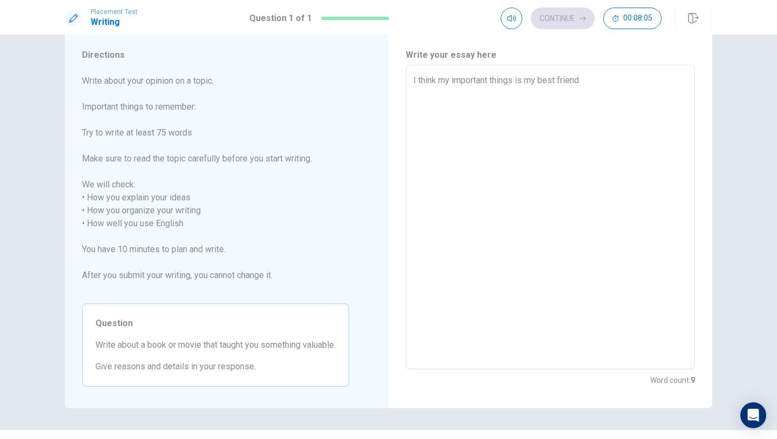
type textarea "I think my important things is my best friend"
type textarea "x"
type textarea "I think my important things is my best friend g"
type textarea "x"
type textarea "I think my important things is my best friend go"
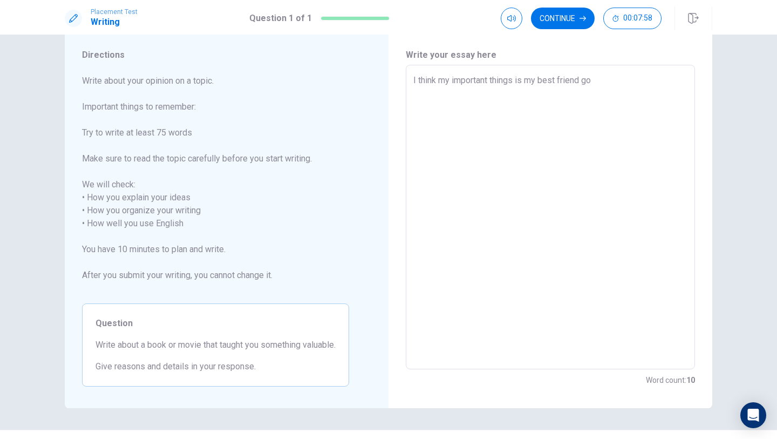
type textarea "x"
type textarea "I think my important things is my best friend goe"
type textarea "x"
type textarea "I think my important things is my best friend goes"
type textarea "x"
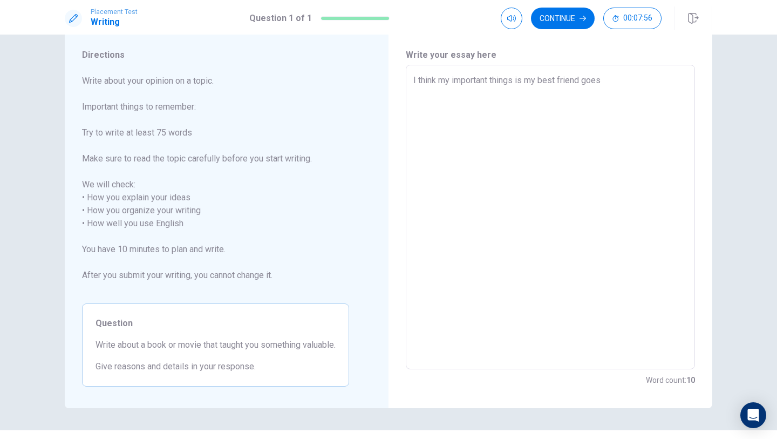
type textarea "I think my important things is my best friend goest"
type textarea "x"
type textarea "I think my important things is my best friend goesto"
type textarea "x"
type textarea "I think my important things is my best friend goest/o"
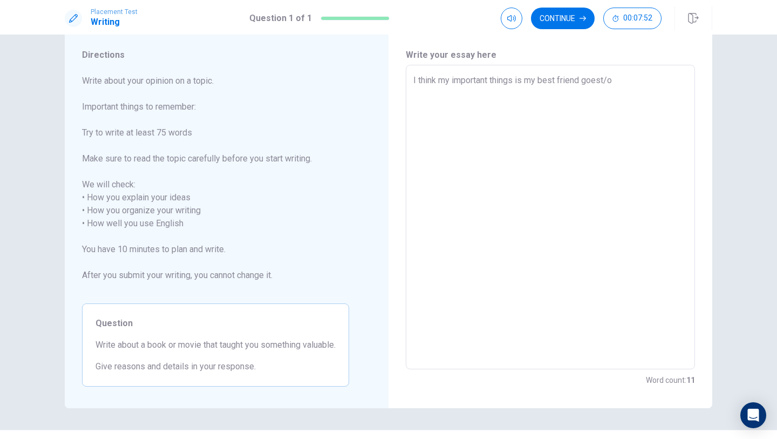
type textarea "x"
type textarea "I think my important things is my best friend goesto"
type textarea "x"
type textarea "I think my important things is my best friend goes to"
type textarea "x"
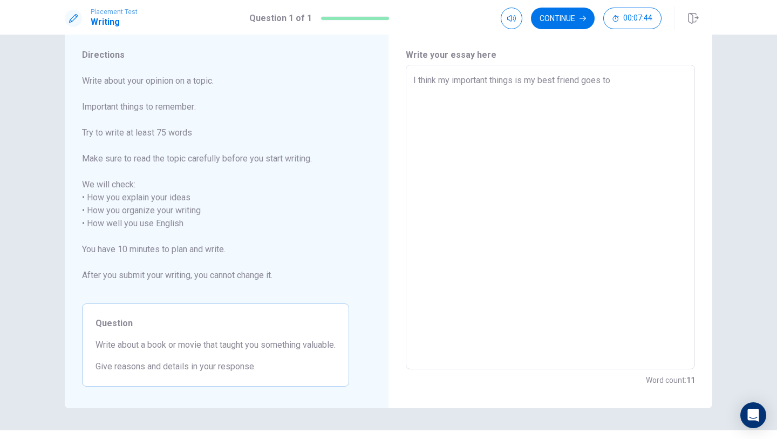
type textarea "I think my important things is my best friend goesto"
type textarea "x"
type textarea "I think my important things is my best friend goeto"
type textarea "x"
type textarea "I think my important things is my best friend goto"
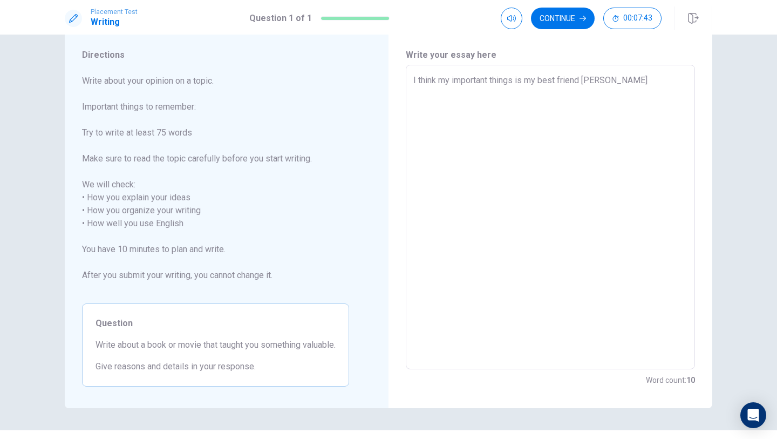
type textarea "x"
type textarea "I think my important things is my best friend go to"
type textarea "x"
type textarea "I think my important things is my best friend go too"
type textarea "x"
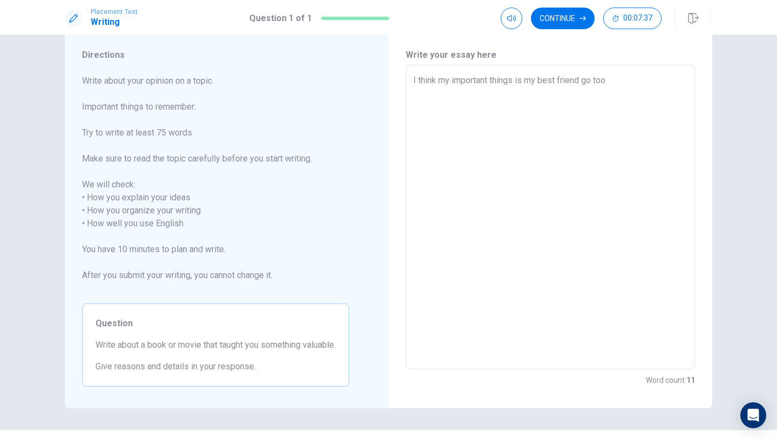
type textarea "I think my important things is my best friend go toot"
type textarea "x"
type textarea "I think my important things is my best friend go tooth"
type textarea "x"
type textarea "I think my important things is my best friend go toothe"
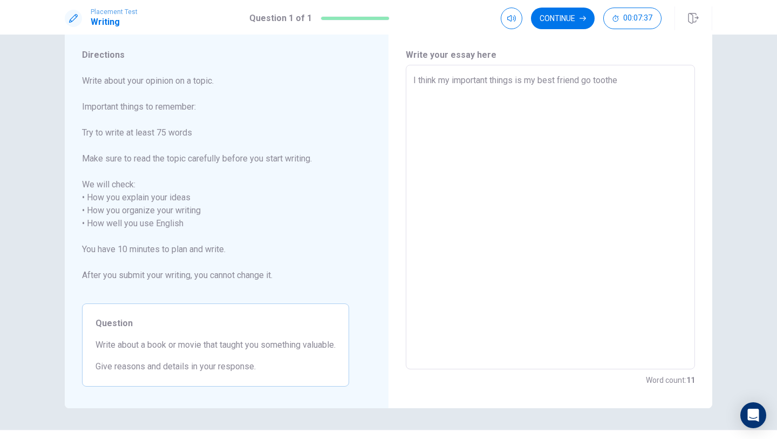
type textarea "x"
type textarea "I think my important things is my best friend go toothee"
type textarea "x"
type textarea "I think my important things is my best friend go tootheer"
type textarea "x"
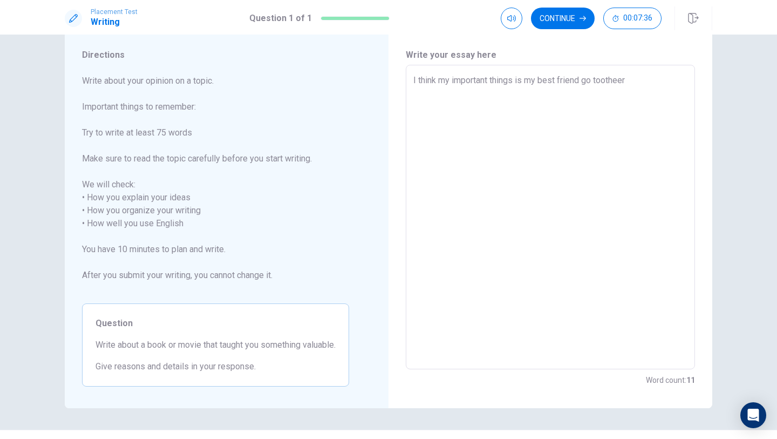
type textarea "I think my important things is my best friend go tootheer"
type textarea "x"
type textarea "I think my important things is my best friend go to otheer"
type textarea "x"
type textarea "I think my important things is my best friend go to other"
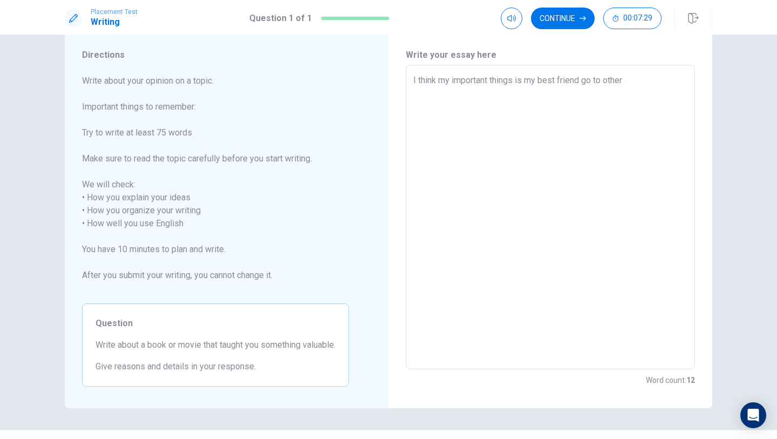
type textarea "x"
type textarea "I think my important things is my best friend go to other c"
type textarea "x"
type textarea "I think my important things is my best friend go to other ci"
type textarea "x"
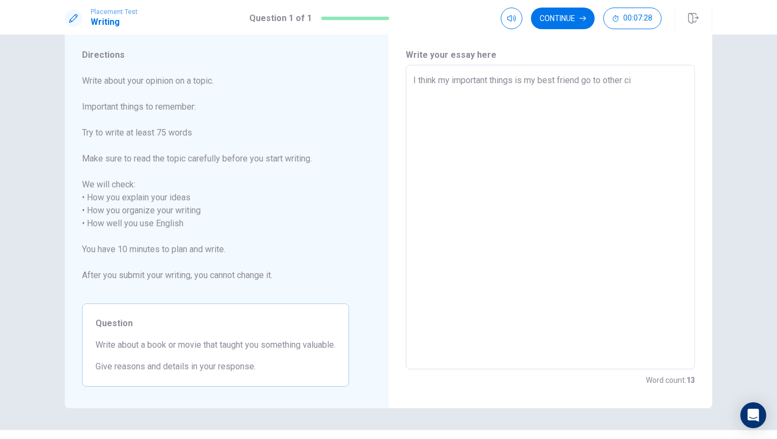
type textarea "I think my important things is my best friend go to other cit"
type textarea "x"
type textarea "I think my important things is my best friend go to other city"
type textarea "x"
type textarea "I think my important things is my best friend go to other city"
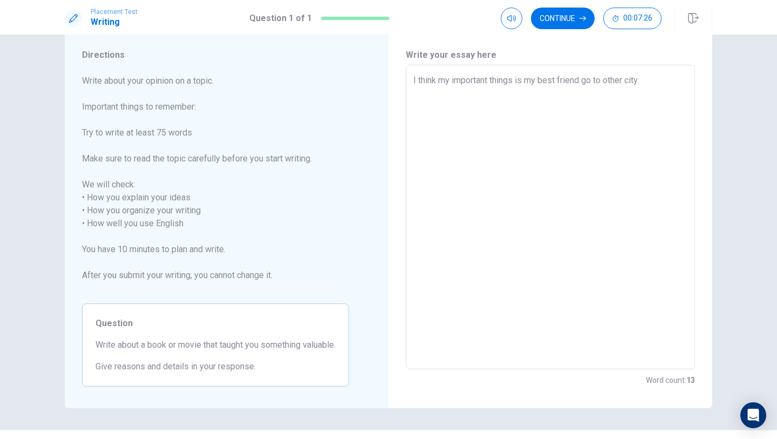
type textarea "x"
type textarea "I think my important things is my best friend go to other city d"
type textarea "x"
type textarea "I think my important things is my best friend go to other city"
type textarea "x"
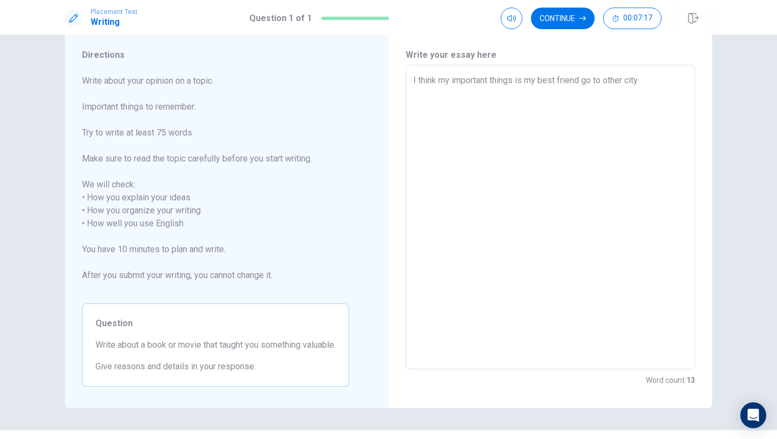
type textarea "I think my important things is my best friend go to other city"
type textarea "x"
type textarea "I think my important things is my best friend go to other cit"
type textarea "x"
type textarea "I think my important things is my best friend go to other ci"
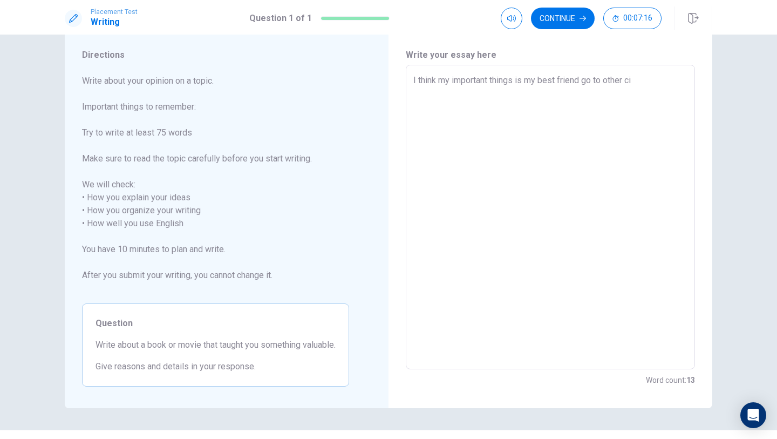
type textarea "x"
type textarea "I think my important things is my best friend go to other c"
type textarea "x"
type textarea "I think my important things is my best friend go to other"
type textarea "x"
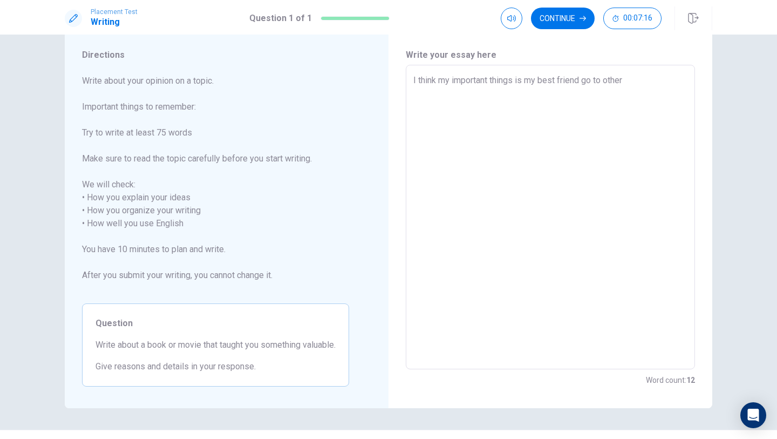
type textarea "I think my important things is my best friend go to other"
type textarea "x"
type textarea "I think my important things is my best friend go to othe"
drag, startPoint x: 603, startPoint y: 83, endPoint x: 397, endPoint y: 81, distance: 205.6
click at [397, 80] on div "Write your essay here I think my important things is my best friend g x ​ Word …" at bounding box center [550, 217] width 324 height 381
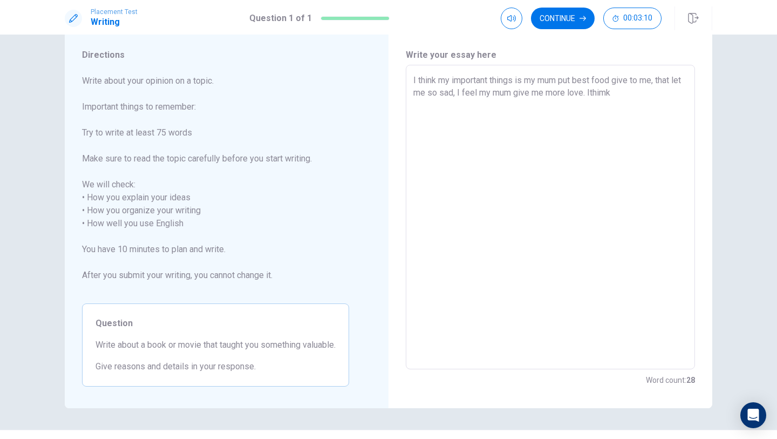
click at [602, 94] on textarea "I think my important things is my mum put best food give to me, that let me so …" at bounding box center [550, 217] width 274 height 286
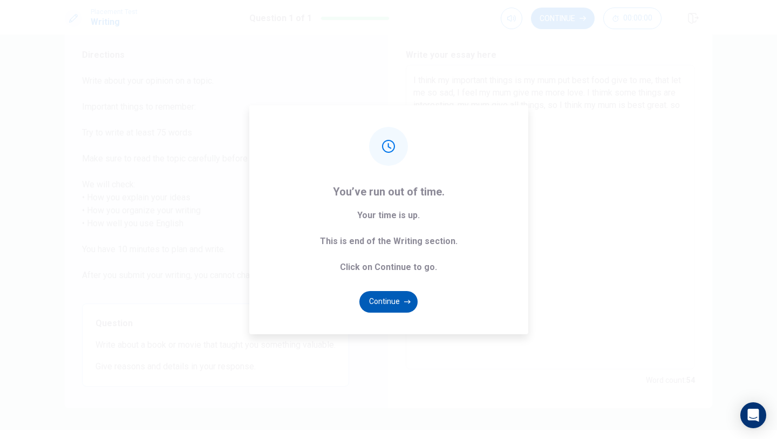
click at [401, 304] on button "Continue" at bounding box center [388, 302] width 58 height 22
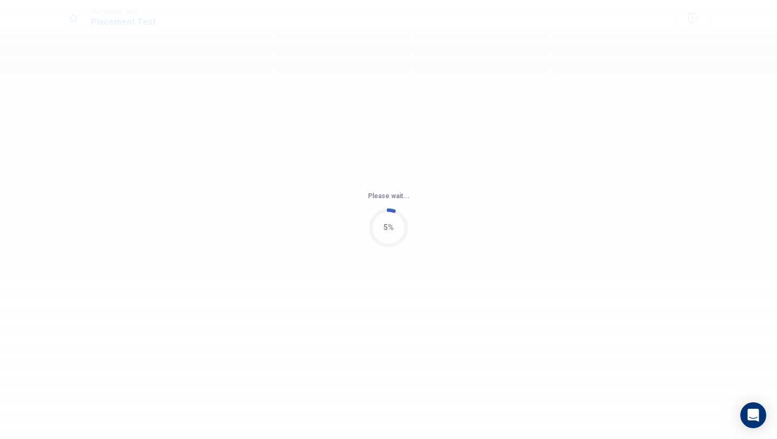
scroll to position [0, 0]
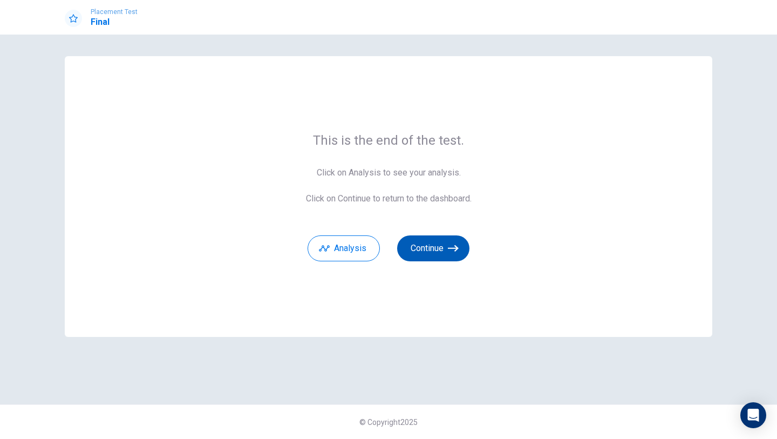
click at [442, 243] on button "Continue" at bounding box center [433, 248] width 72 height 26
